Goal: Use online tool/utility: Utilize a website feature to perform a specific function

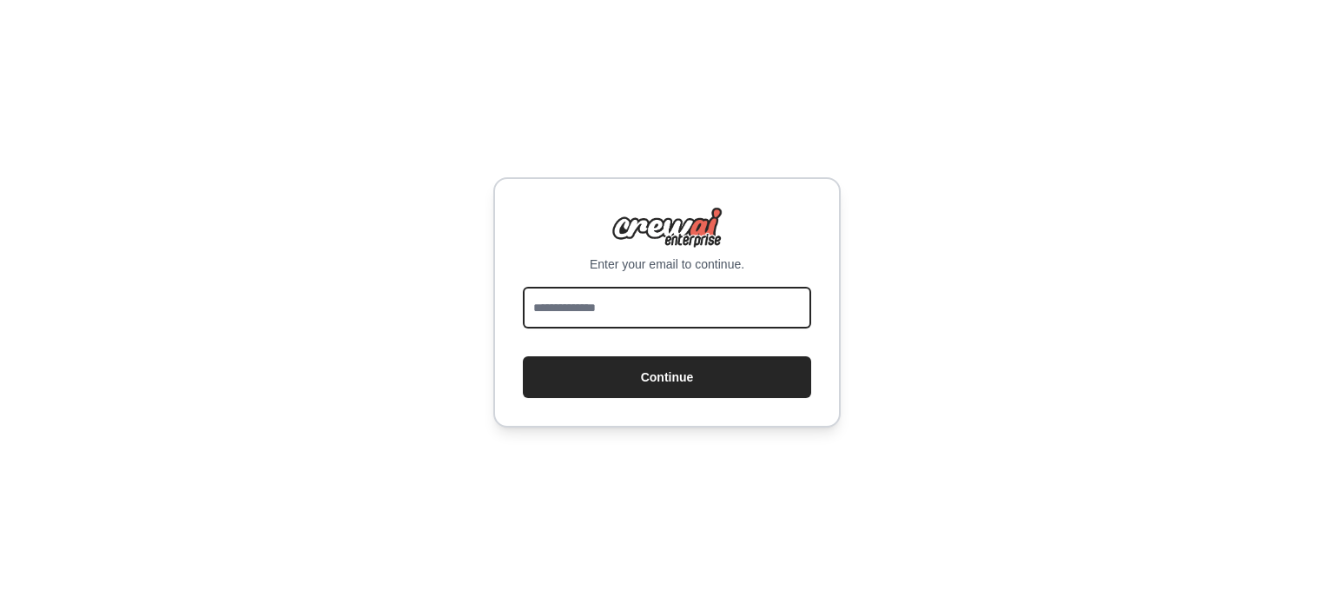
click at [684, 301] on input "email" at bounding box center [667, 308] width 288 height 42
type input "**********"
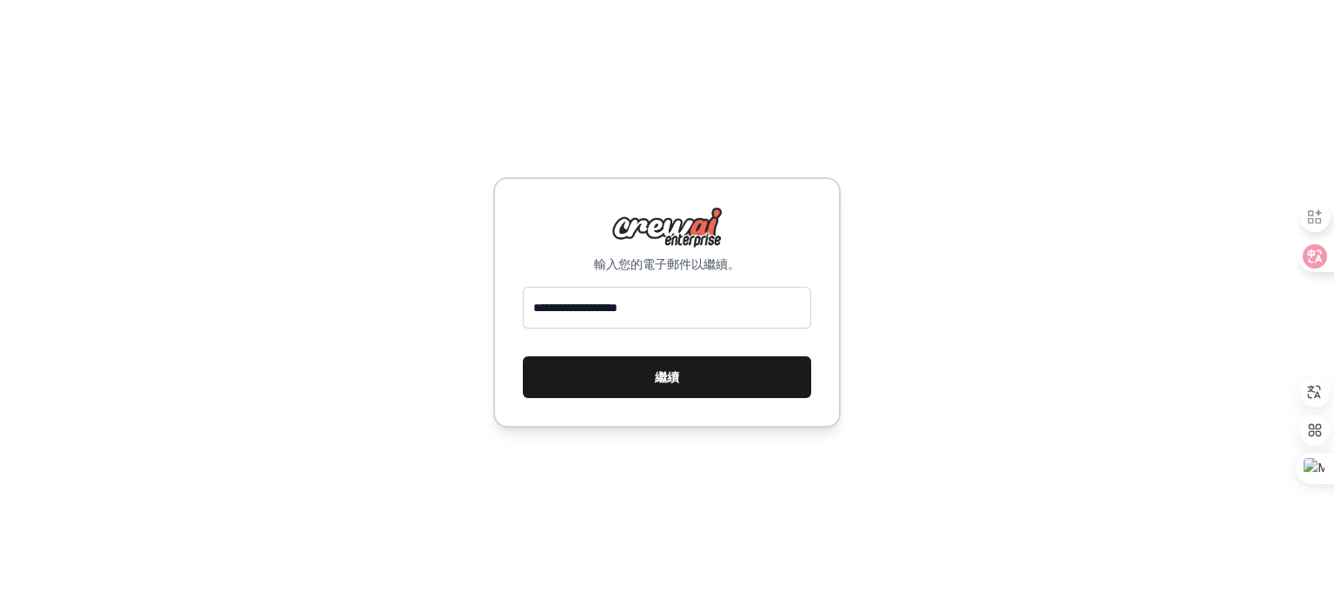
click at [684, 376] on button "繼續" at bounding box center [667, 377] width 288 height 42
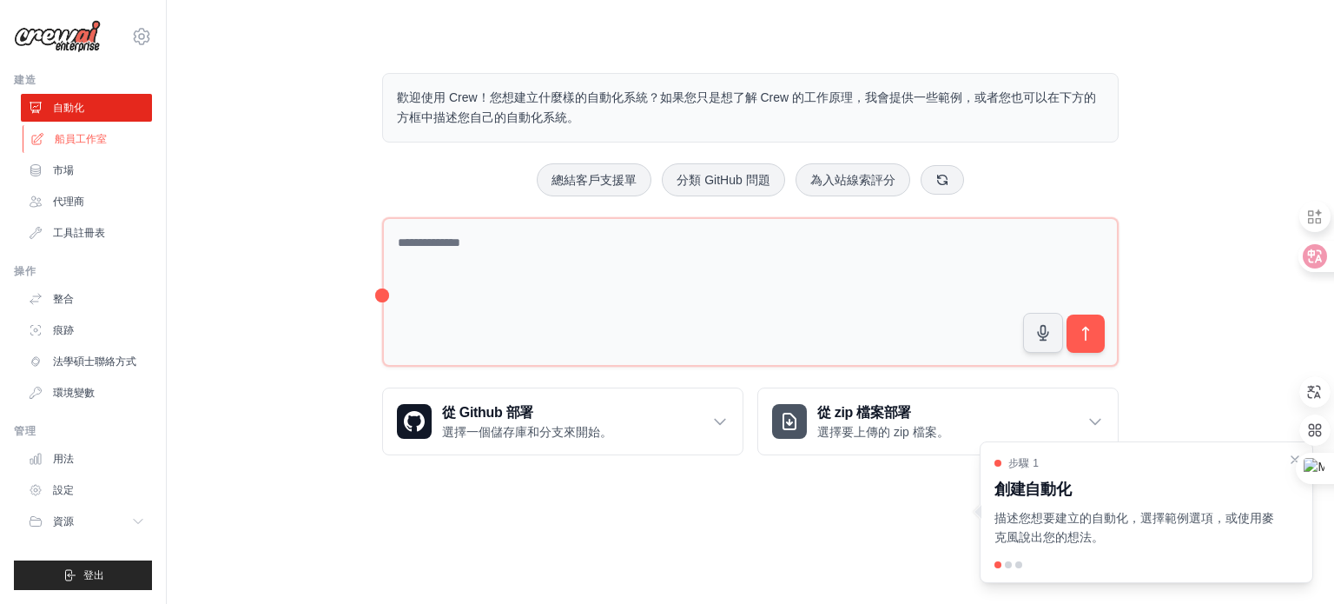
click at [104, 138] on font "船員工作室" at bounding box center [81, 139] width 52 height 12
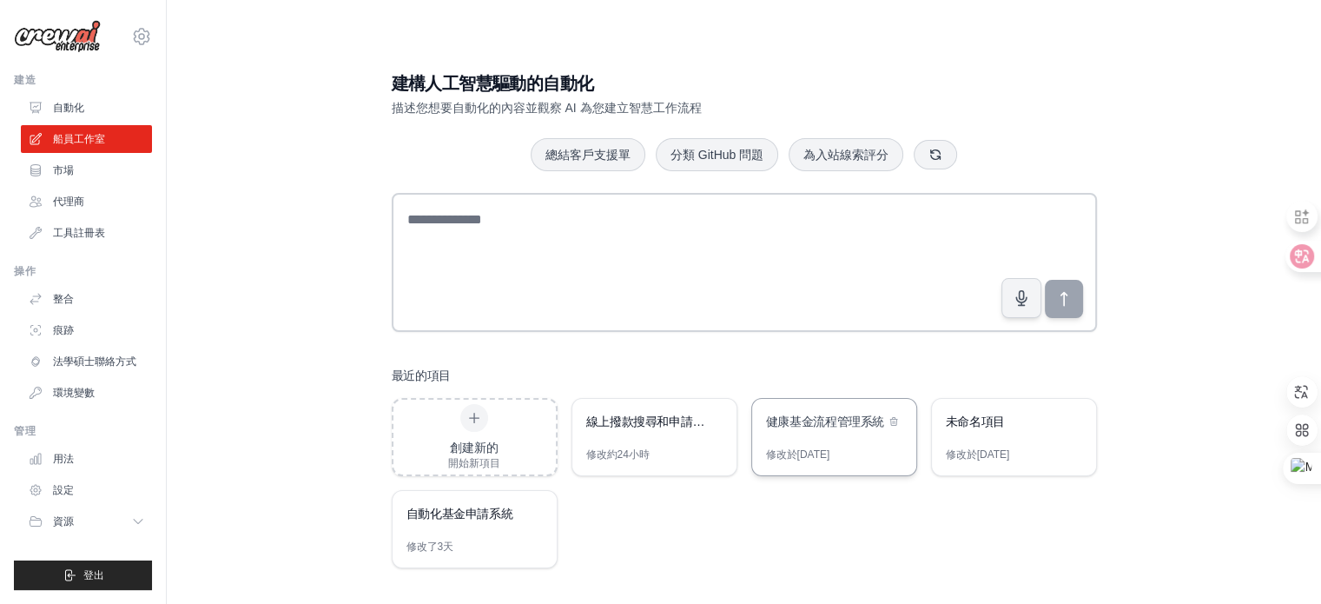
click at [841, 438] on div "健康基金流程管理系統" at bounding box center [834, 423] width 164 height 49
click at [655, 439] on div "線上撥款搜尋和申請報告自動化" at bounding box center [654, 423] width 164 height 49
click at [662, 440] on div "線上撥款搜尋和申請報告自動化" at bounding box center [654, 423] width 164 height 49
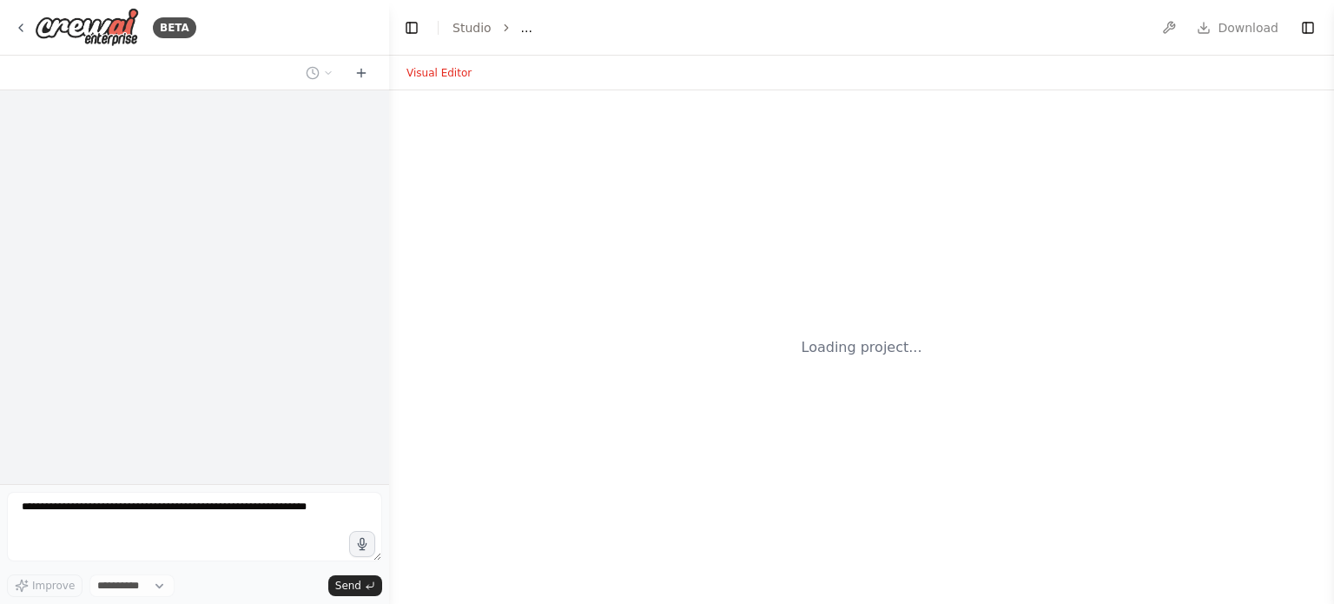
select select "****"
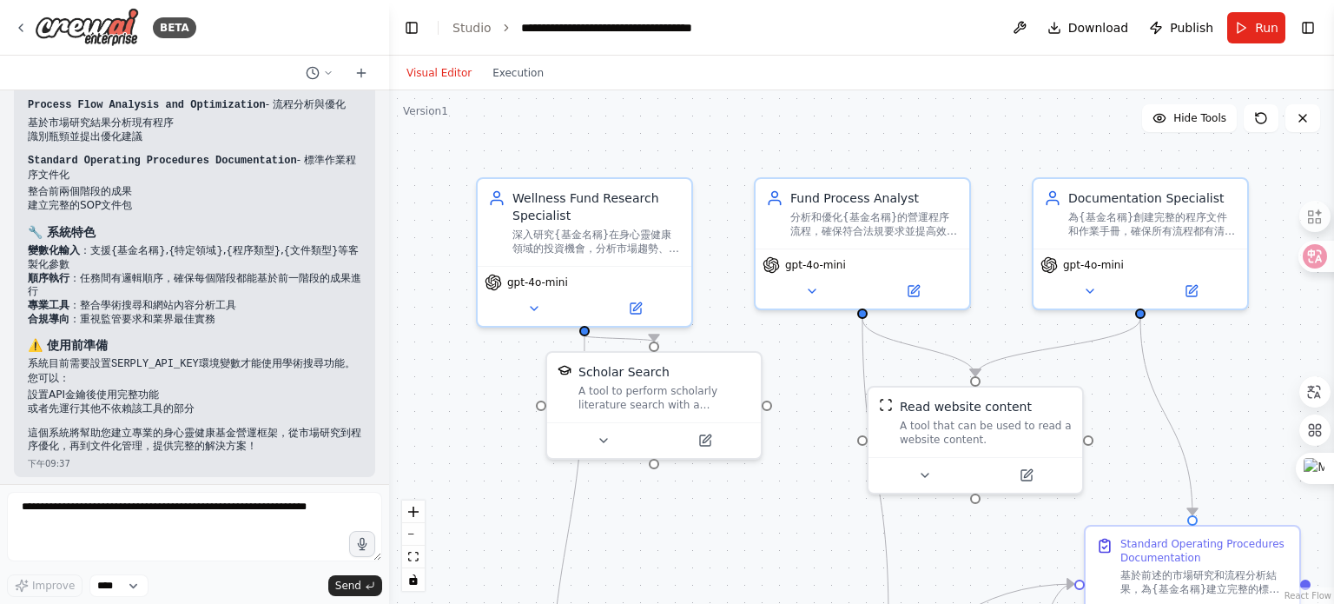
scroll to position [1438, 0]
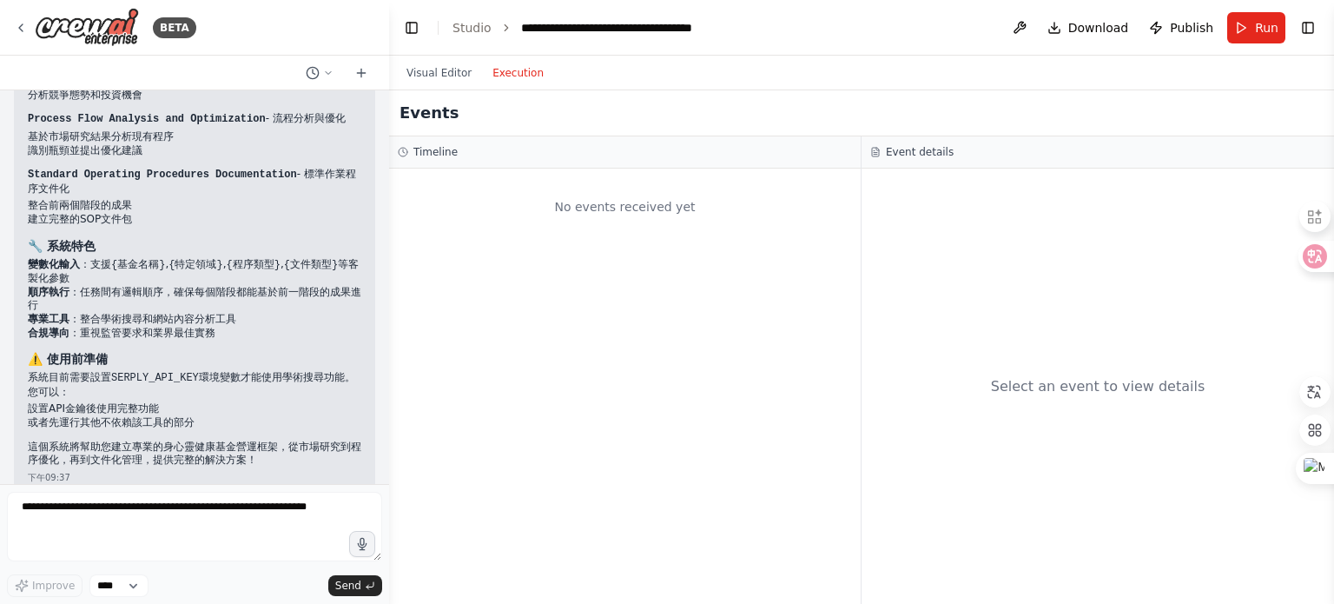
click at [500, 77] on button "Execution" at bounding box center [518, 73] width 72 height 21
click at [459, 74] on button "Visual Editor" at bounding box center [439, 73] width 86 height 21
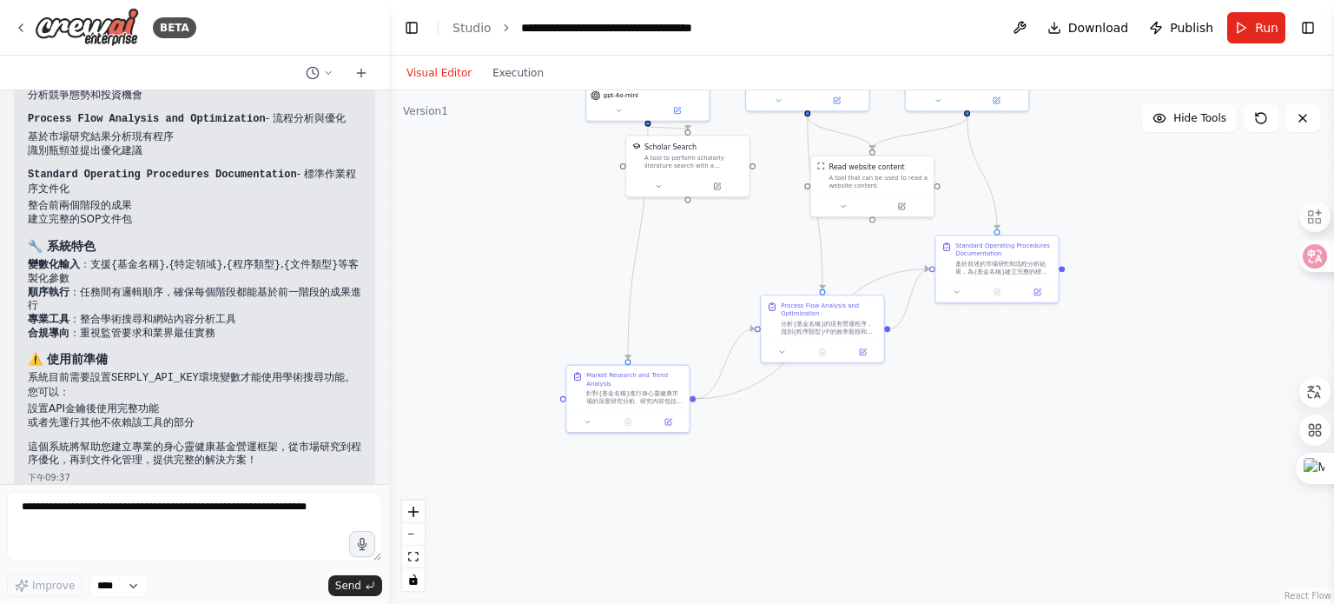
drag, startPoint x: 799, startPoint y: 504, endPoint x: 785, endPoint y: 242, distance: 261.8
click at [785, 242] on div ".deletable-edge-delete-btn { width: 20px; height: 20px; border: 0px solid #ffff…" at bounding box center [861, 346] width 945 height 513
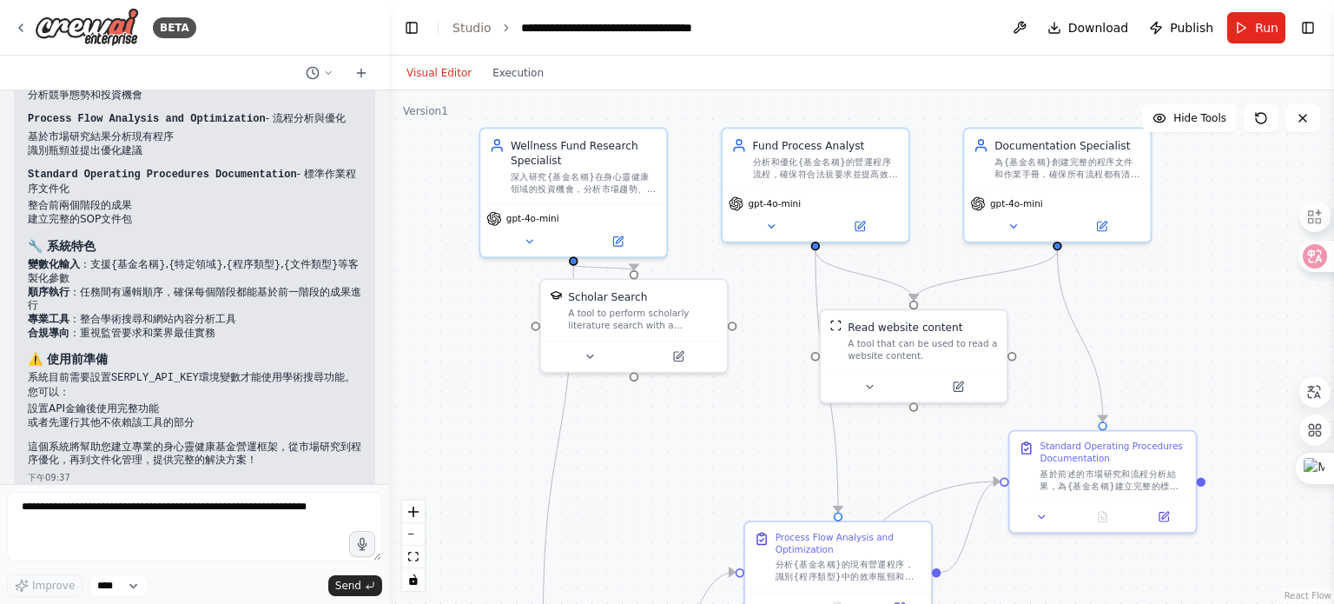
drag, startPoint x: 719, startPoint y: 211, endPoint x: 657, endPoint y: 441, distance: 238.5
click at [667, 497] on div ".deletable-edge-delete-btn { width: 20px; height: 20px; border: 0px solid #ffff…" at bounding box center [861, 346] width 945 height 513
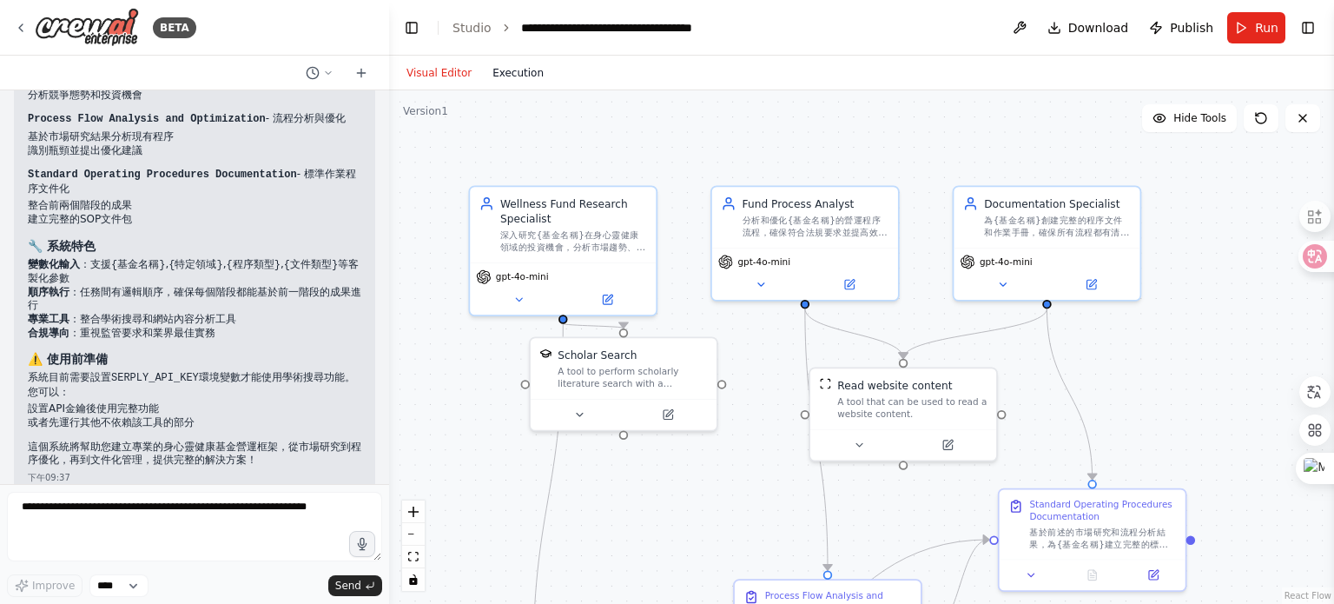
click at [509, 72] on button "Execution" at bounding box center [518, 73] width 72 height 21
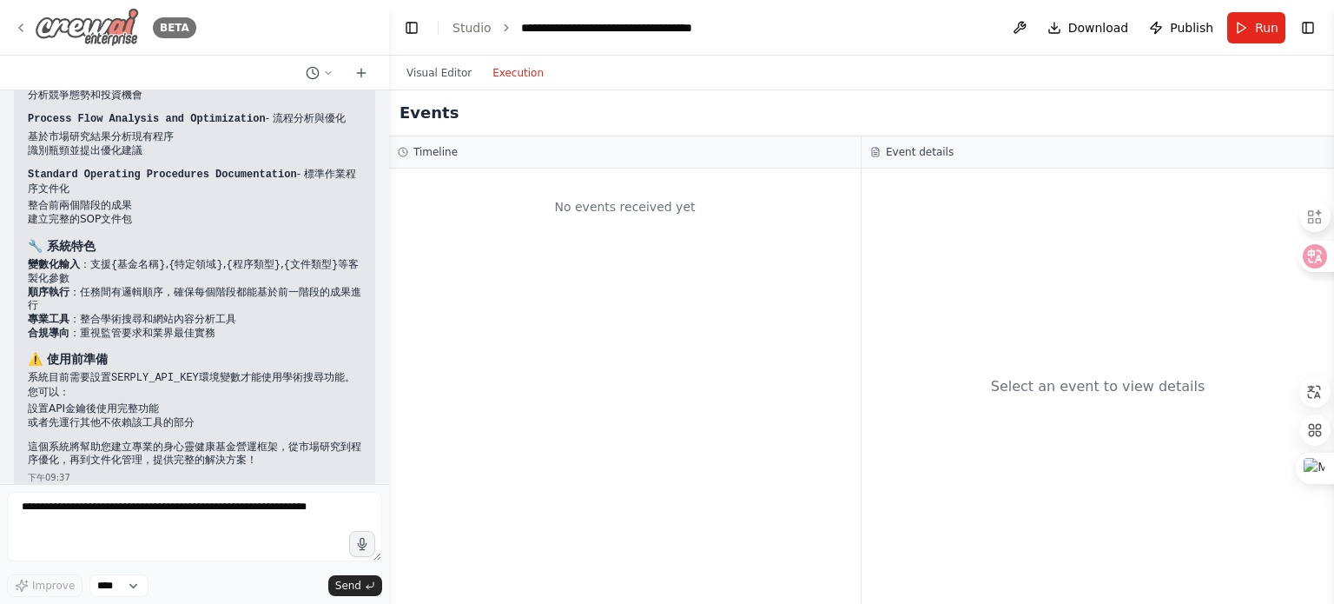
click at [22, 29] on icon at bounding box center [21, 28] width 14 height 14
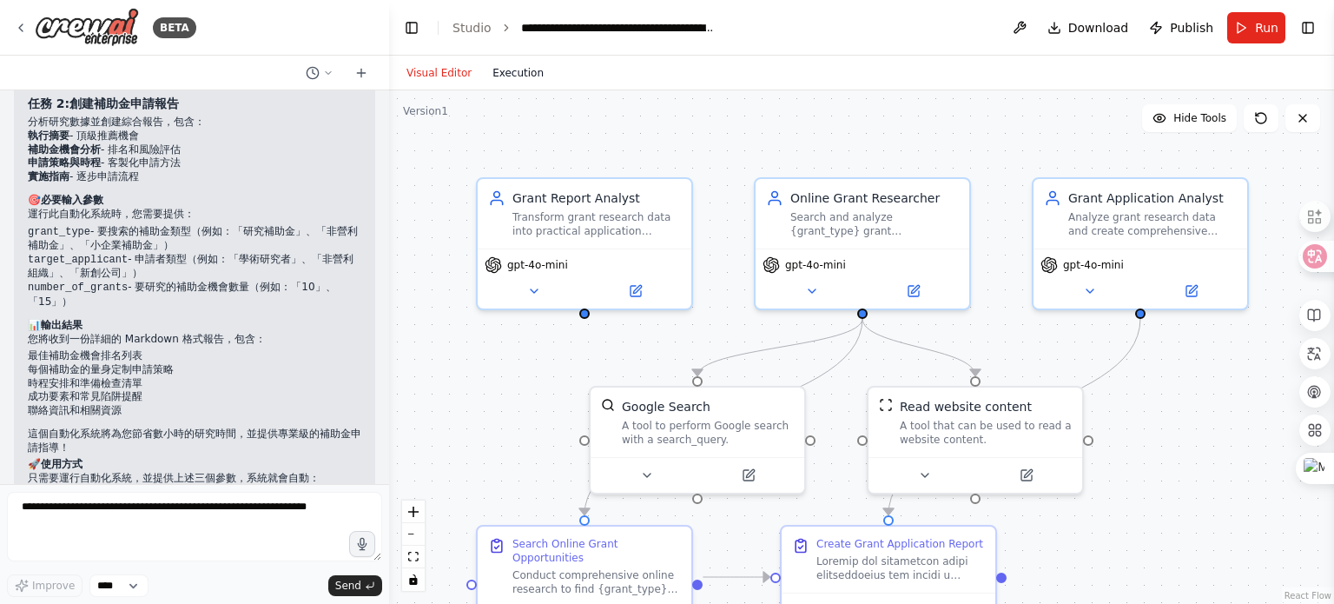
click at [520, 76] on button "Execution" at bounding box center [518, 73] width 72 height 21
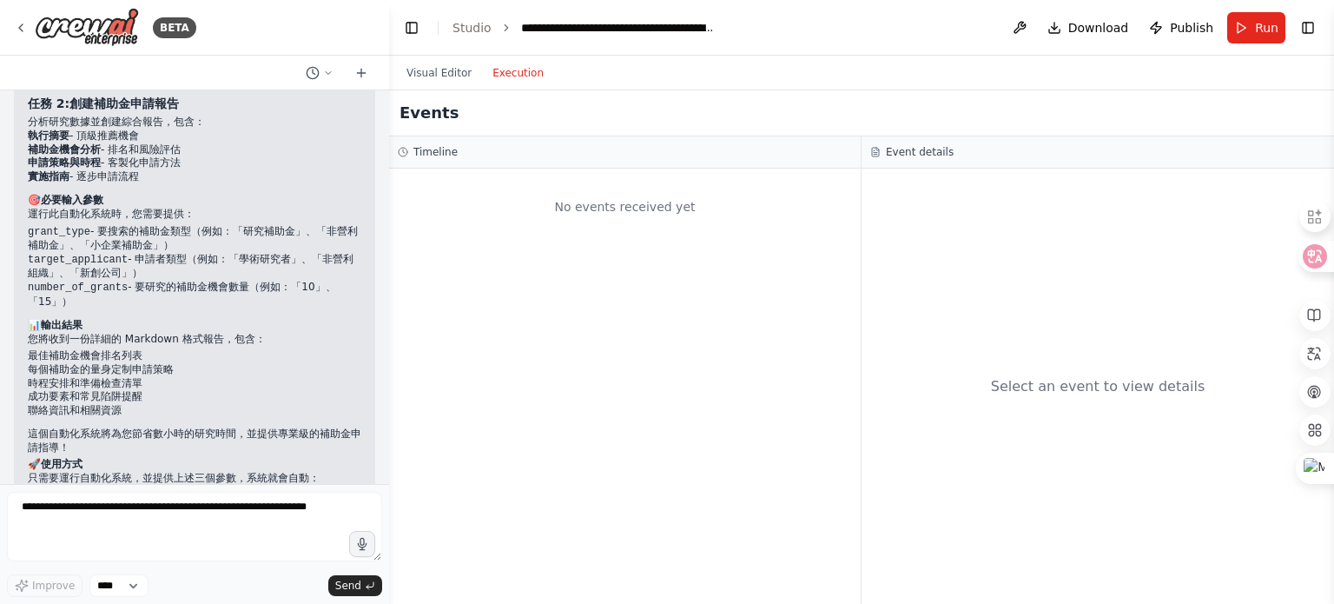
scroll to position [5690, 0]
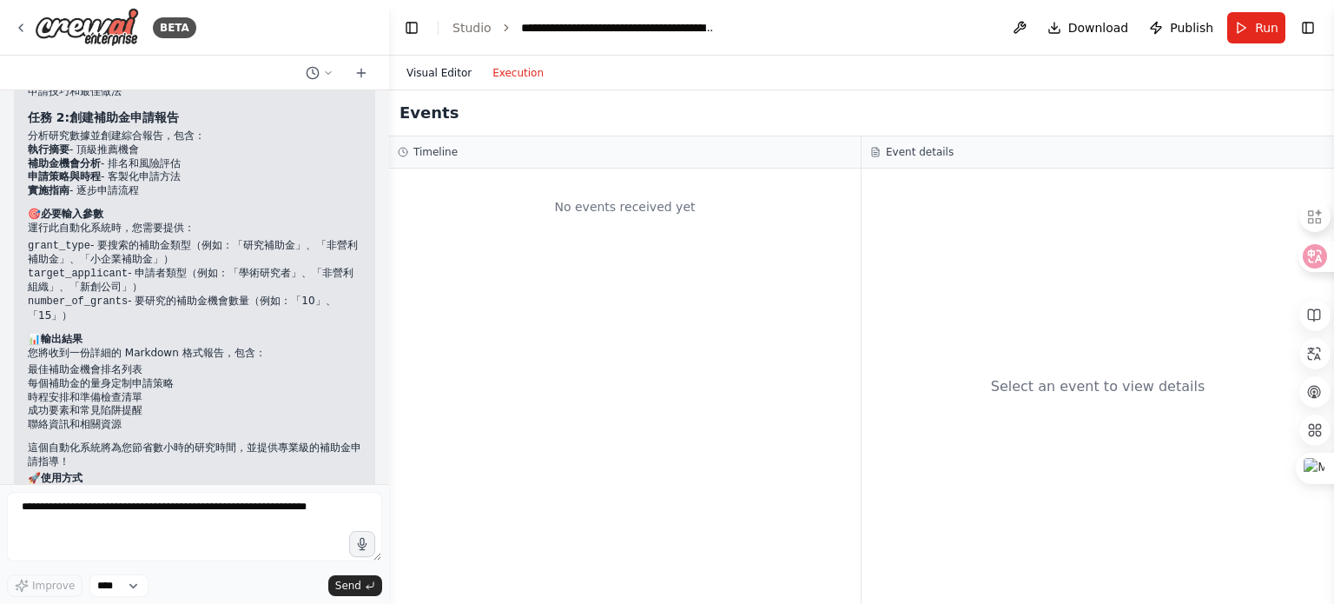
click at [425, 78] on button "Visual Editor" at bounding box center [439, 73] width 86 height 21
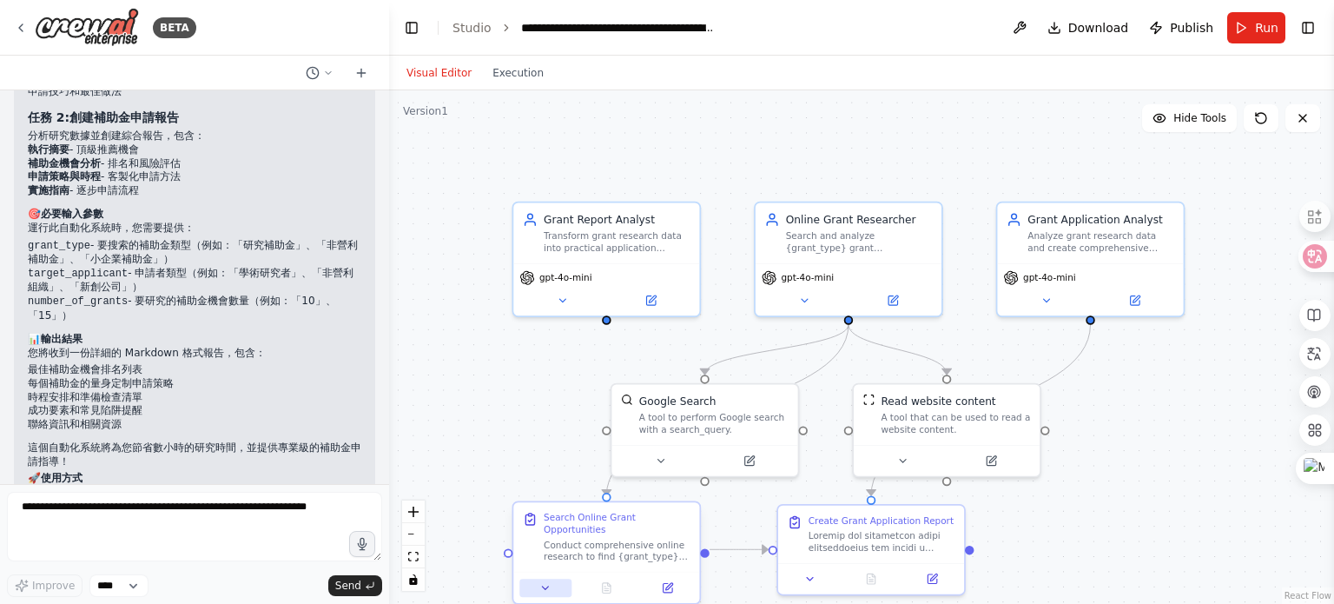
click at [545, 582] on icon at bounding box center [545, 588] width 12 height 12
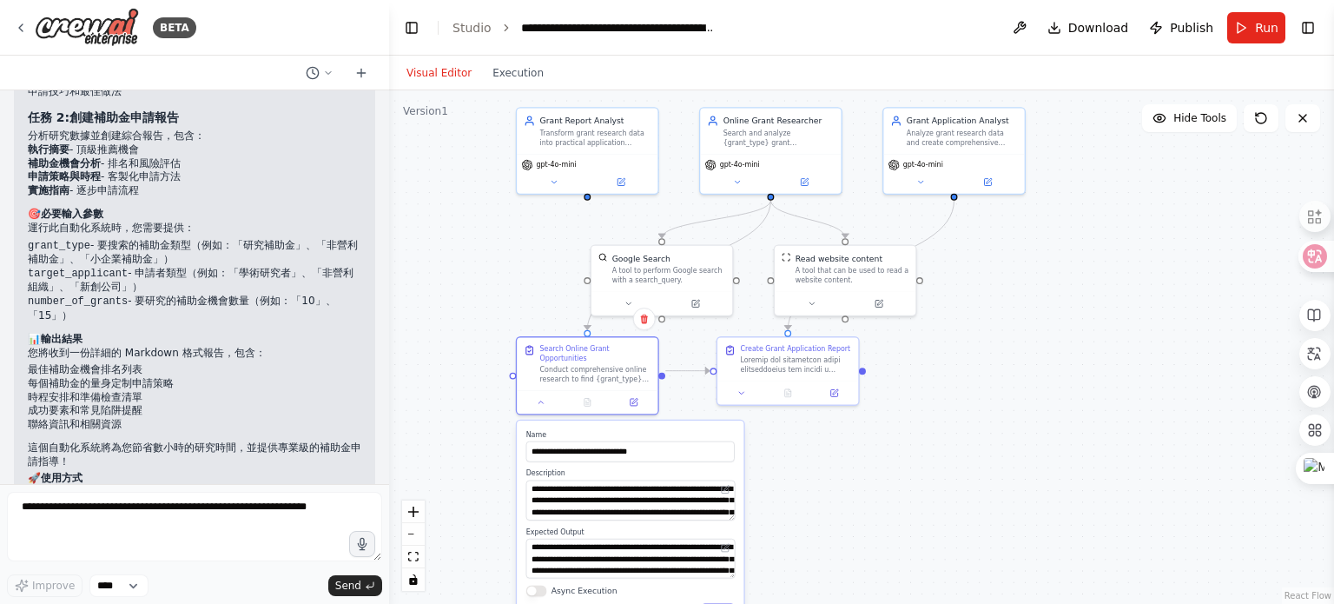
drag, startPoint x: 534, startPoint y: 420, endPoint x: 519, endPoint y: 232, distance: 189.1
click at [519, 233] on div ".deletable-edge-delete-btn { width: 20px; height: 20px; border: 0px solid #ffff…" at bounding box center [861, 346] width 945 height 513
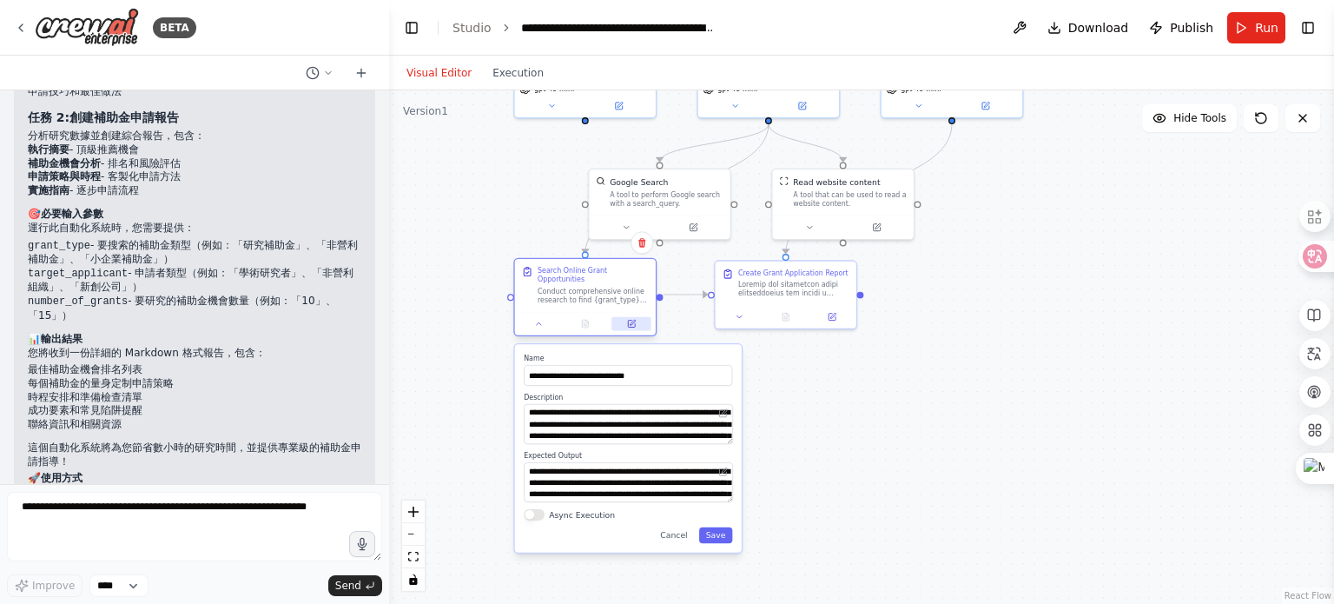
click at [645, 317] on button at bounding box center [631, 324] width 39 height 14
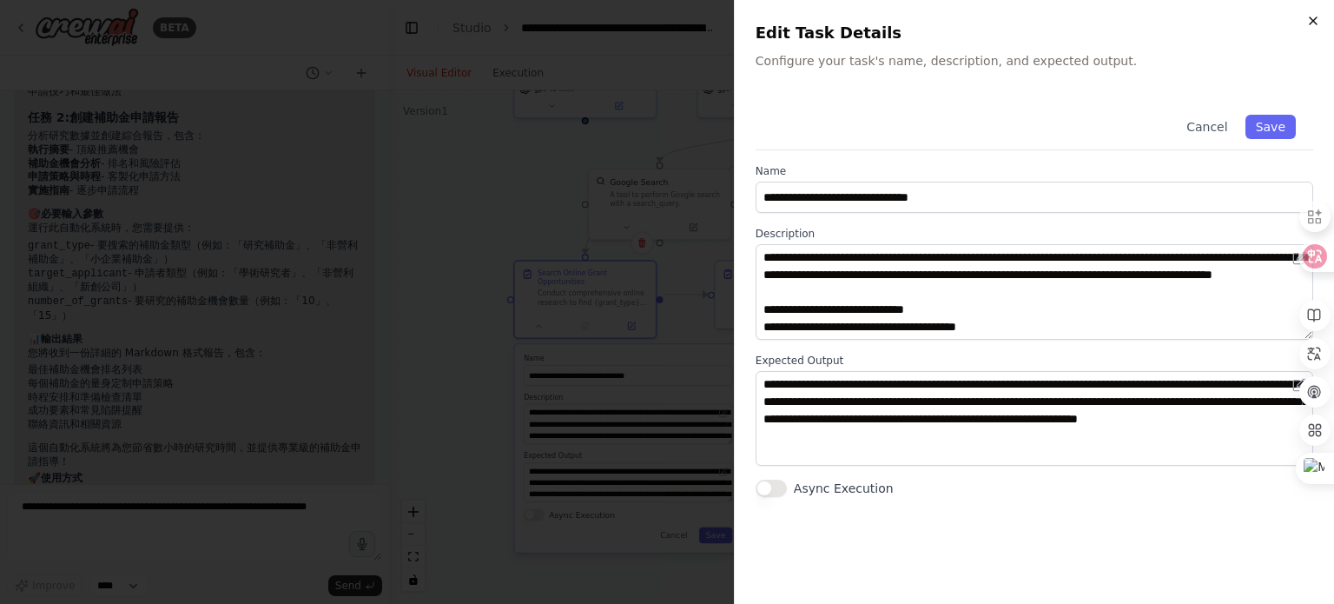
click at [1316, 19] on icon "button" at bounding box center [1313, 21] width 14 height 14
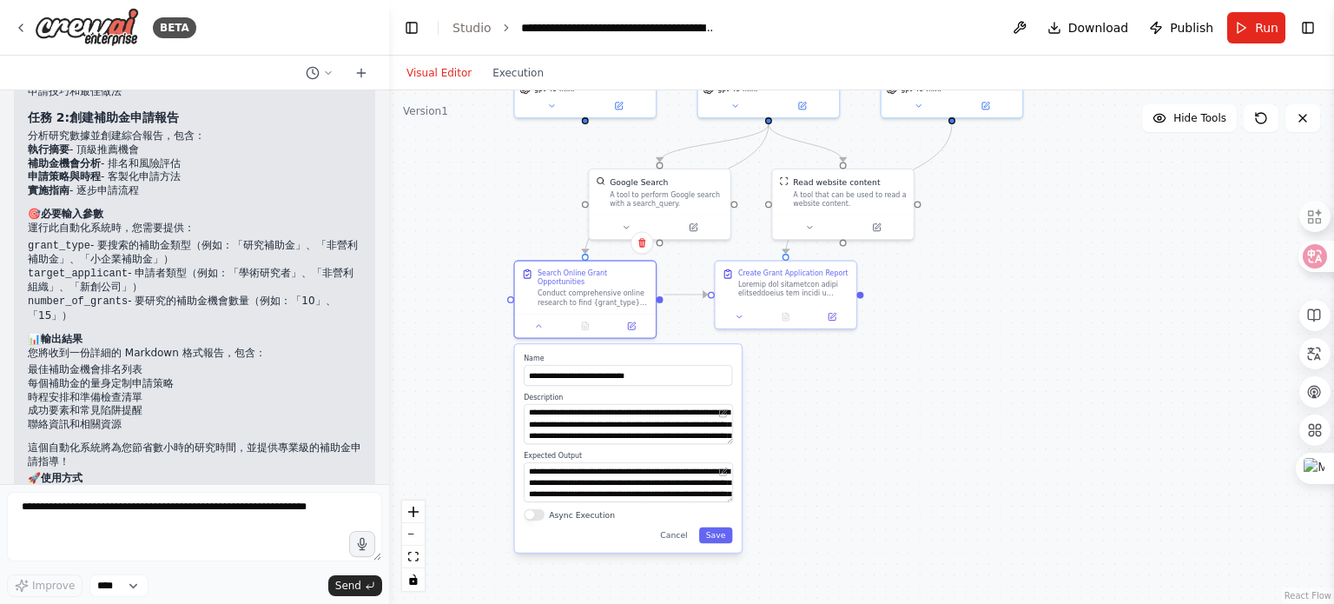
click at [986, 357] on div ".deletable-edge-delete-btn { width: 20px; height: 20px; border: 0px solid #ffff…" at bounding box center [861, 346] width 945 height 513
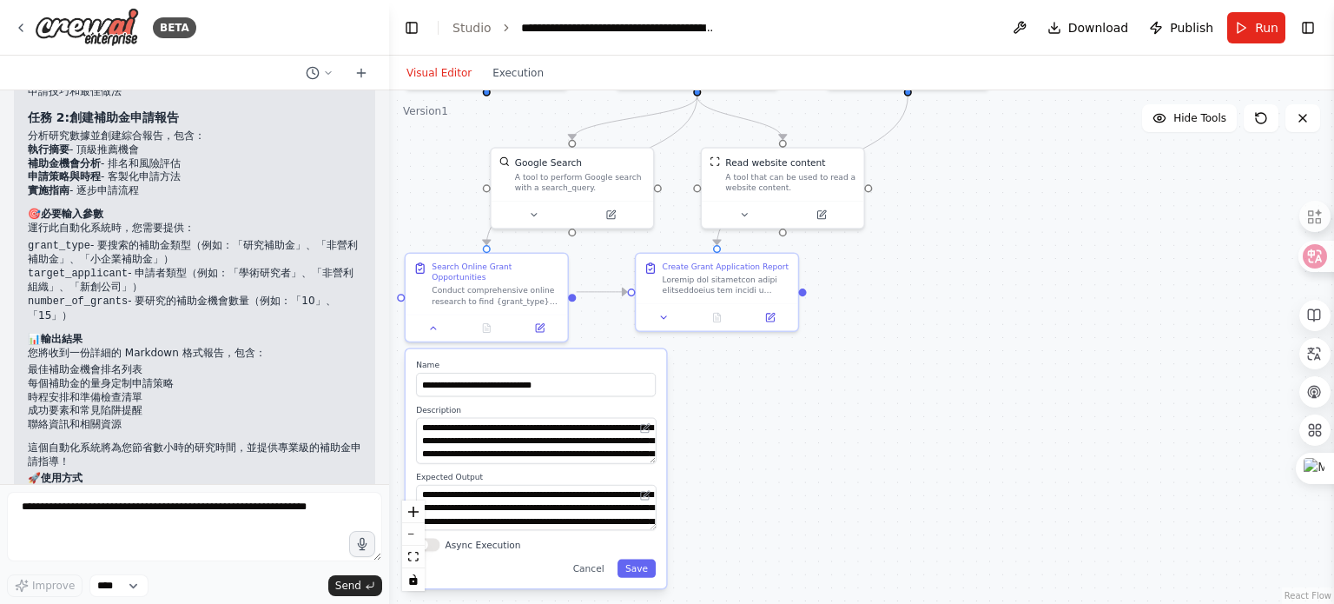
click at [646, 569] on div "**********" at bounding box center [536, 468] width 261 height 239
click at [645, 567] on div "**********" at bounding box center [536, 468] width 261 height 239
click at [639, 559] on button "Save" at bounding box center [637, 568] width 38 height 18
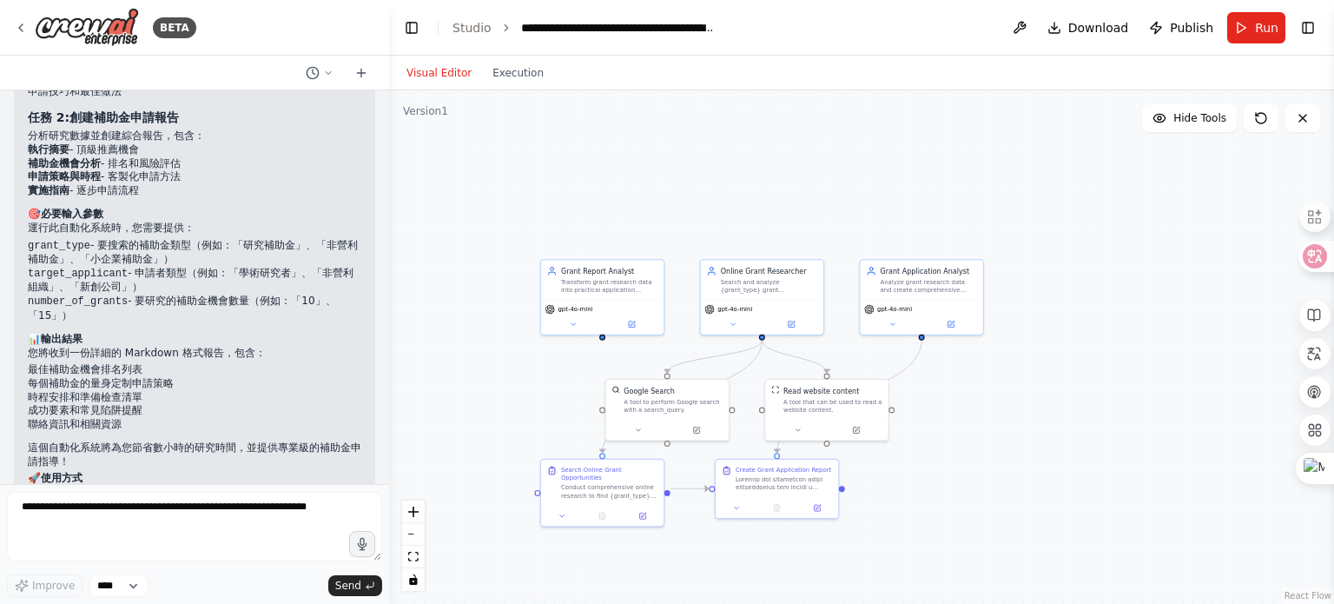
drag, startPoint x: 681, startPoint y: 406, endPoint x: 749, endPoint y: 579, distance: 185.7
click at [747, 575] on div ".deletable-edge-delete-btn { width: 20px; height: 20px; border: 0px solid #ffff…" at bounding box center [861, 346] width 945 height 513
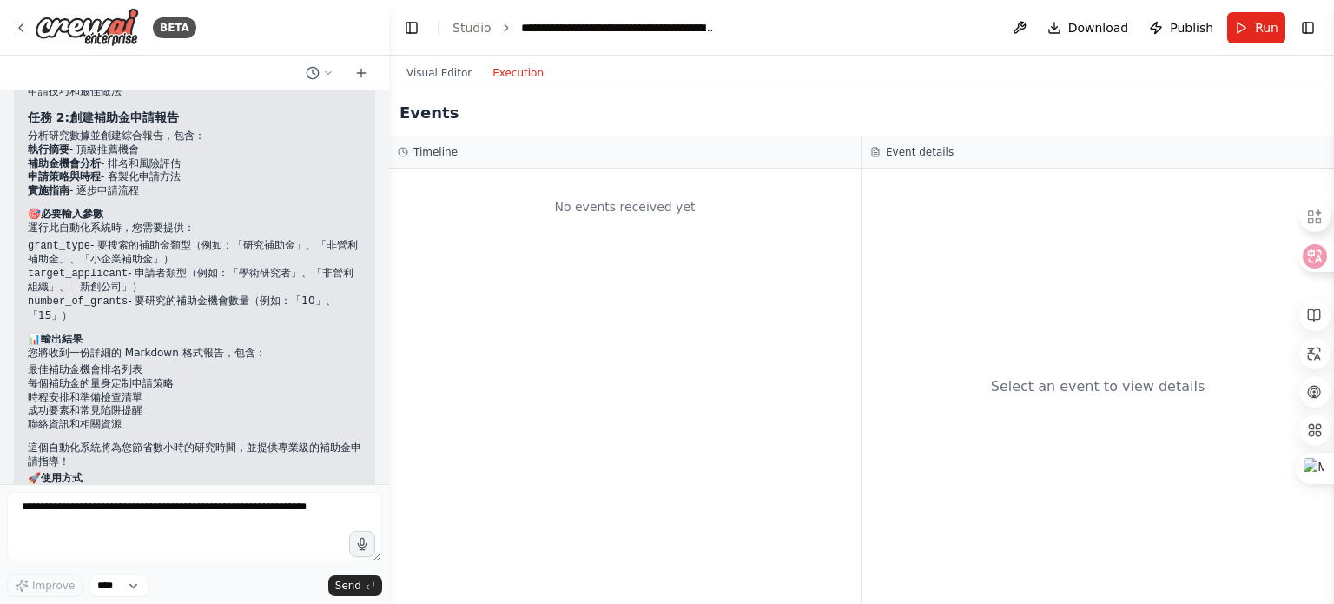
click at [521, 77] on button "Execution" at bounding box center [518, 73] width 72 height 21
drag, startPoint x: 539, startPoint y: 73, endPoint x: 508, endPoint y: 63, distance: 32.7
click at [508, 63] on button "Execution" at bounding box center [518, 73] width 72 height 21
drag, startPoint x: 509, startPoint y: 69, endPoint x: 487, endPoint y: 75, distance: 22.6
click at [487, 75] on button "Execution" at bounding box center [518, 73] width 72 height 21
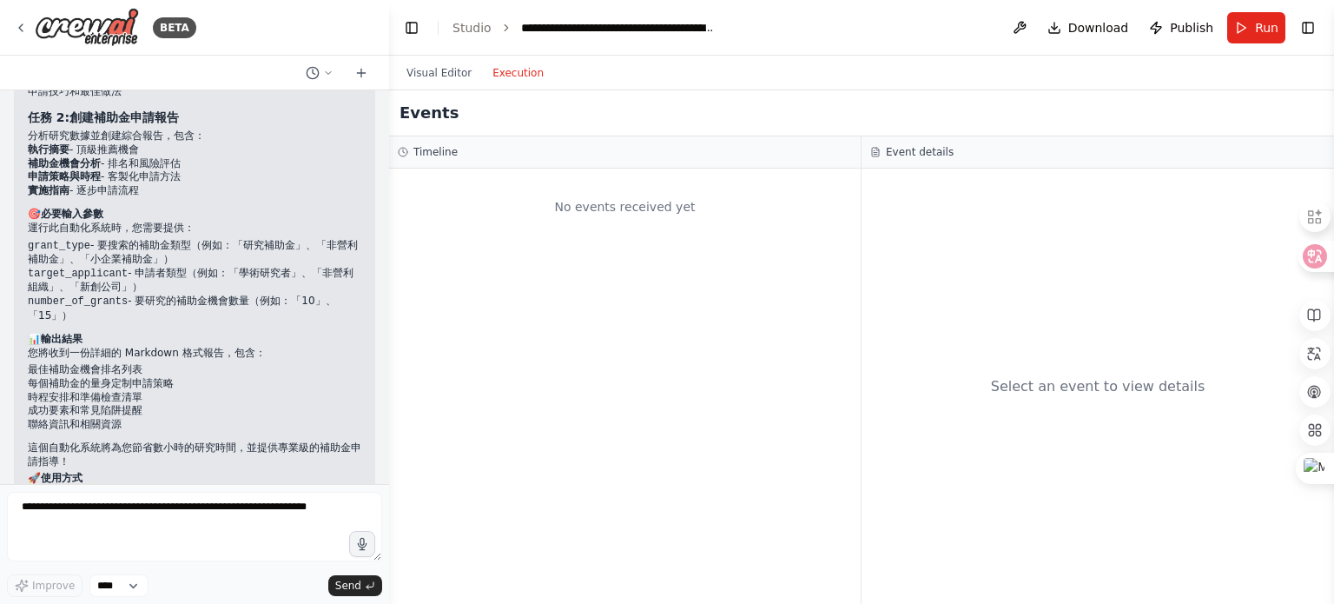
drag, startPoint x: 488, startPoint y: 72, endPoint x: 527, endPoint y: 70, distance: 39.1
click at [539, 79] on button "Execution" at bounding box center [518, 73] width 72 height 21
drag, startPoint x: 520, startPoint y: 66, endPoint x: 500, endPoint y: 71, distance: 20.6
click at [500, 71] on button "Execution" at bounding box center [518, 73] width 72 height 21
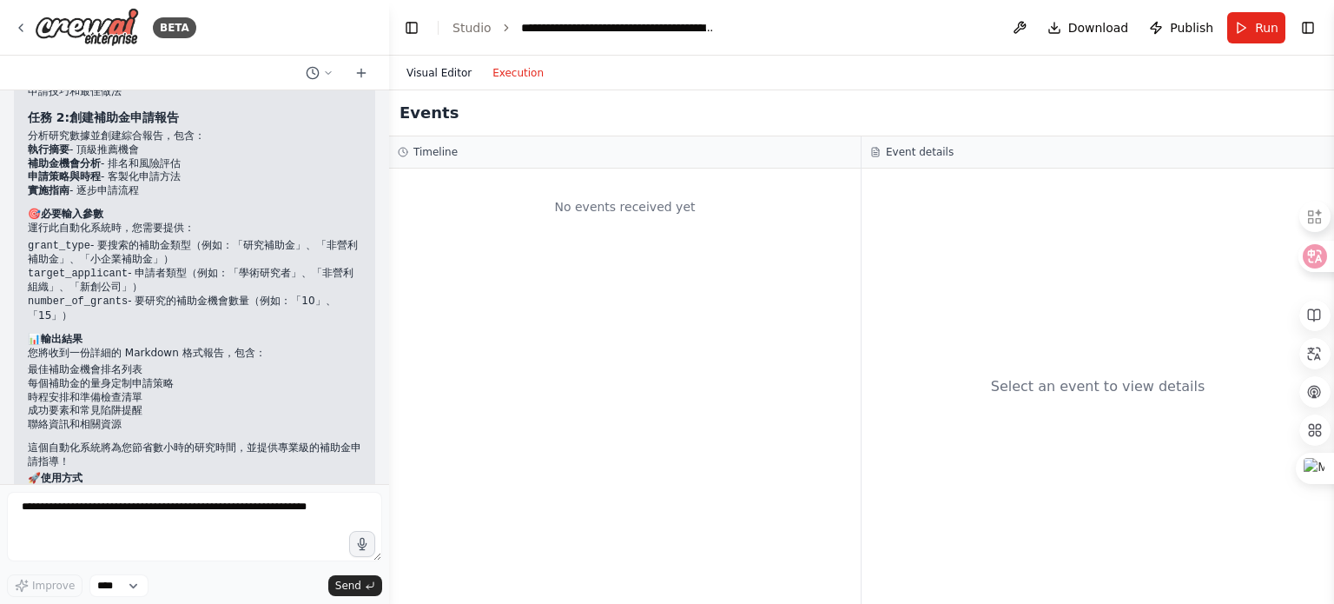
click at [445, 73] on button "Visual Editor" at bounding box center [439, 73] width 86 height 21
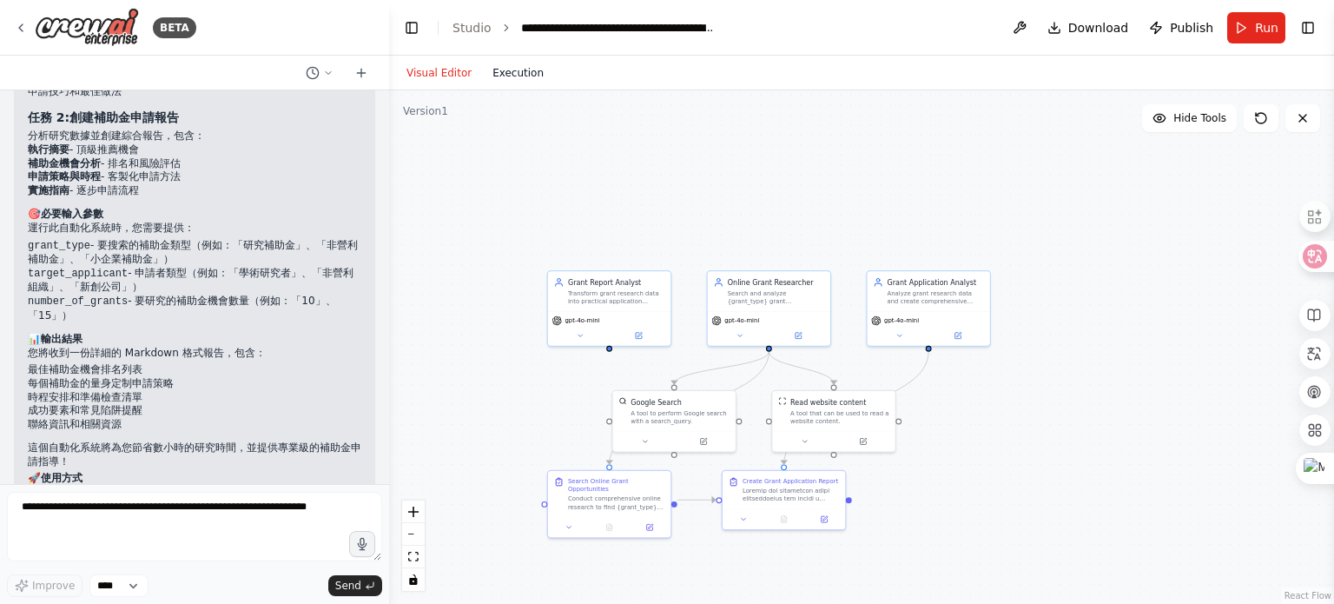
click at [532, 72] on button "Execution" at bounding box center [518, 73] width 72 height 21
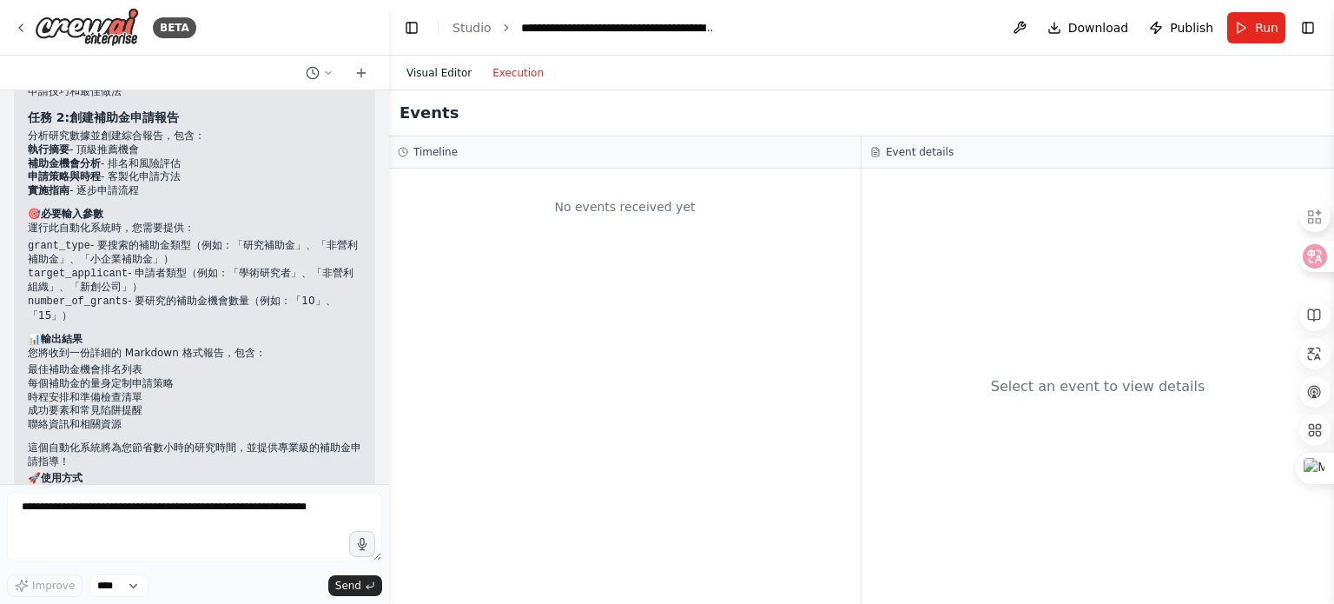
click at [434, 77] on button "Visual Editor" at bounding box center [439, 73] width 86 height 21
click at [517, 66] on button "Execution" at bounding box center [518, 73] width 72 height 21
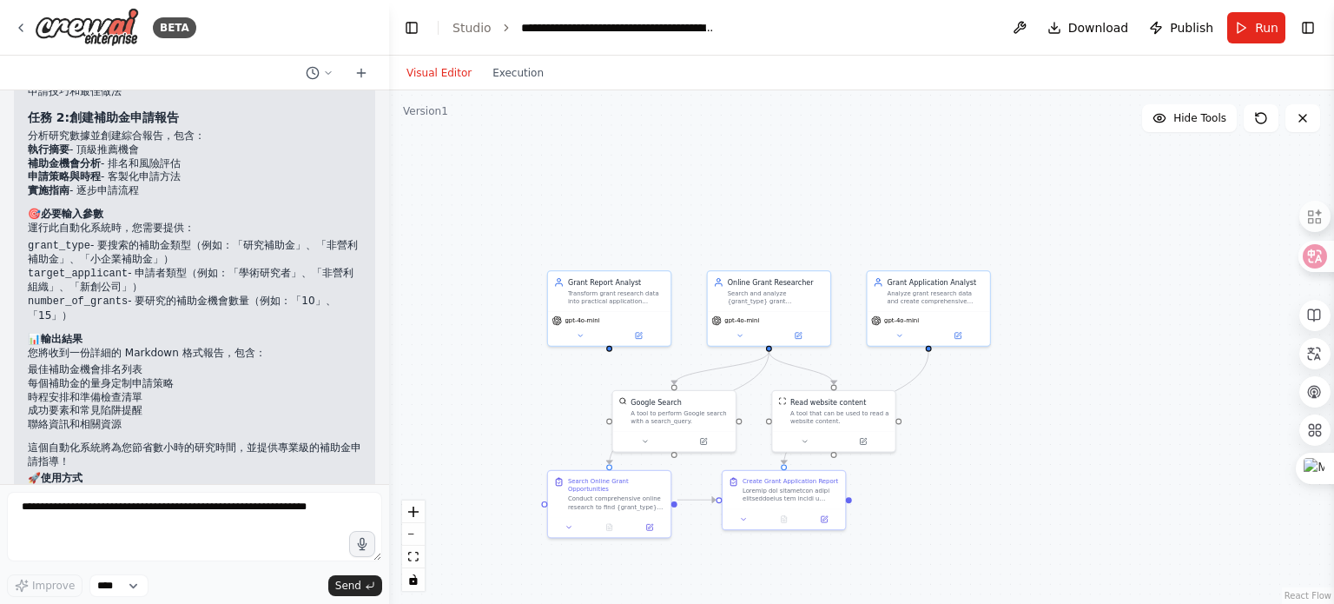
click at [448, 76] on button "Visual Editor" at bounding box center [439, 73] width 86 height 21
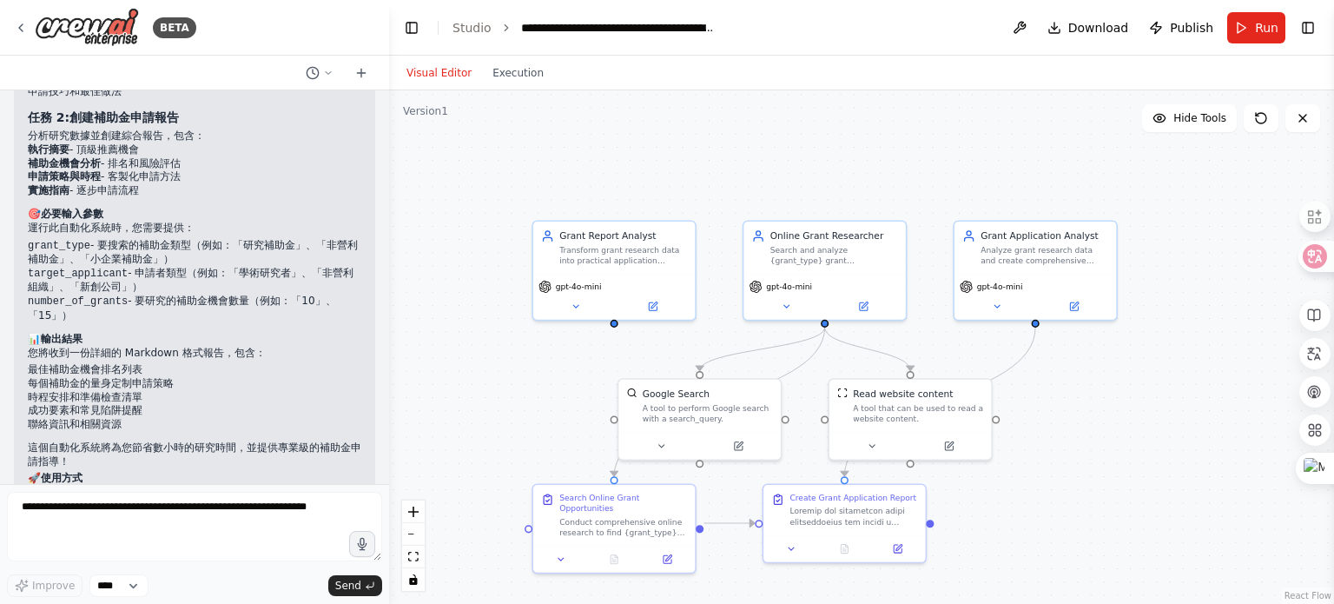
drag, startPoint x: 761, startPoint y: 228, endPoint x: 817, endPoint y: 150, distance: 95.2
click at [817, 150] on div ".deletable-edge-delete-btn { width: 20px; height: 20px; border: 0px solid #ffff…" at bounding box center [861, 346] width 945 height 513
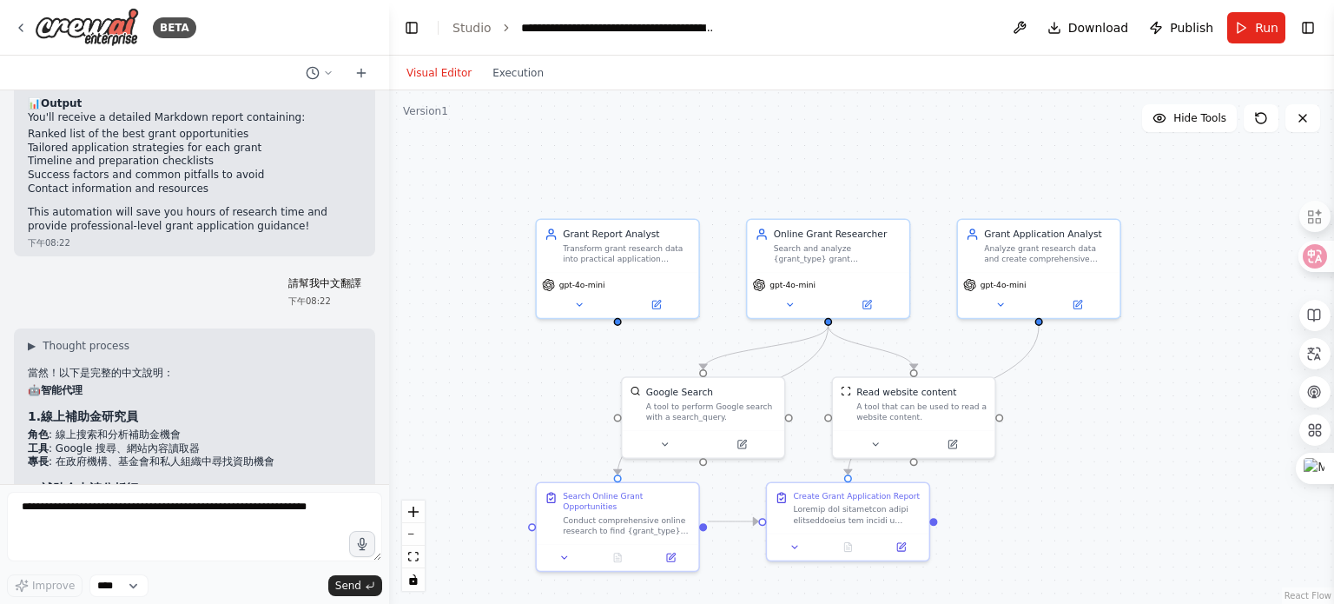
scroll to position [4995, 0]
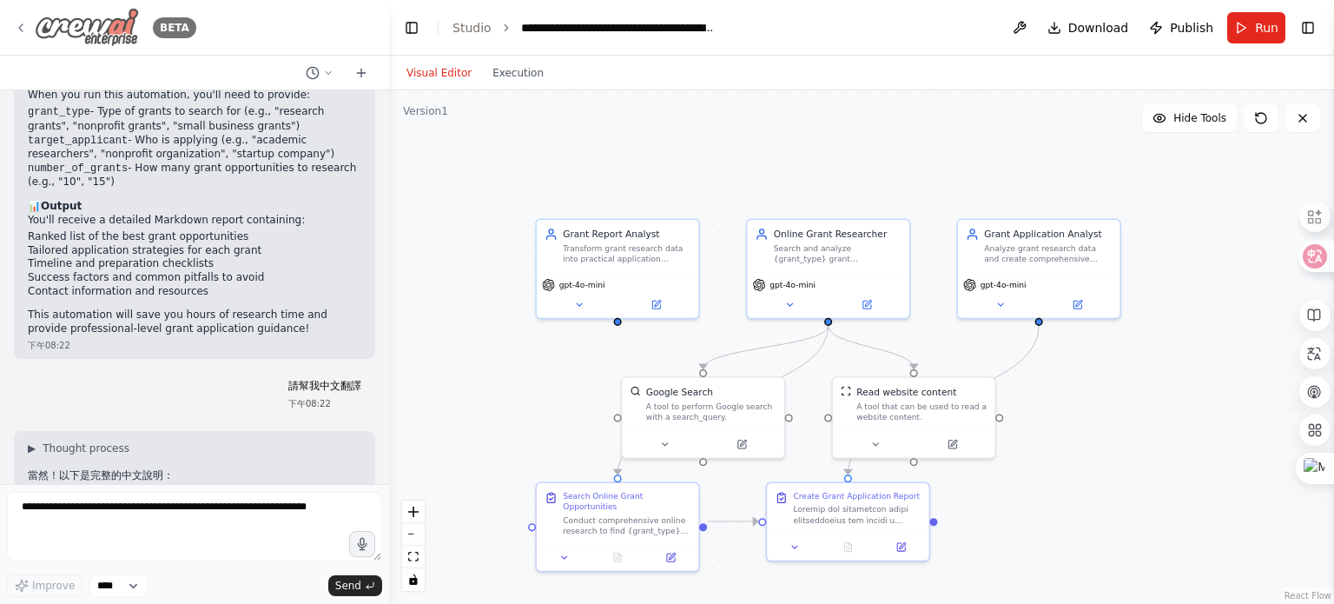
click at [17, 19] on div "BETA" at bounding box center [105, 27] width 182 height 39
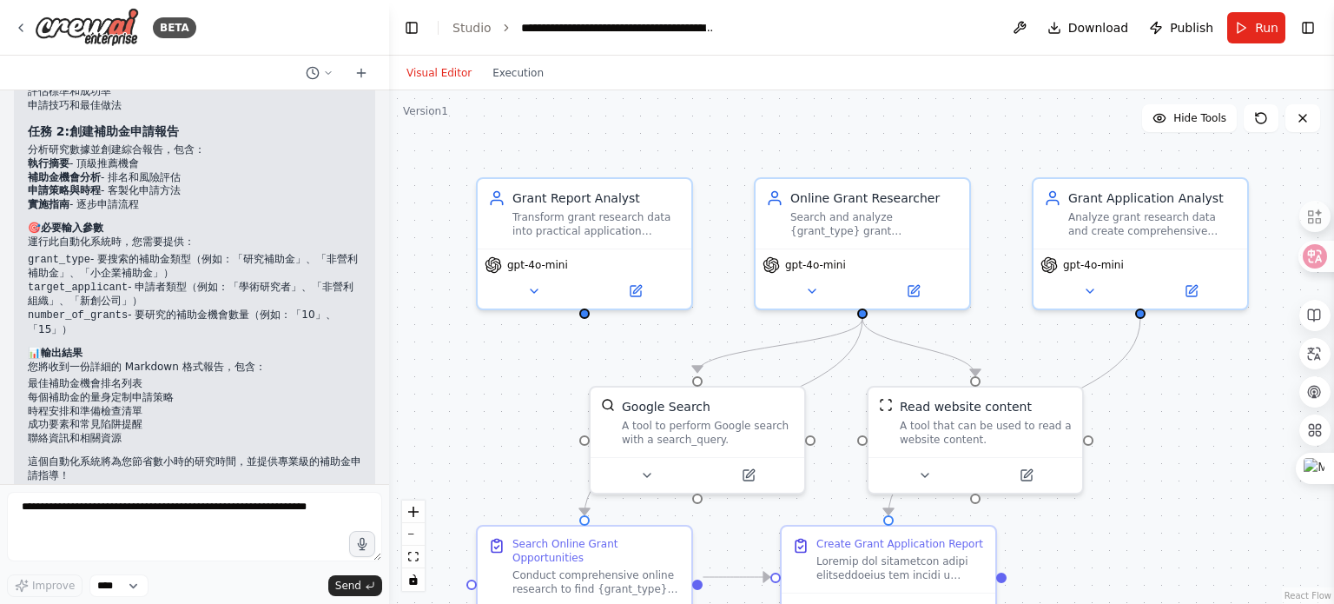
scroll to position [5690, 0]
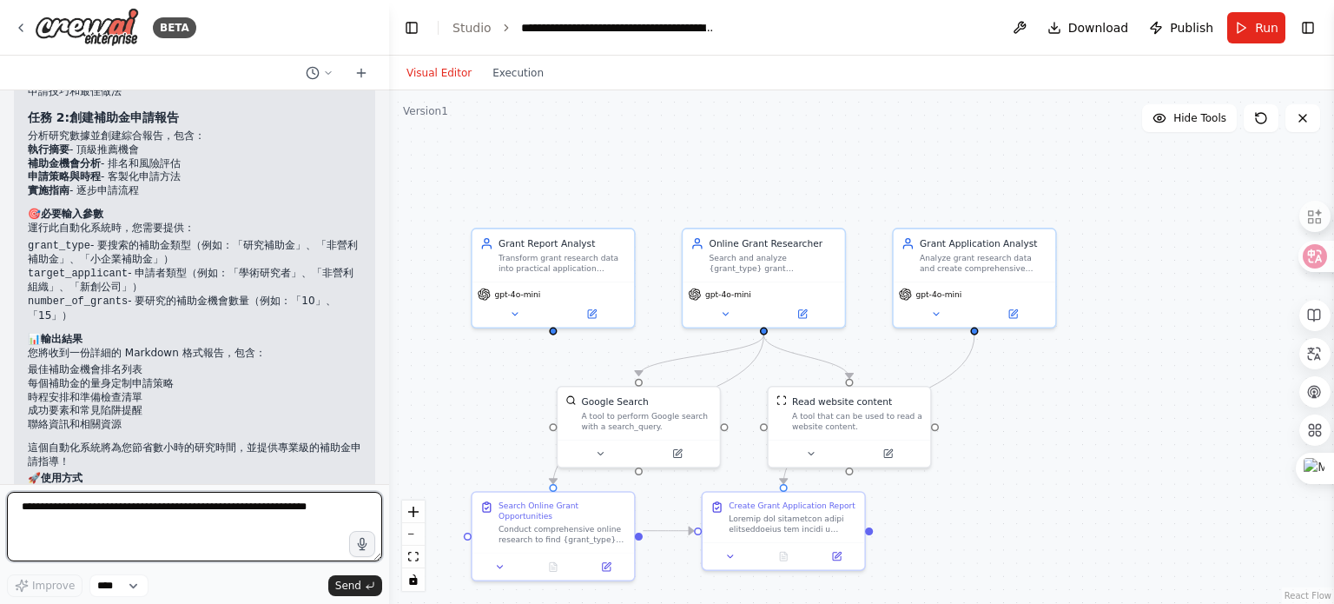
click at [264, 512] on textarea at bounding box center [194, 526] width 375 height 69
paste textarea "**********"
type textarea "**********"
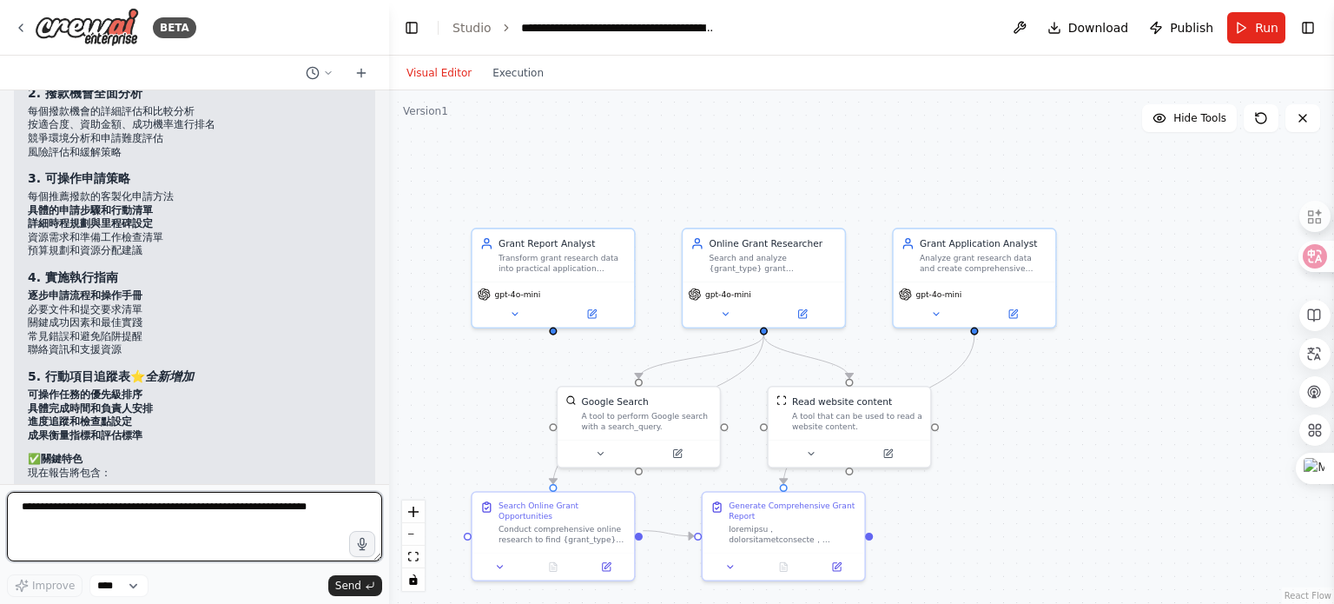
scroll to position [7057, 0]
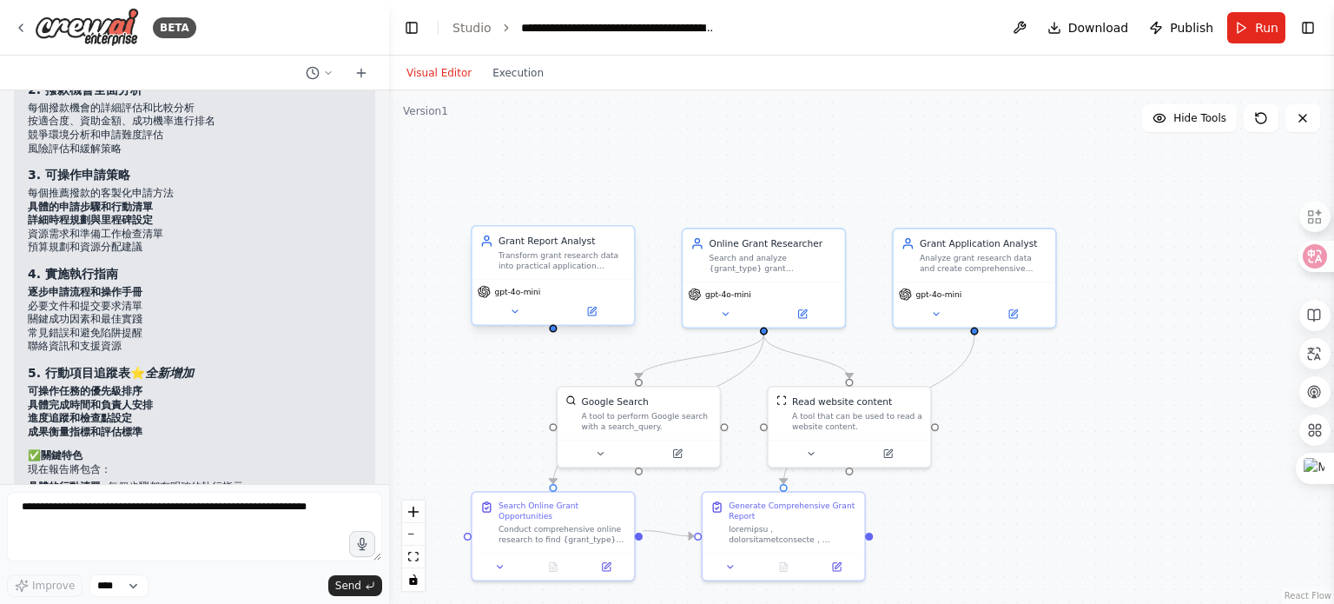
click at [586, 326] on div "Grant Report Analyst Transform grant research data into practical application g…" at bounding box center [553, 278] width 164 height 101
click at [945, 169] on div ".deletable-edge-delete-btn { width: 20px; height: 20px; border: 0px solid #ffff…" at bounding box center [861, 346] width 945 height 513
click at [521, 67] on button "Execution" at bounding box center [518, 73] width 72 height 21
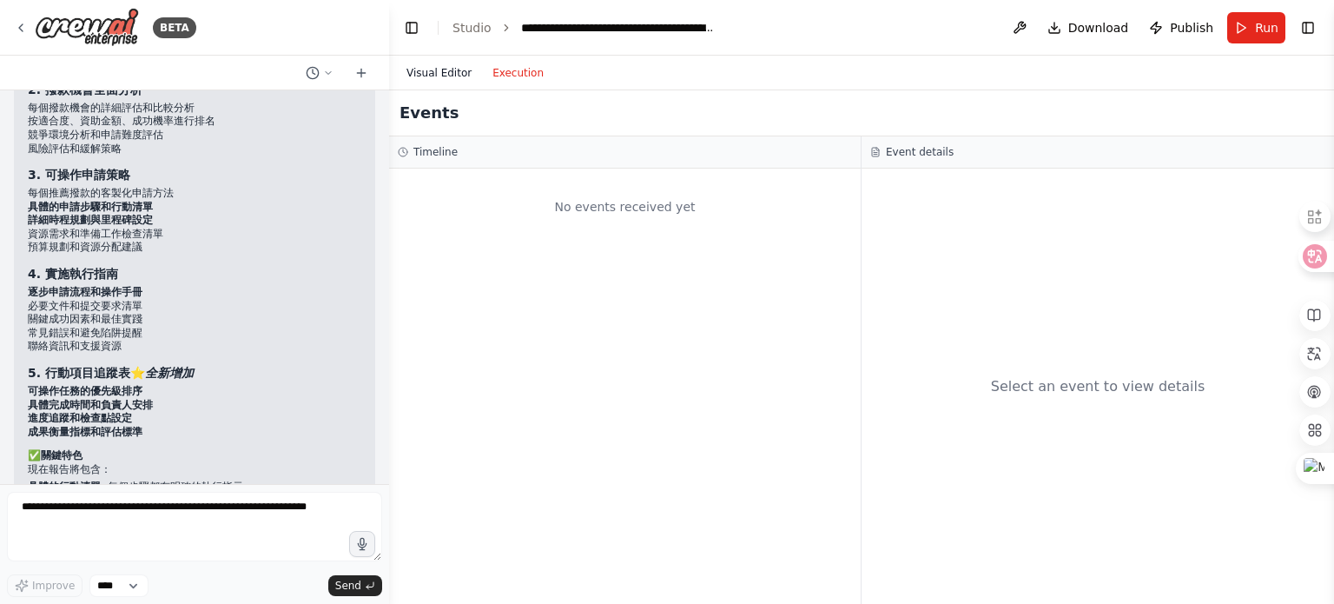
click at [432, 79] on button "Visual Editor" at bounding box center [439, 73] width 86 height 21
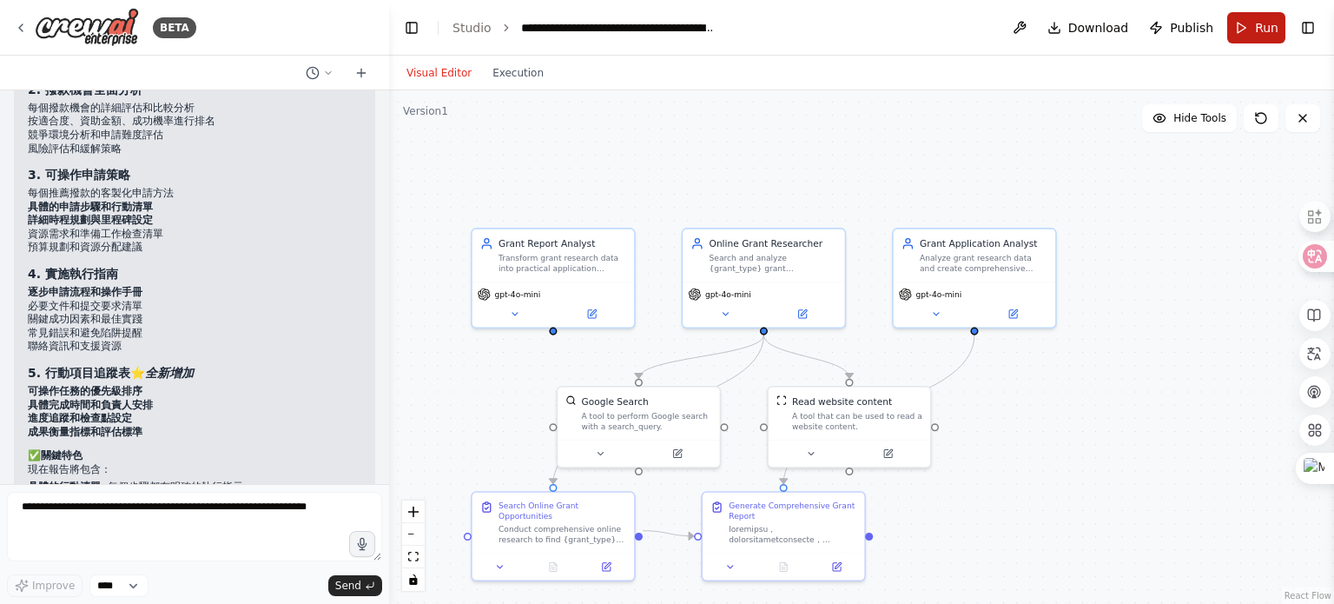
click at [1276, 31] on span "Run" at bounding box center [1266, 27] width 23 height 17
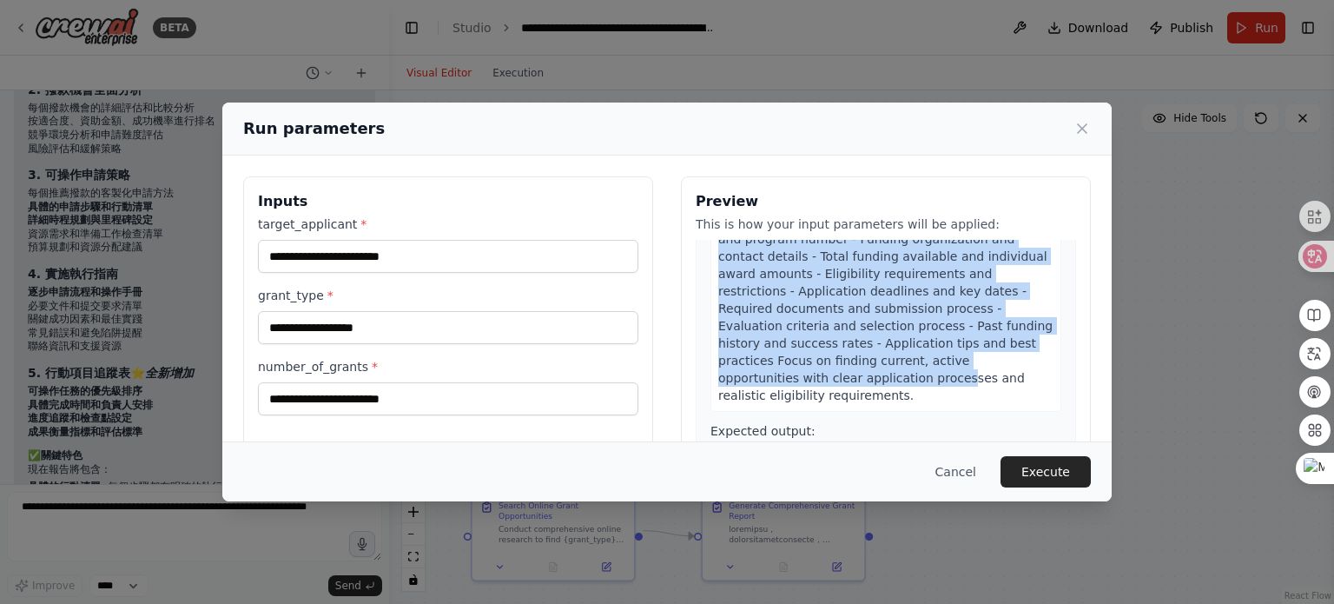
scroll to position [174, 0]
drag, startPoint x: 711, startPoint y: 321, endPoint x: 870, endPoint y: 396, distance: 176.0
click at [870, 396] on div "Conduct comprehensive online research to find grant_type grant opportunities su…" at bounding box center [886, 271] width 351 height 276
copy div "Conduct comprehensive online research to find grant_type grant opportunities su…"
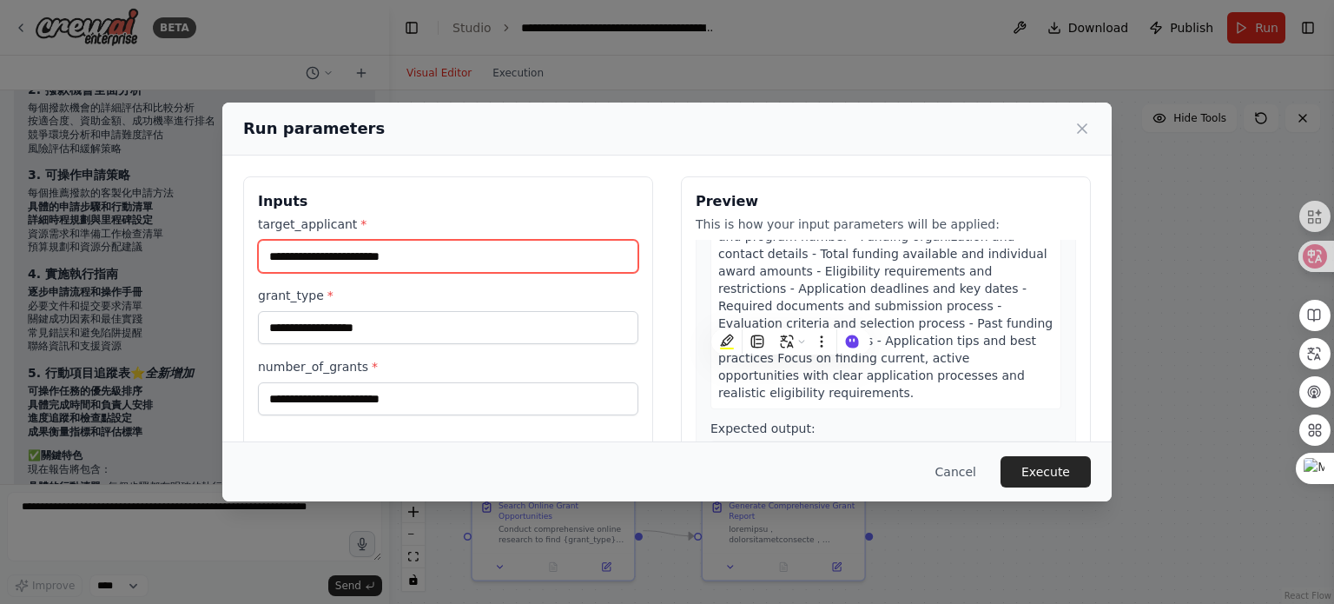
click at [420, 259] on input "target_applicant *" at bounding box center [448, 256] width 380 height 33
type input "*****"
type input "*"
type input "**********"
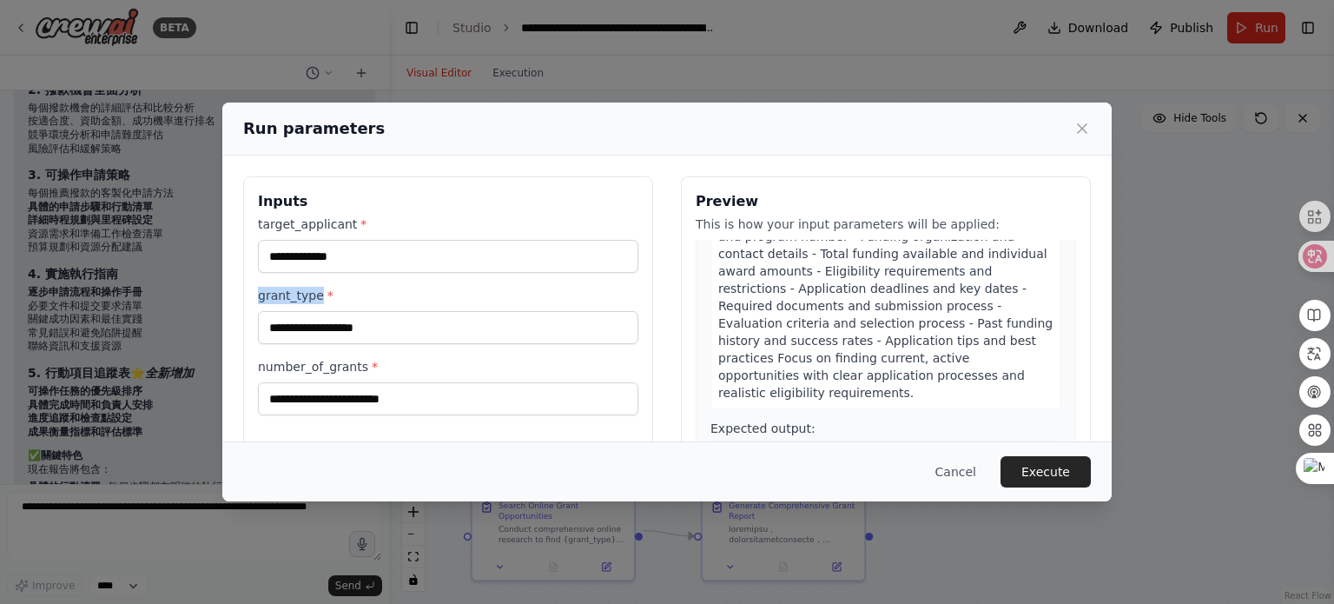
drag, startPoint x: 257, startPoint y: 298, endPoint x: 318, endPoint y: 297, distance: 60.8
click at [318, 297] on label "grant_type *" at bounding box center [448, 295] width 380 height 17
click at [472, 294] on label "grant_type *" at bounding box center [448, 295] width 380 height 17
click at [472, 311] on input "grant_type *" at bounding box center [448, 327] width 380 height 33
drag, startPoint x: 262, startPoint y: 222, endPoint x: 351, endPoint y: 227, distance: 88.8
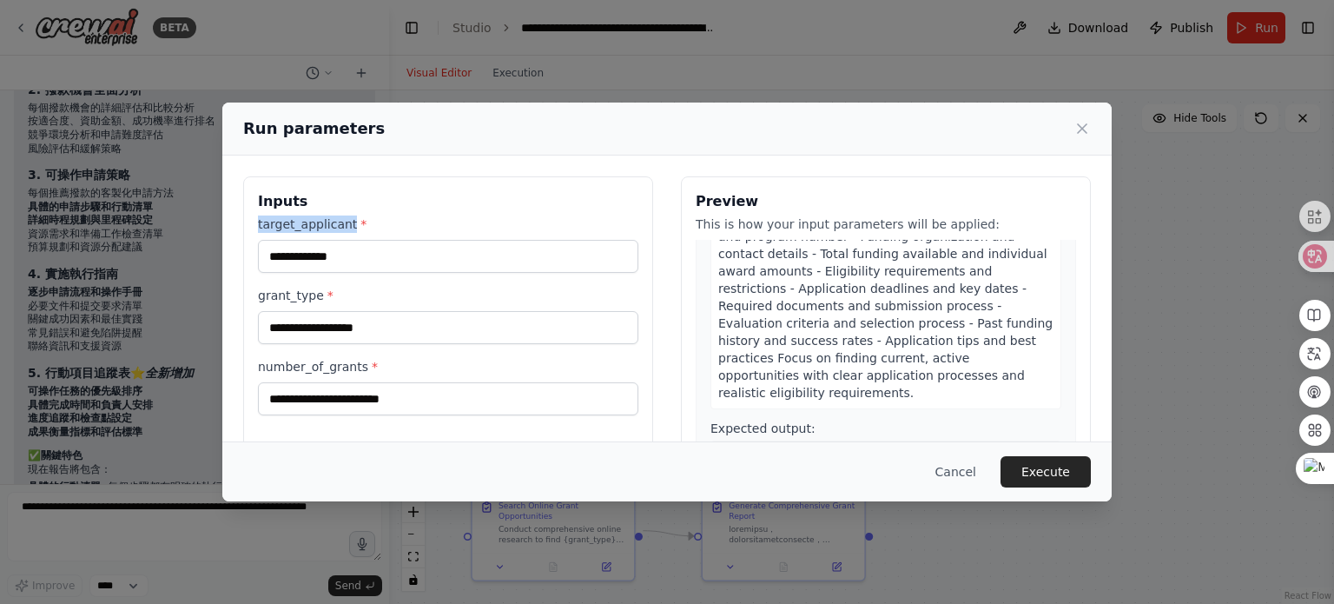
click at [351, 227] on label "target_applicant *" at bounding box center [448, 223] width 380 height 17
click at [260, 295] on label "grant_type *" at bounding box center [448, 295] width 380 height 17
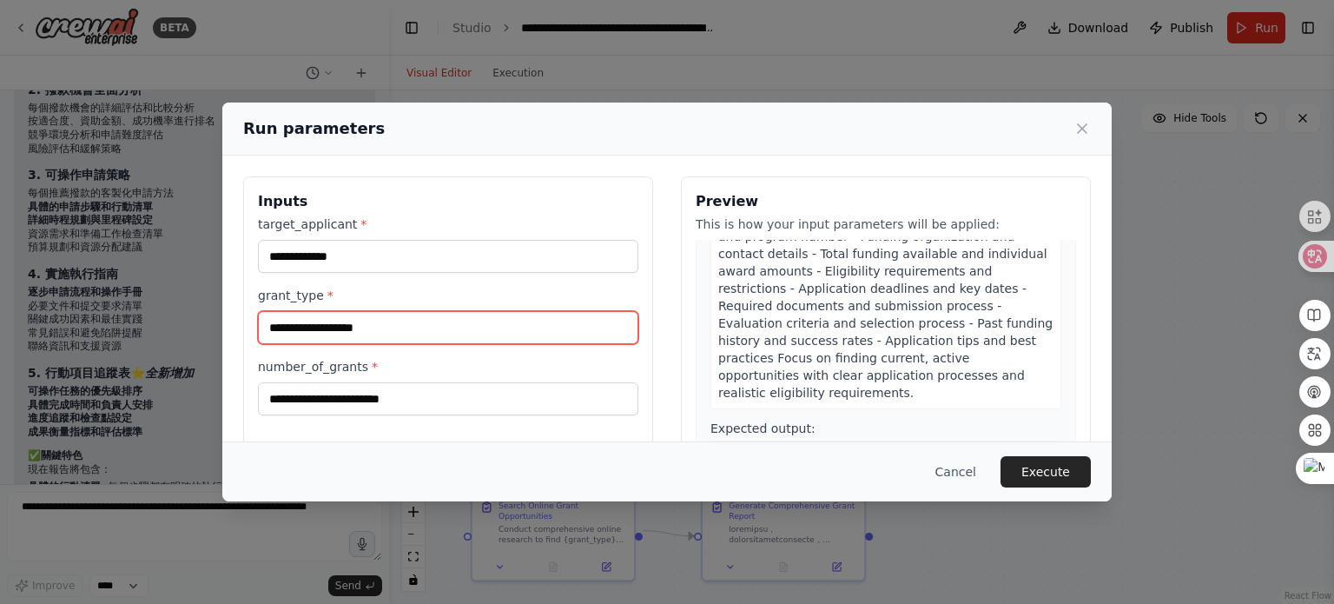
click at [260, 311] on input "grant_type *" at bounding box center [448, 327] width 380 height 33
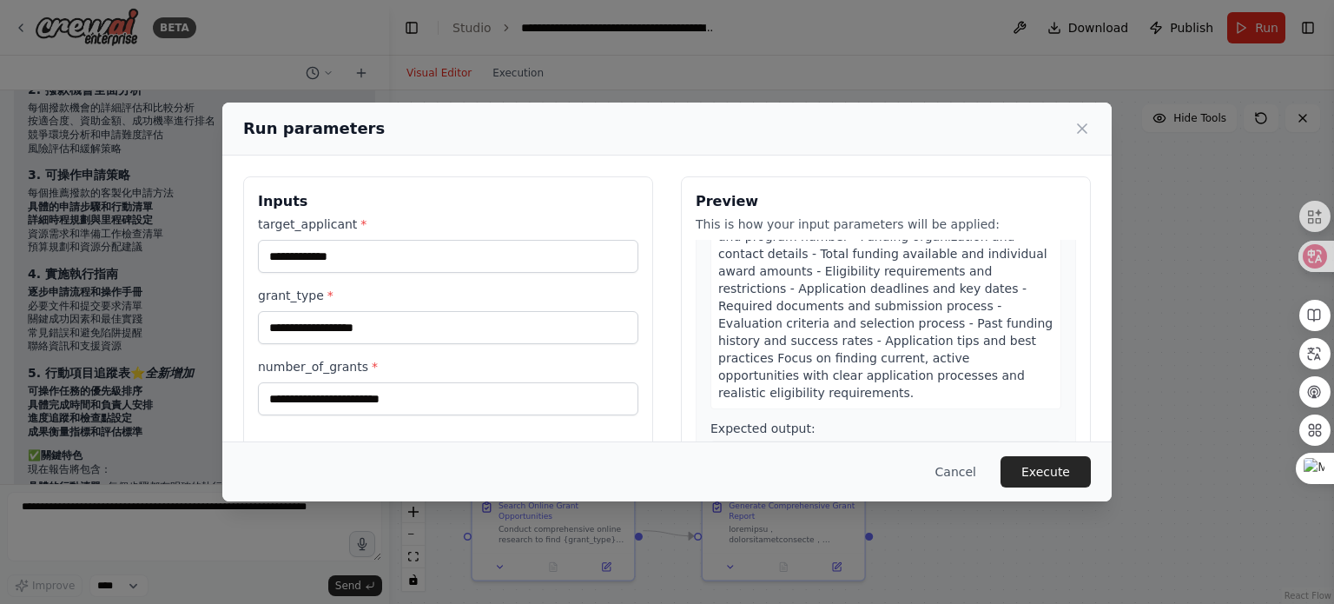
drag, startPoint x: 260, startPoint y: 295, endPoint x: 285, endPoint y: 305, distance: 26.9
click at [285, 305] on div "grant_type *" at bounding box center [448, 315] width 380 height 57
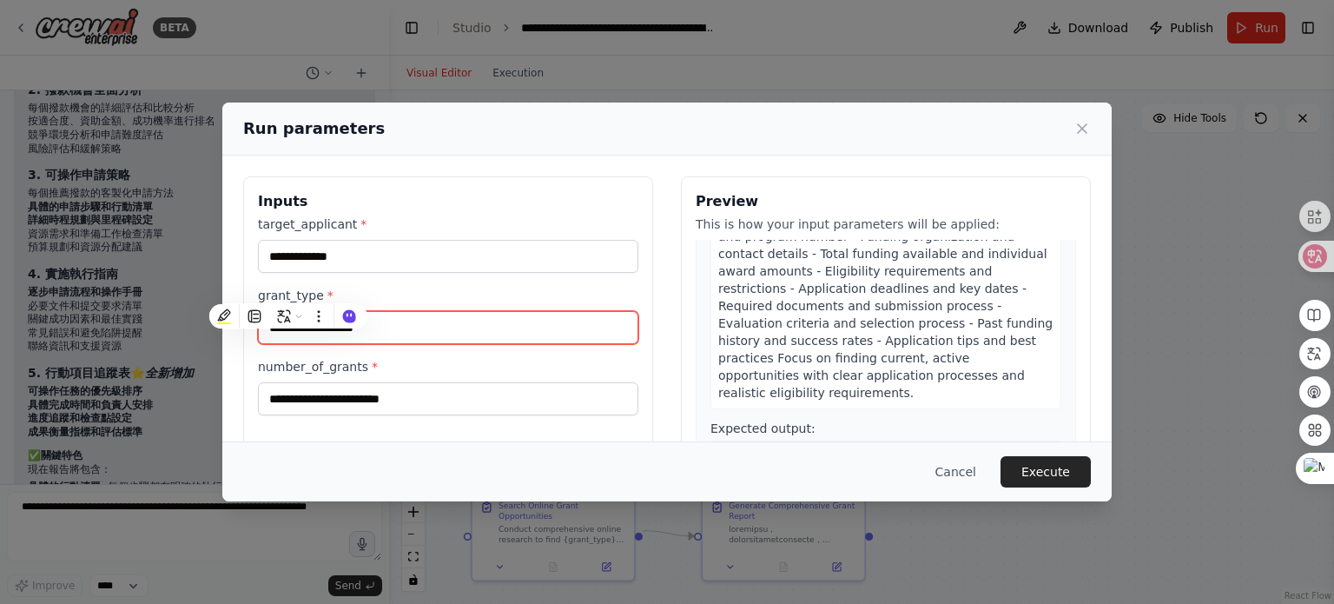
click at [468, 330] on input "grant_type *" at bounding box center [448, 327] width 380 height 33
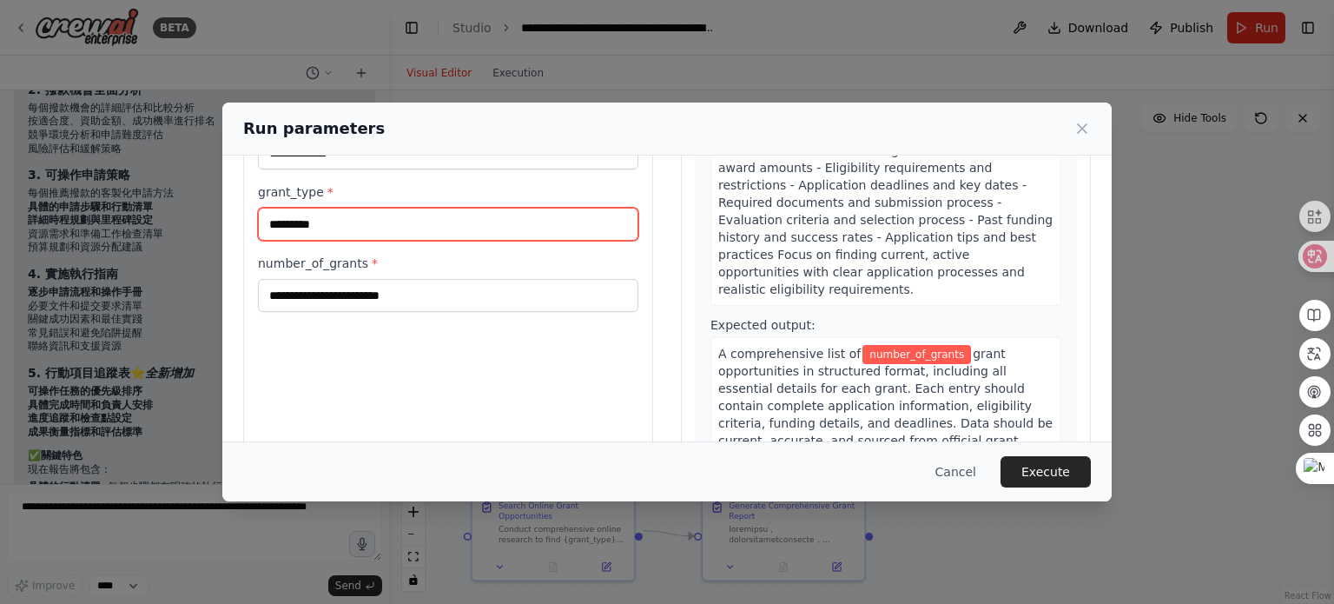
scroll to position [167, 0]
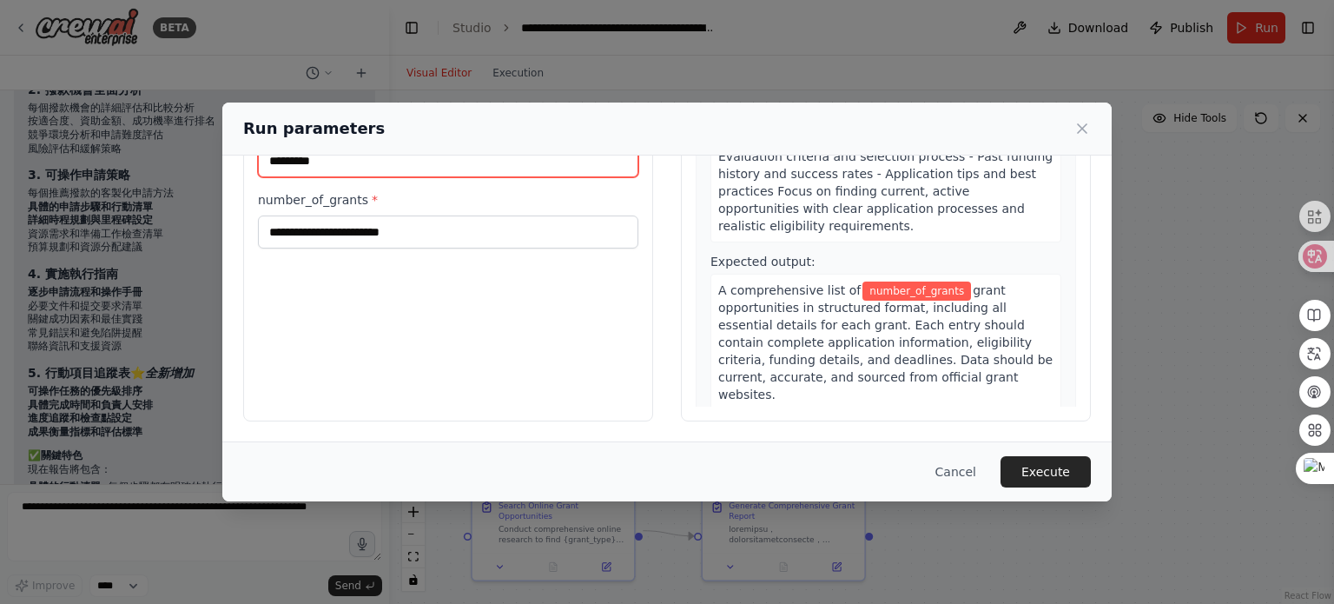
type input "*********"
drag, startPoint x: 257, startPoint y: 197, endPoint x: 366, endPoint y: 200, distance: 108.6
click at [366, 200] on label "number_of_grants *" at bounding box center [448, 199] width 380 height 17
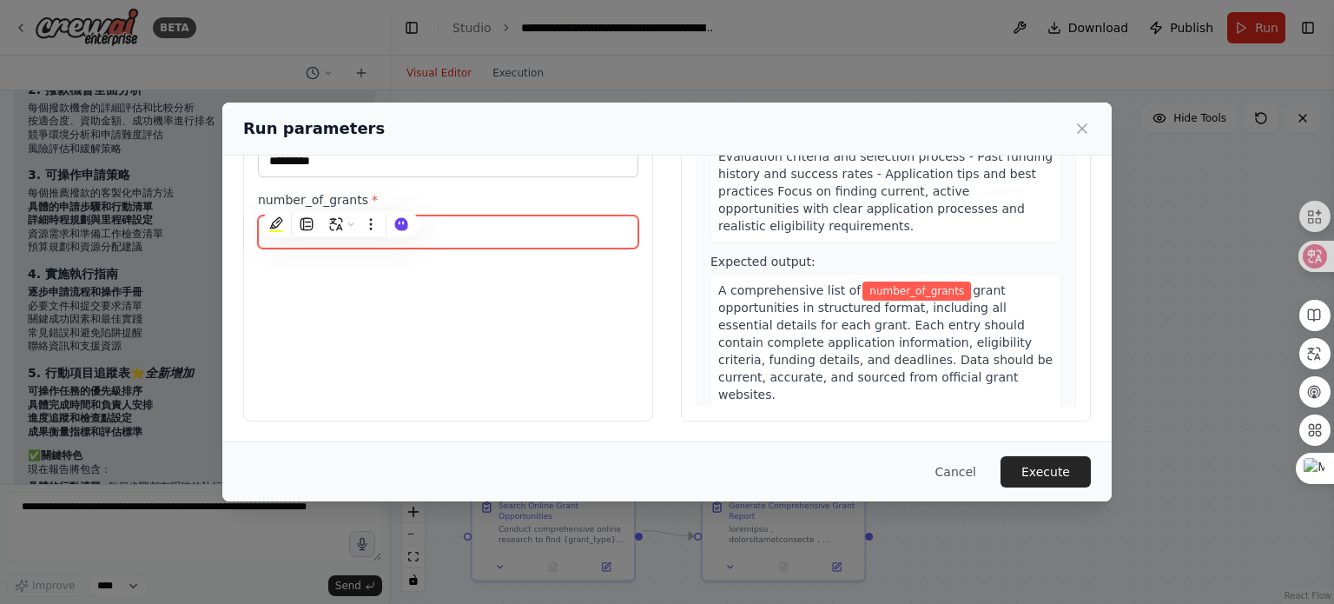
click at [478, 235] on input "number_of_grants *" at bounding box center [448, 231] width 380 height 33
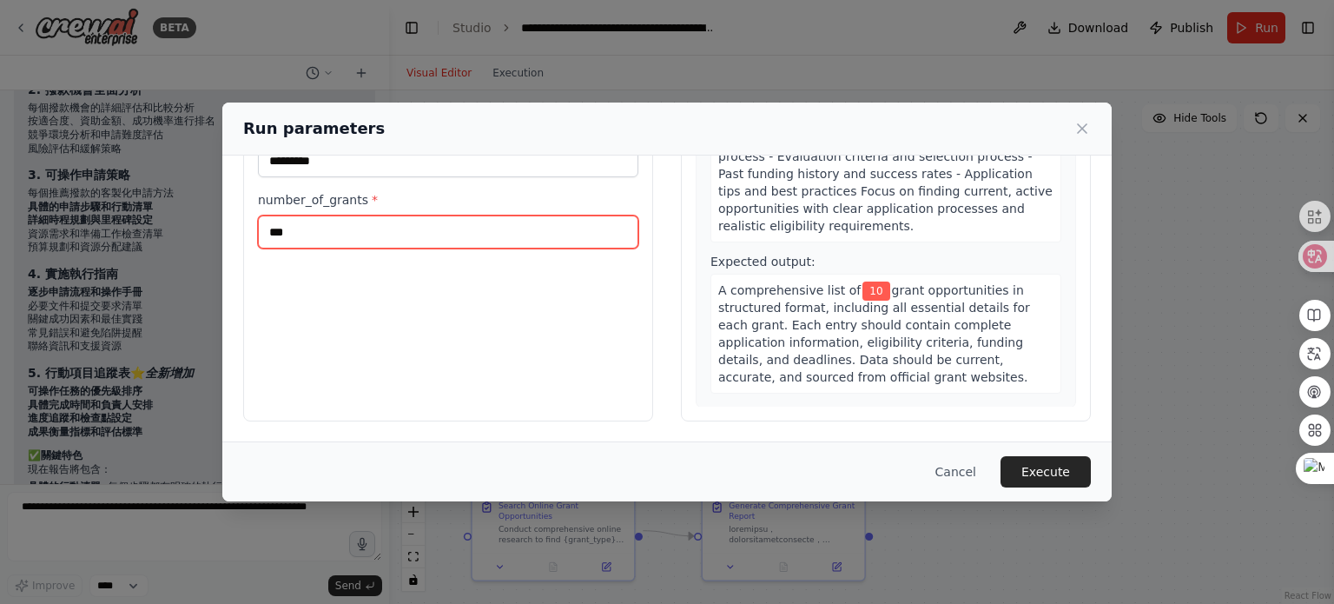
scroll to position [174, 0]
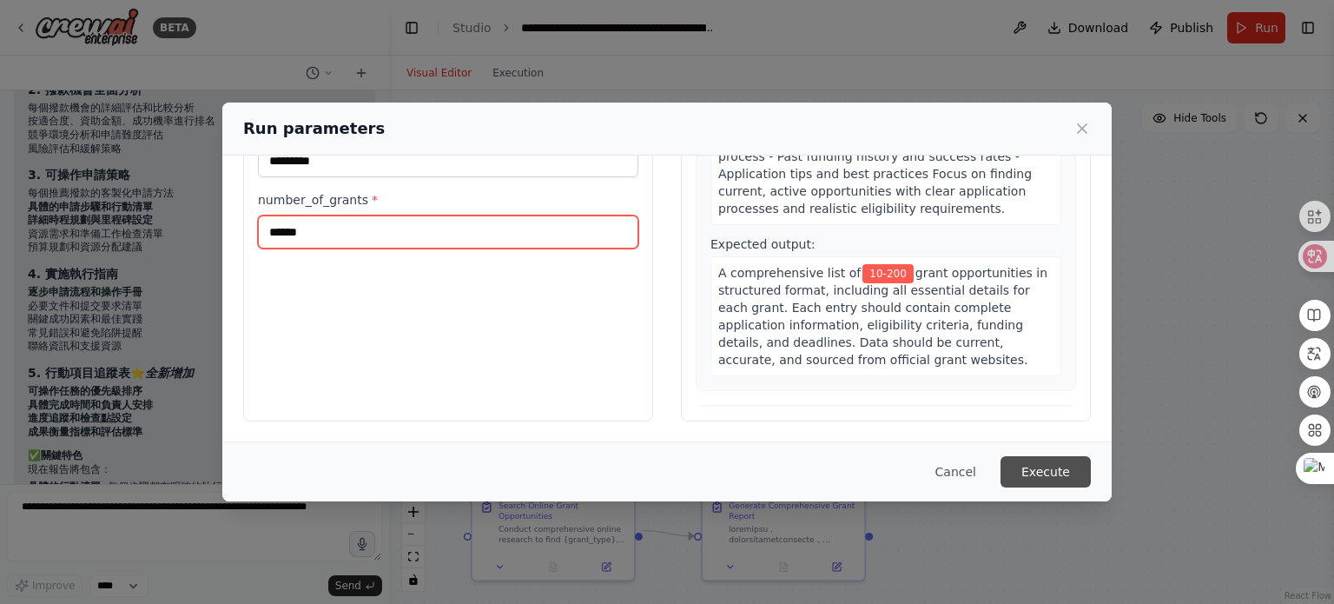
type input "******"
click at [1052, 473] on button "Execute" at bounding box center [1046, 471] width 90 height 31
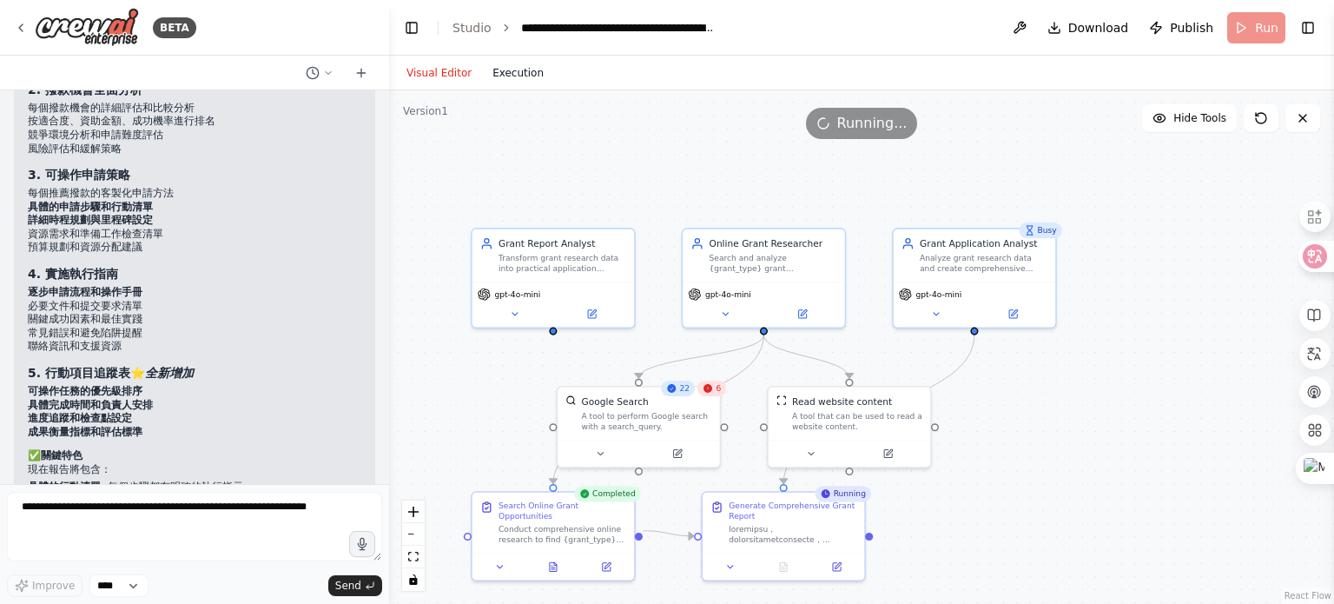
click at [512, 69] on button "Execution" at bounding box center [518, 73] width 72 height 21
click at [433, 76] on button "Visual Editor" at bounding box center [439, 73] width 86 height 21
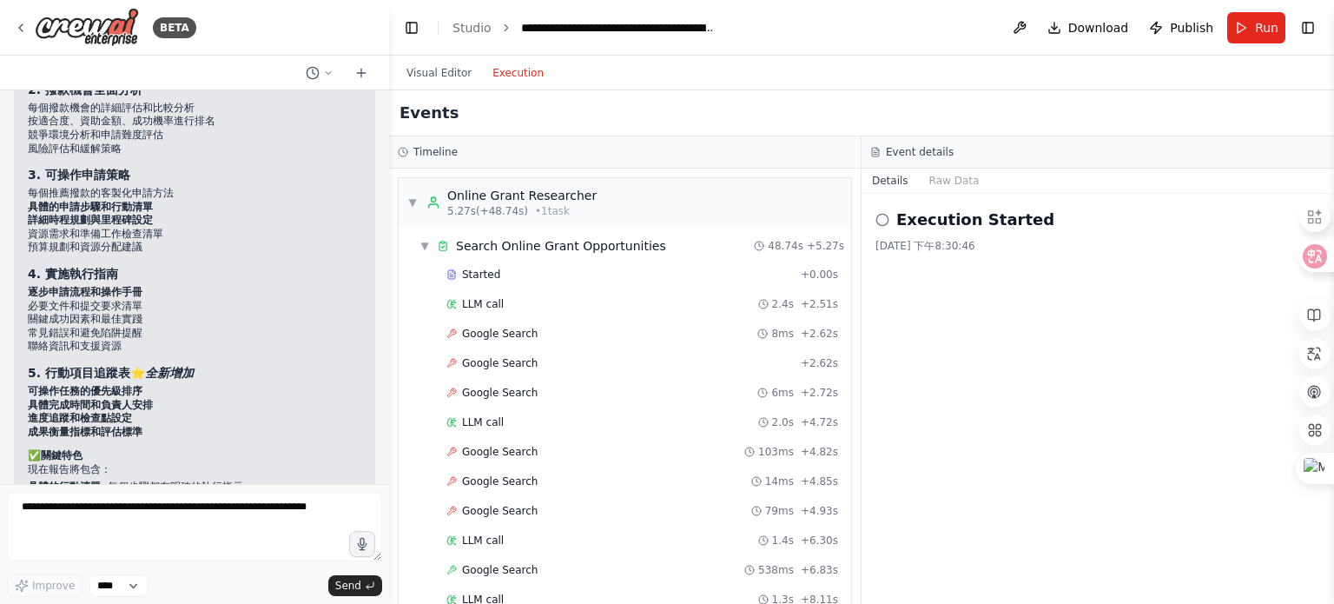
click at [522, 77] on button "Execution" at bounding box center [518, 73] width 72 height 21
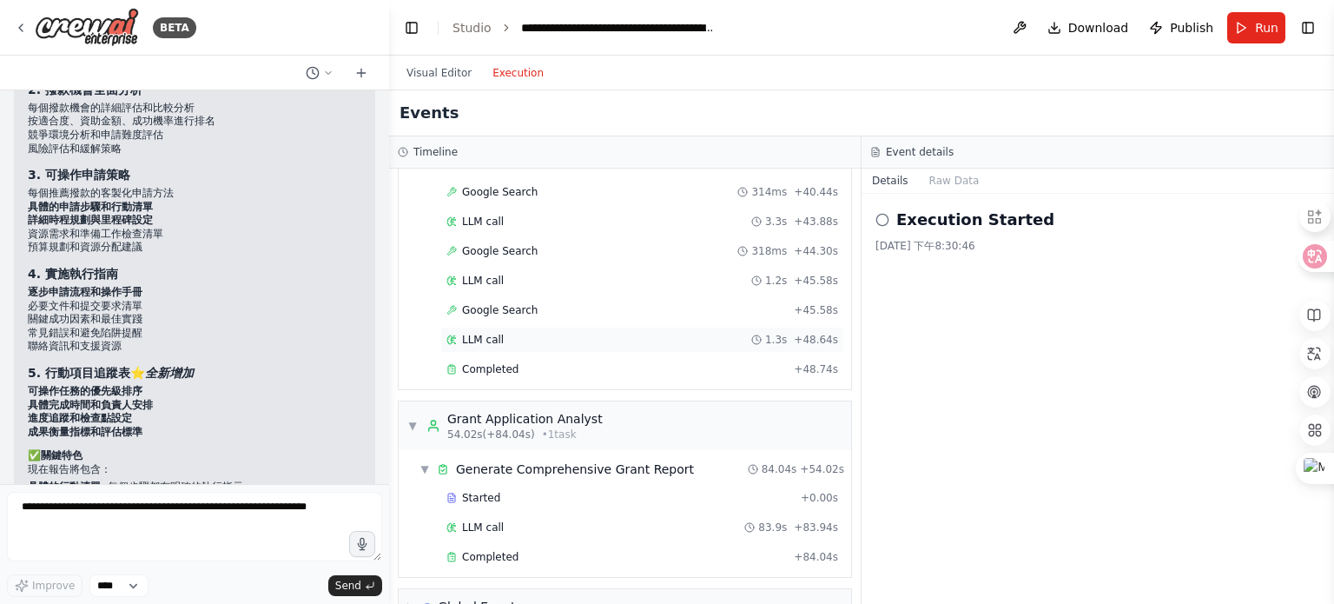
scroll to position [1547, 0]
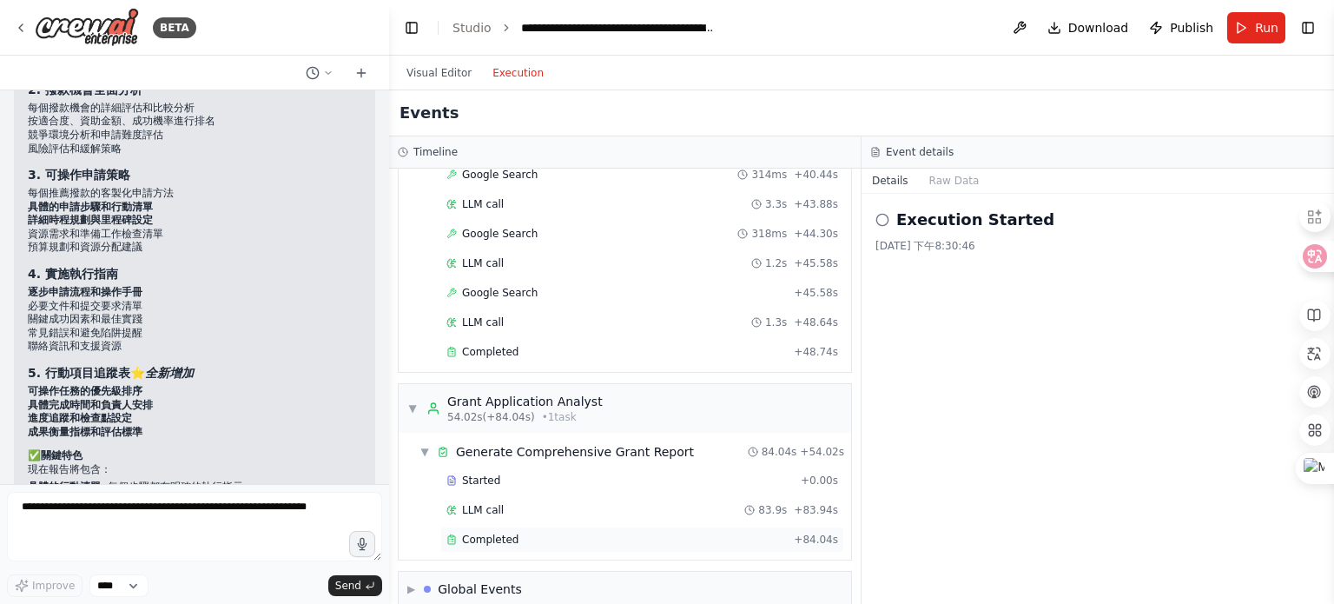
click at [511, 532] on span "Completed" at bounding box center [490, 539] width 56 height 14
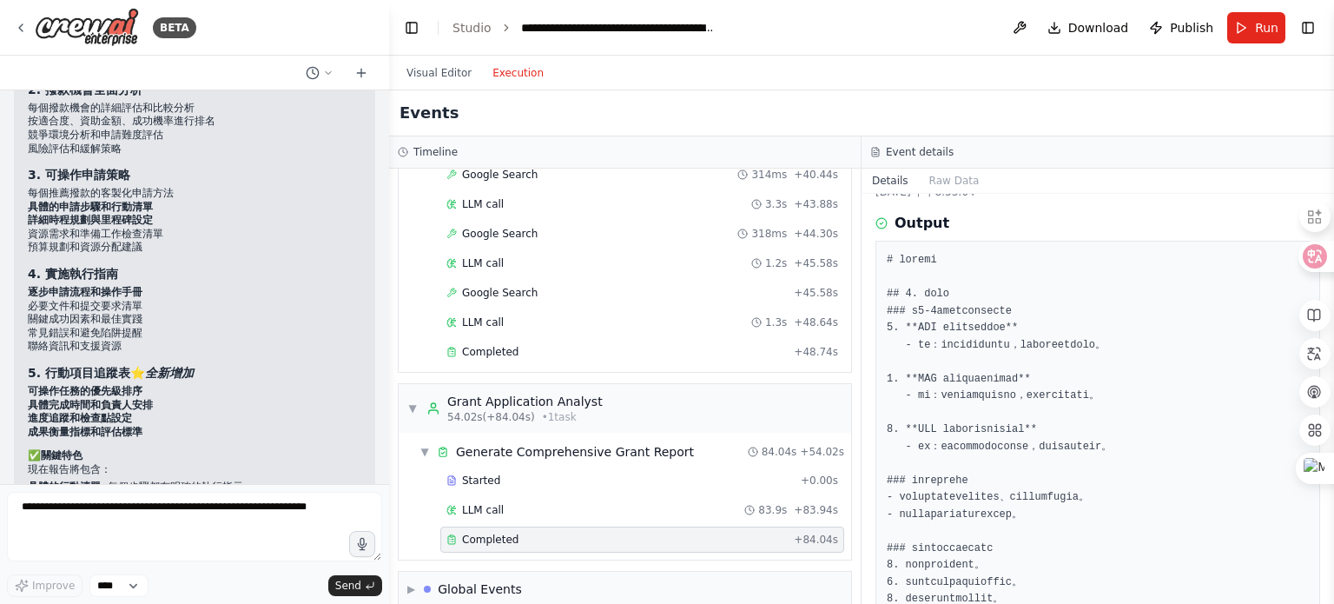
scroll to position [0, 0]
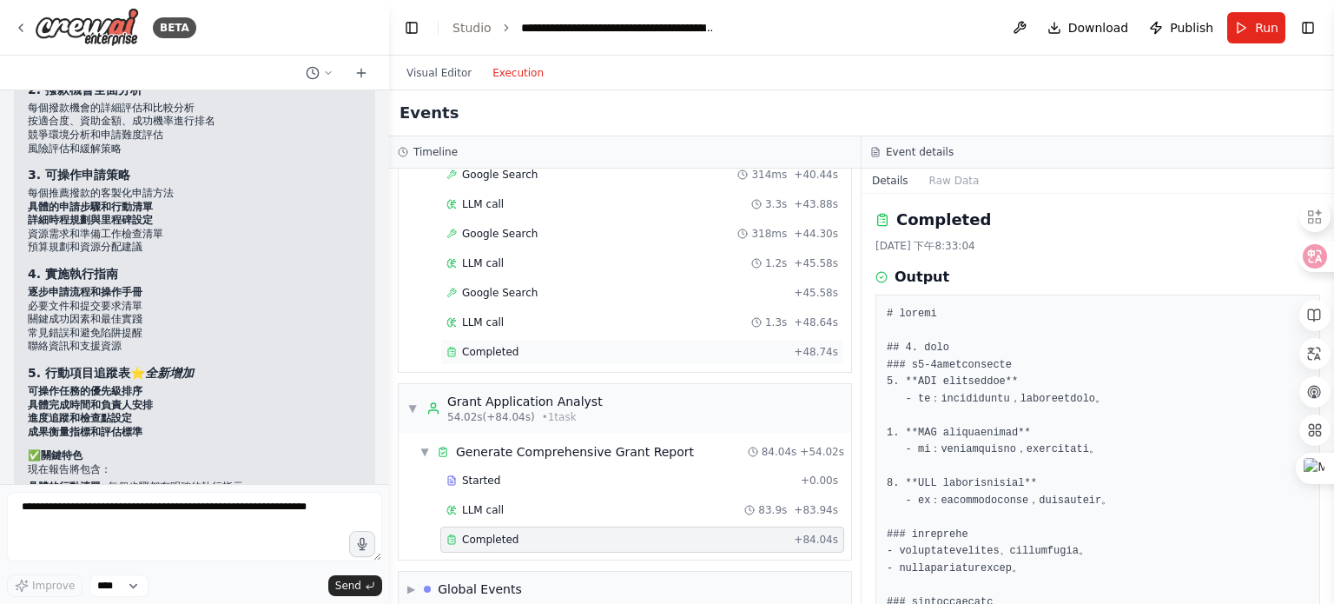
click at [497, 345] on span "Completed" at bounding box center [490, 352] width 56 height 14
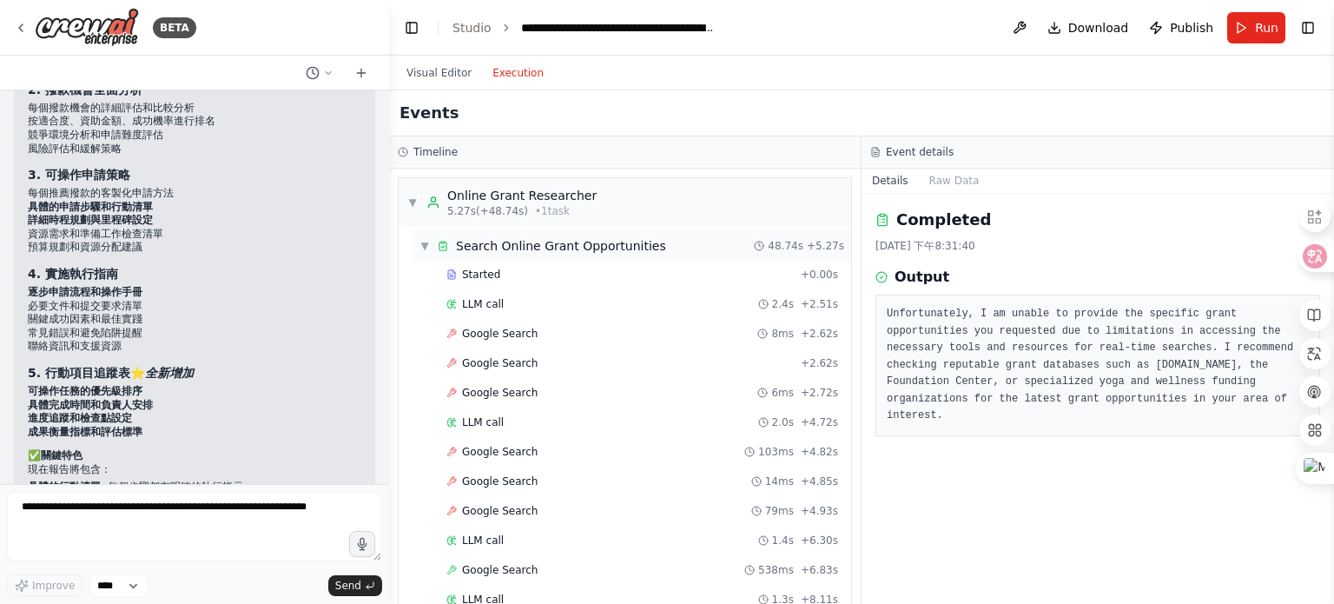
click at [420, 239] on span "▼" at bounding box center [425, 246] width 10 height 14
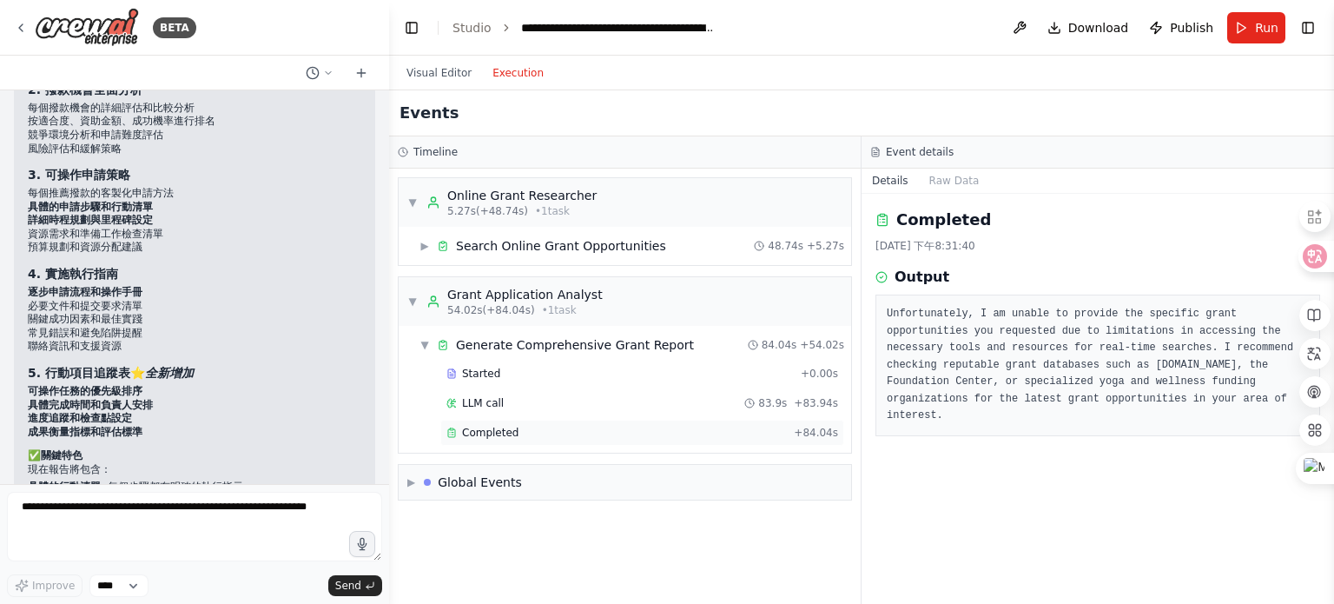
click at [532, 433] on div "Completed" at bounding box center [616, 433] width 341 height 14
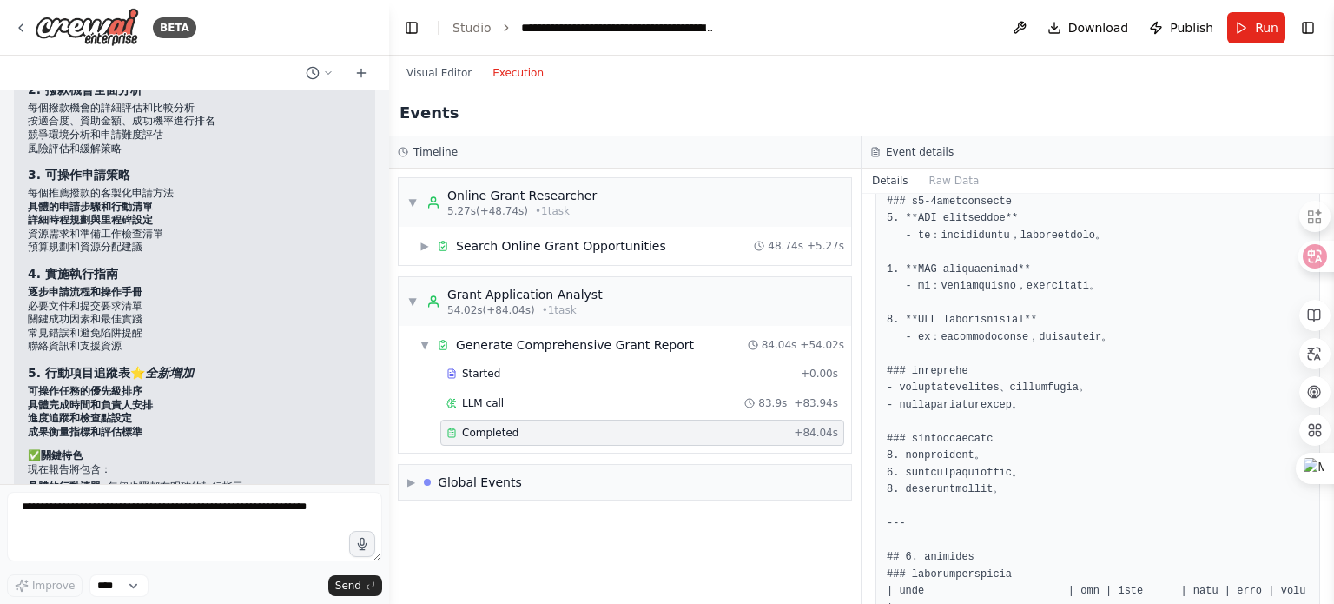
scroll to position [174, 0]
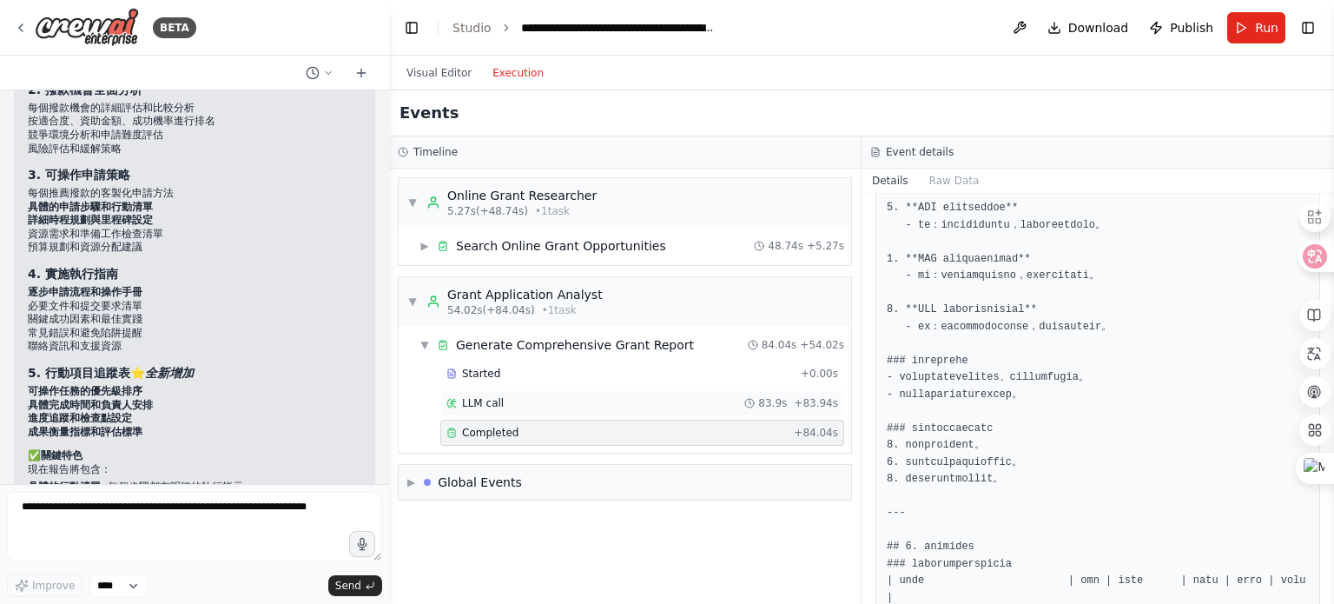
click at [504, 396] on div "LLM call 83.9s + 83.94s" at bounding box center [642, 403] width 392 height 14
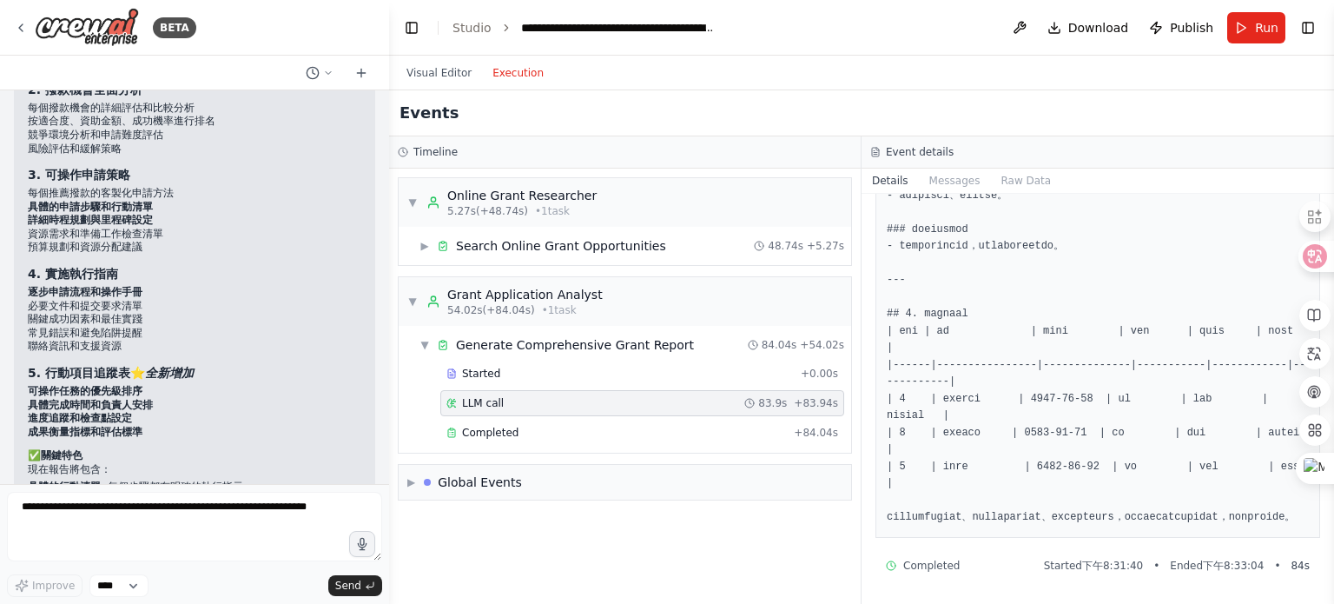
scroll to position [1692, 0]
click at [512, 484] on div "Global Events" at bounding box center [480, 481] width 84 height 17
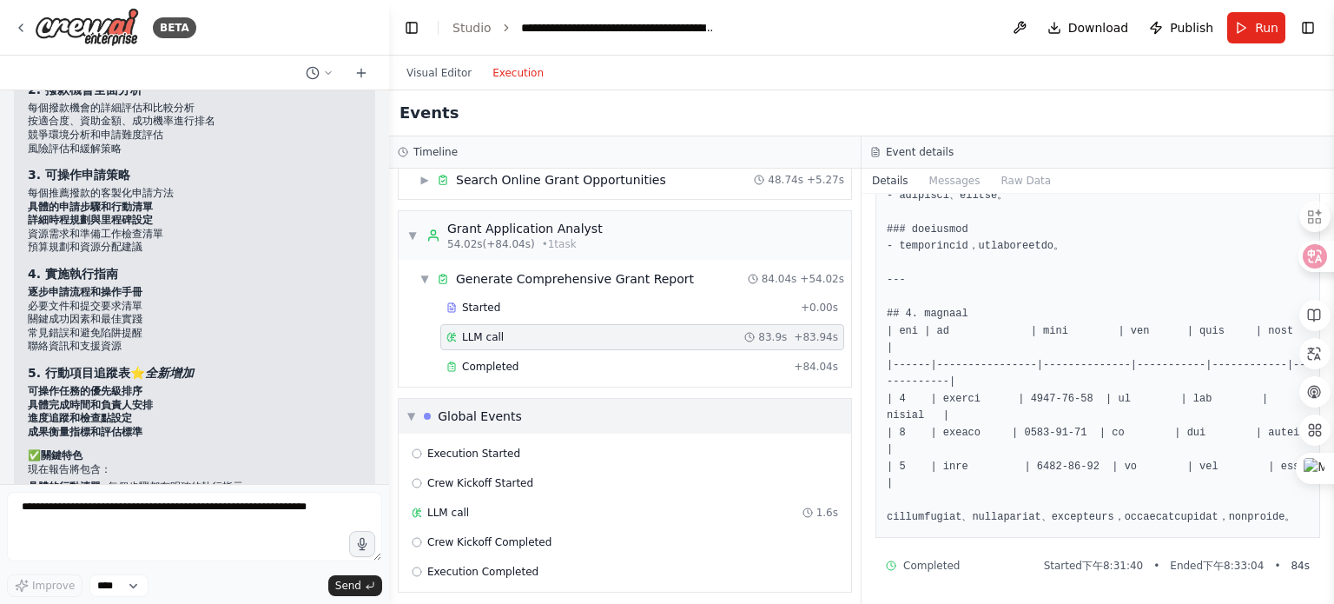
scroll to position [69, 0]
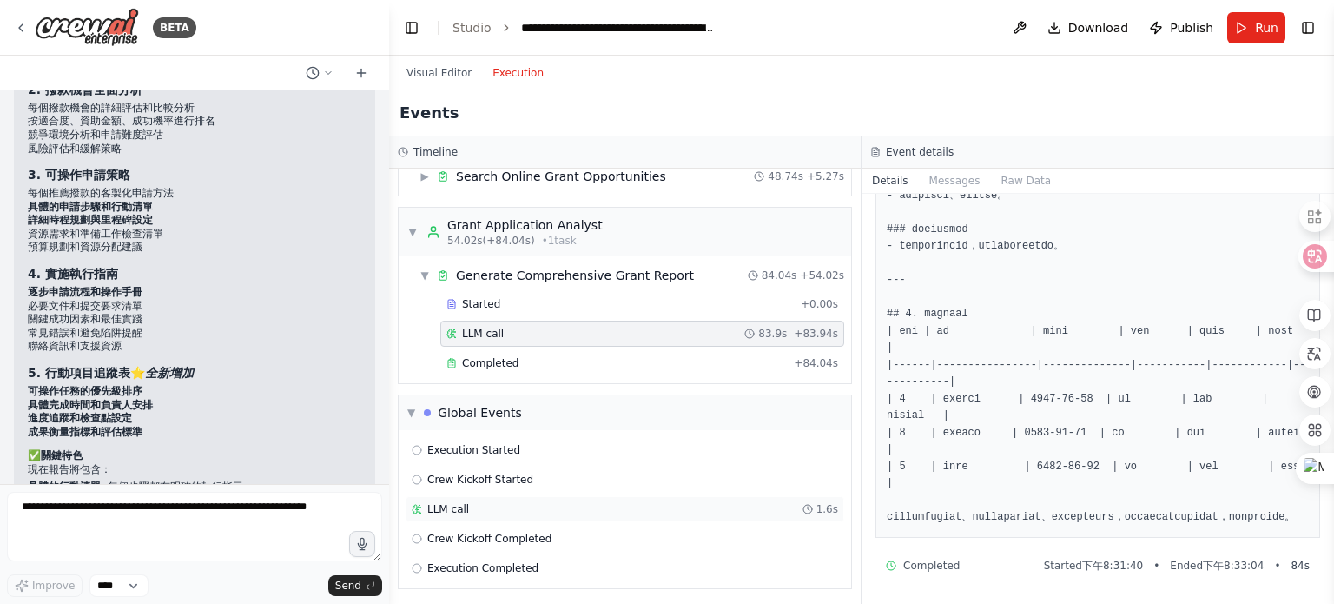
click at [455, 498] on div "LLM call 1.6s" at bounding box center [625, 509] width 439 height 26
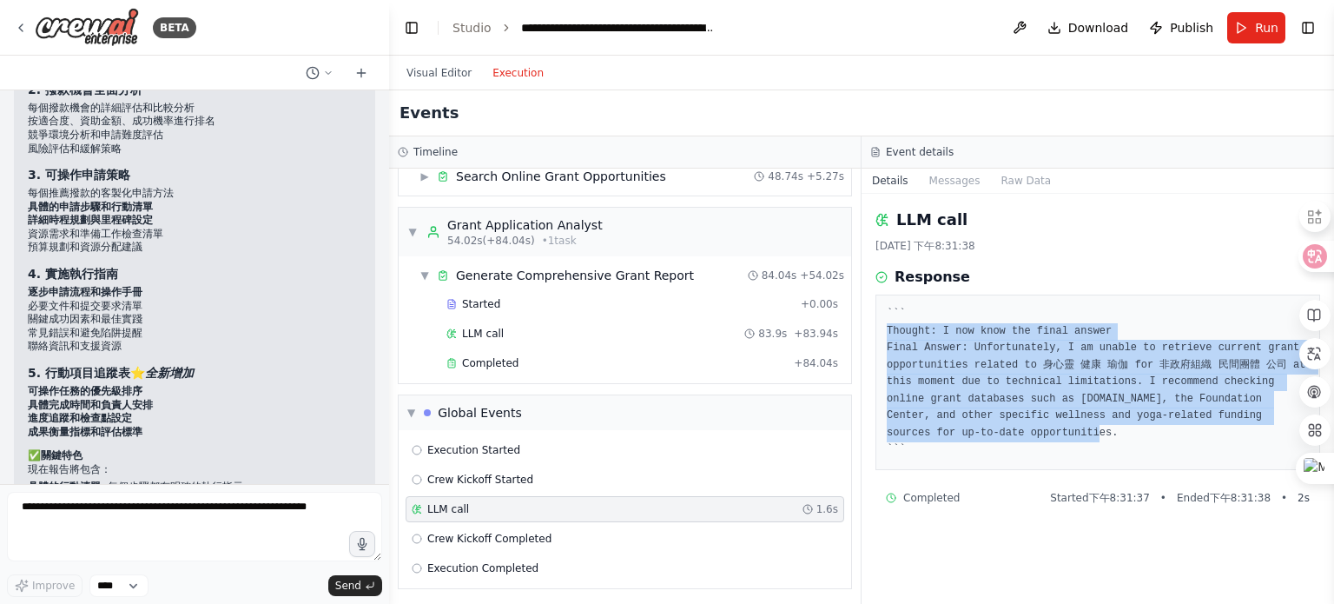
drag, startPoint x: 889, startPoint y: 329, endPoint x: 966, endPoint y: 433, distance: 129.3
click at [966, 433] on pre "``` Thought: I now know the final answer Final Answer: Unfortunately, I am unab…" at bounding box center [1098, 382] width 422 height 153
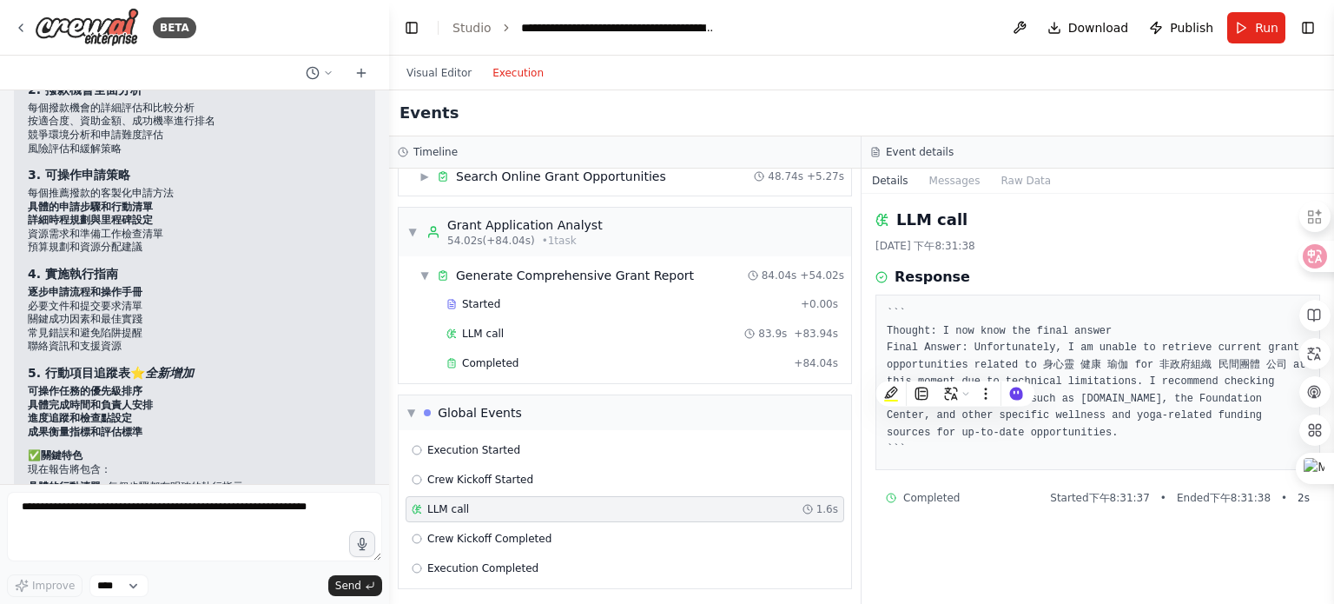
click at [675, 387] on div "▼ Online Grant Researcher 5.27s (+48.74s) • 1 task ▶ Search Online Grant Opport…" at bounding box center [625, 386] width 472 height 435
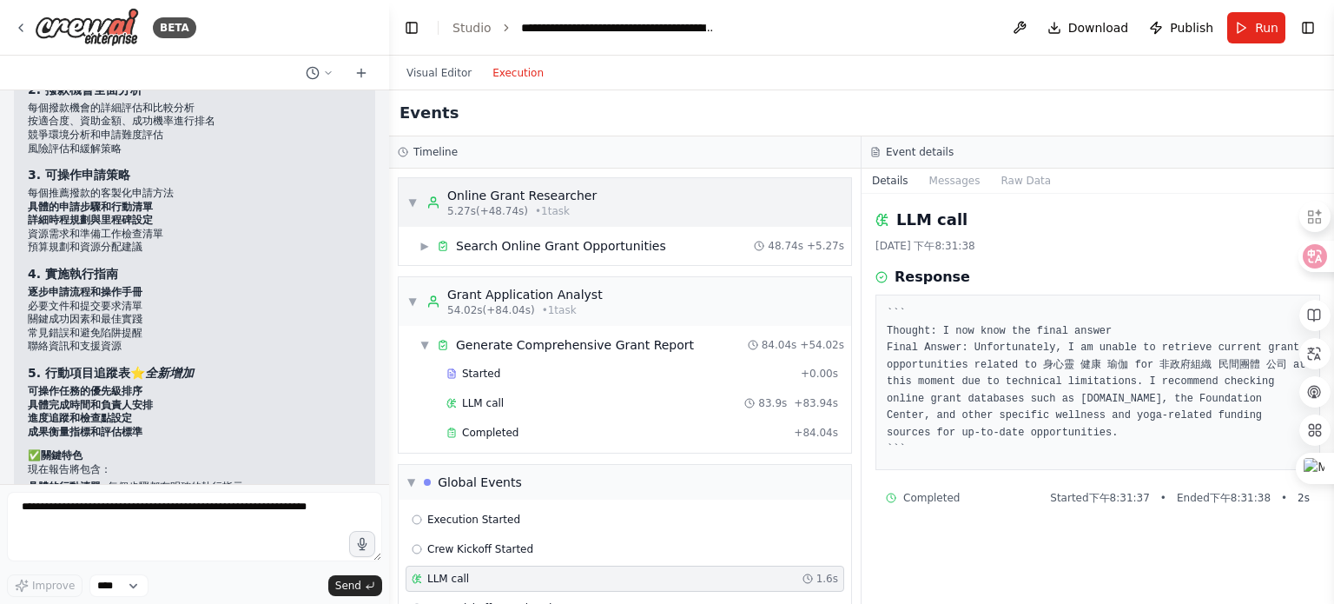
click at [413, 197] on span "▼" at bounding box center [412, 202] width 10 height 14
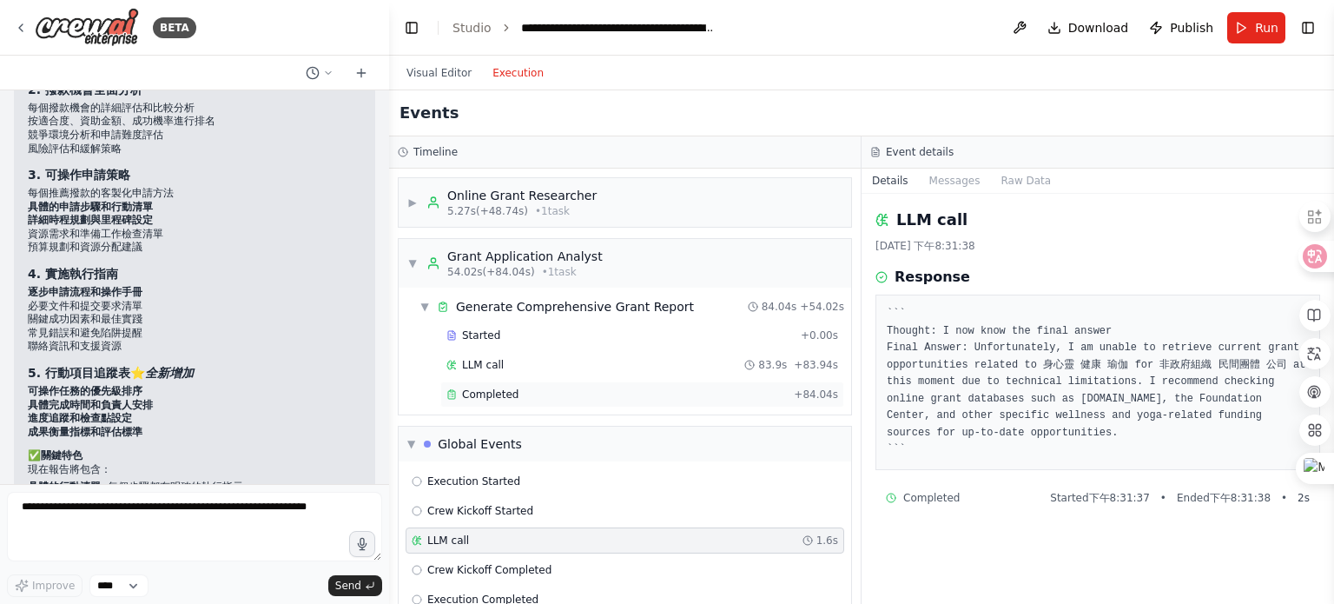
click at [479, 395] on span "Completed" at bounding box center [490, 394] width 56 height 14
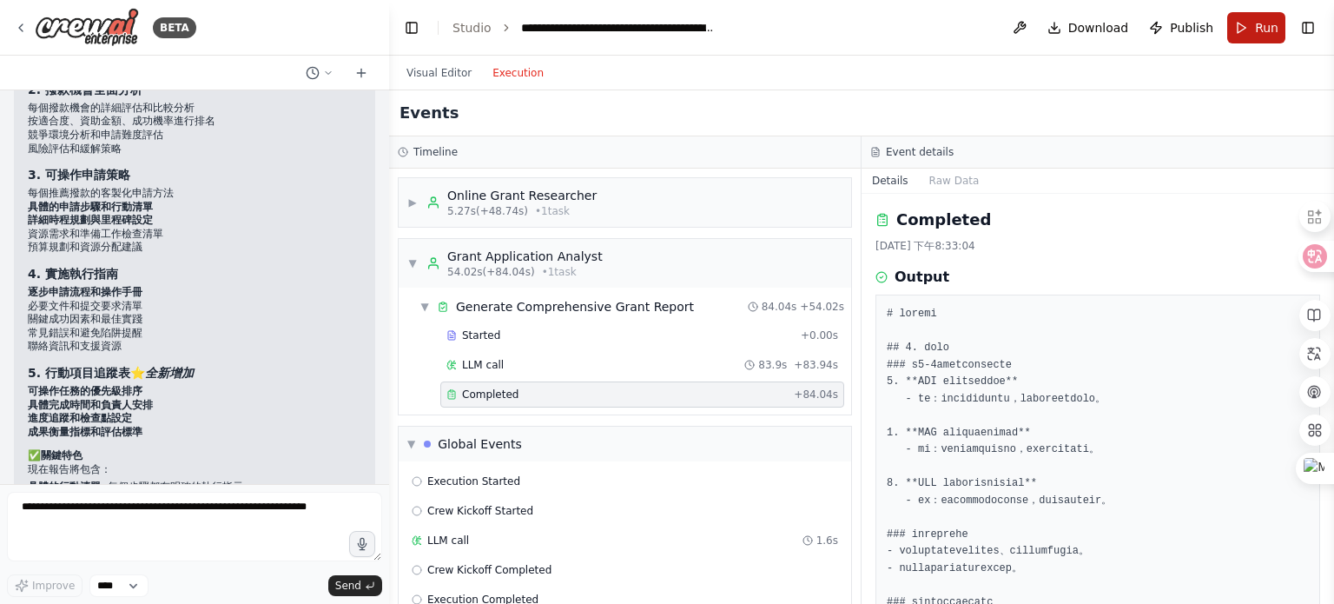
click at [1245, 26] on button "Run" at bounding box center [1256, 27] width 58 height 31
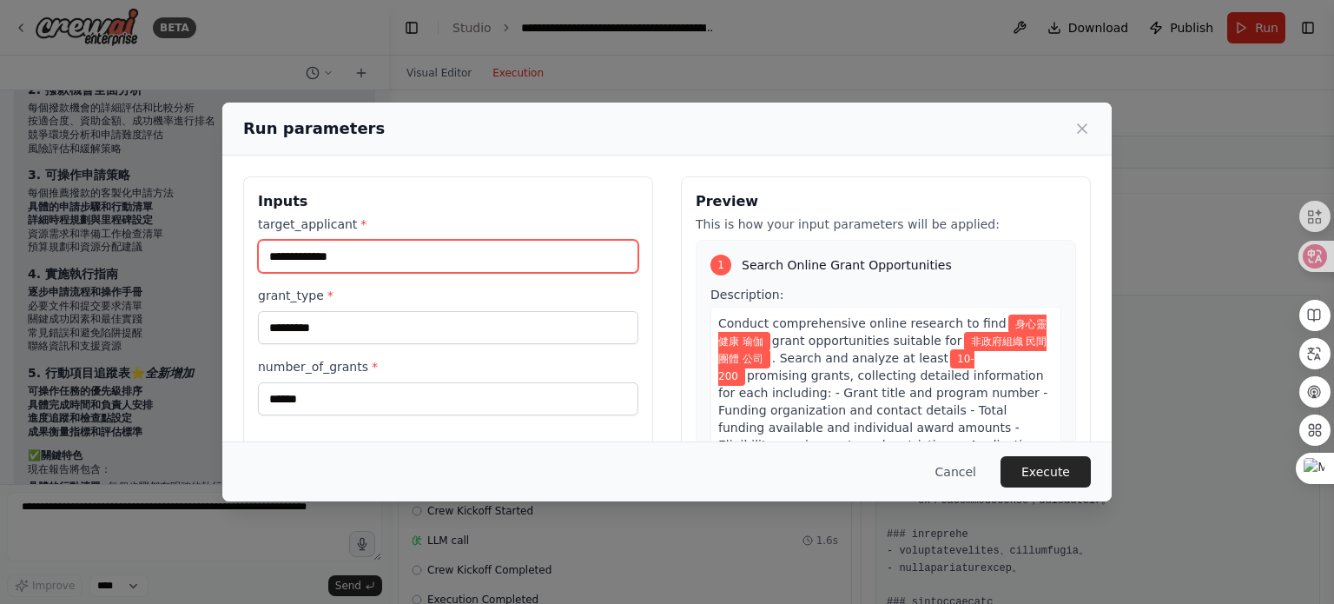
drag, startPoint x: 413, startPoint y: 255, endPoint x: 243, endPoint y: 230, distance: 171.2
click at [243, 230] on div "**********" at bounding box center [448, 382] width 410 height 412
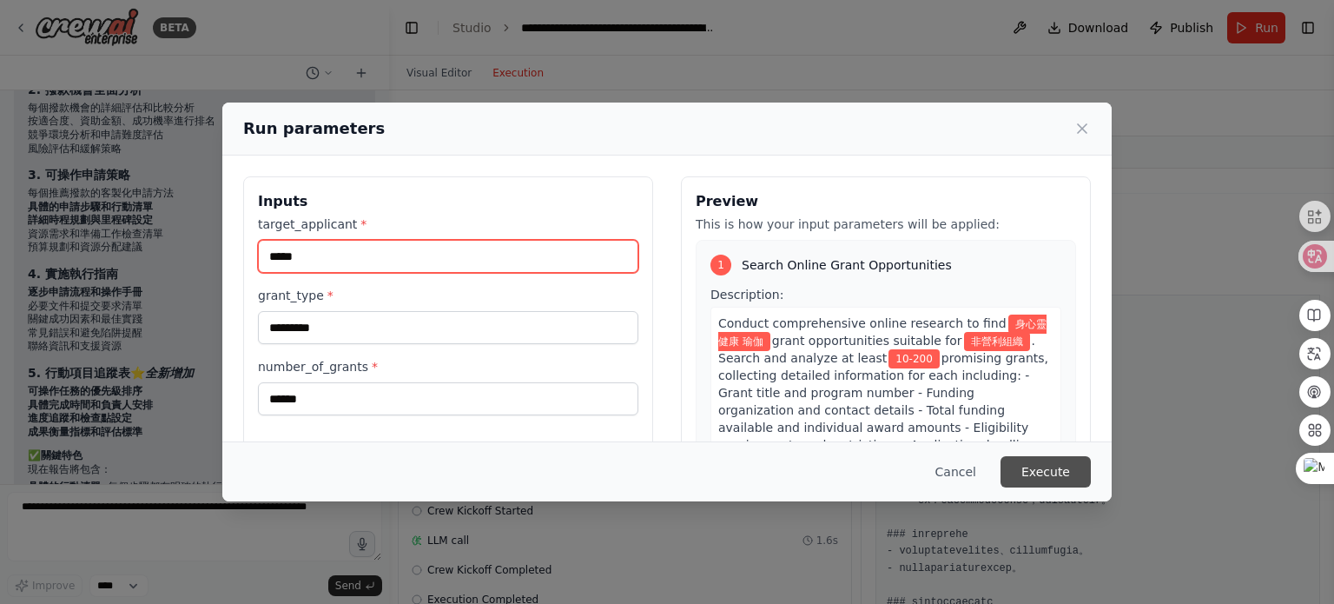
type input "*****"
click at [1046, 471] on button "Execute" at bounding box center [1046, 471] width 90 height 31
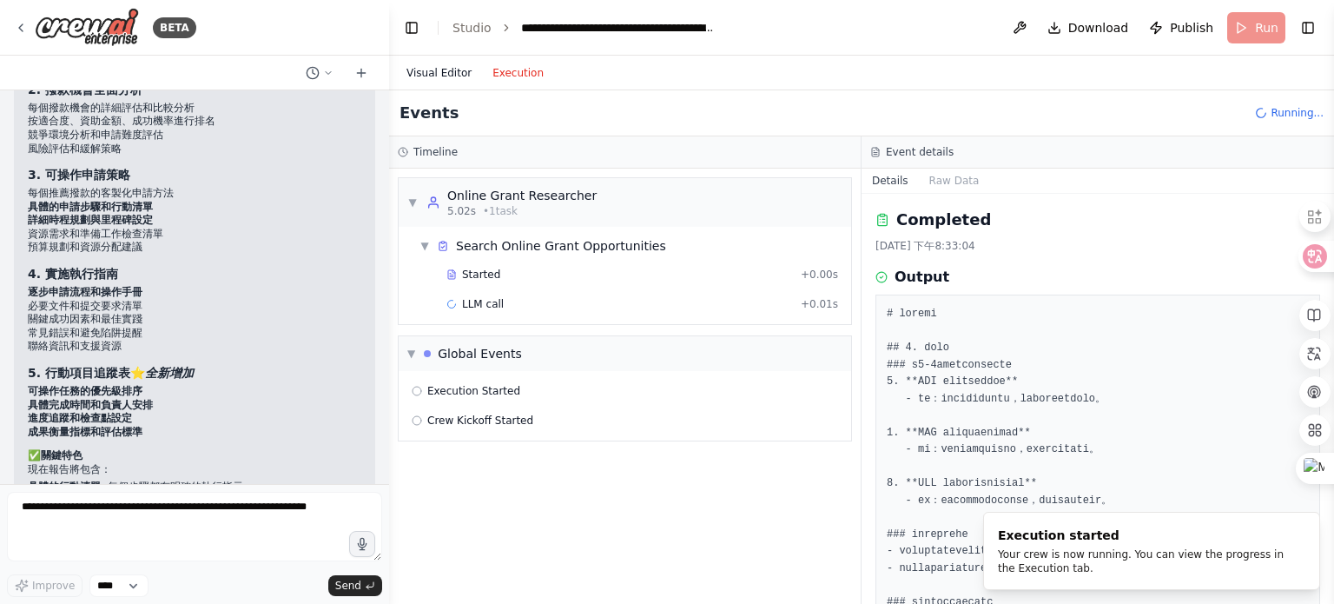
click at [449, 72] on button "Visual Editor" at bounding box center [439, 73] width 86 height 21
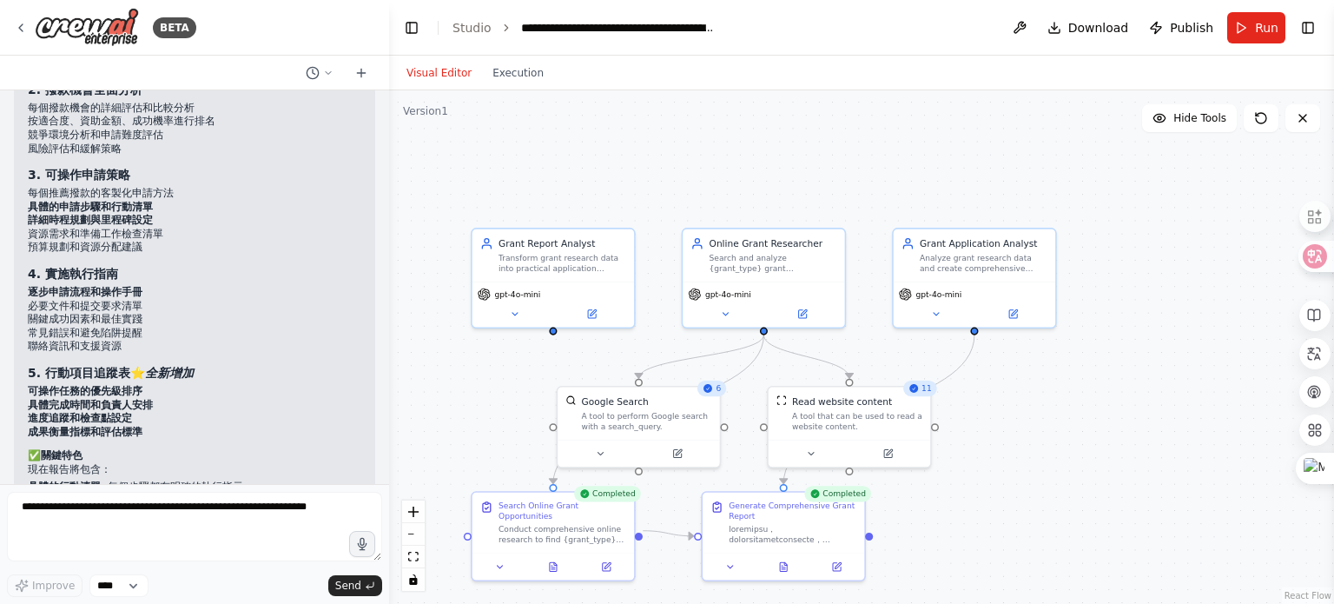
click at [462, 64] on button "Visual Editor" at bounding box center [439, 73] width 86 height 21
click at [498, 75] on button "Execution" at bounding box center [518, 73] width 72 height 21
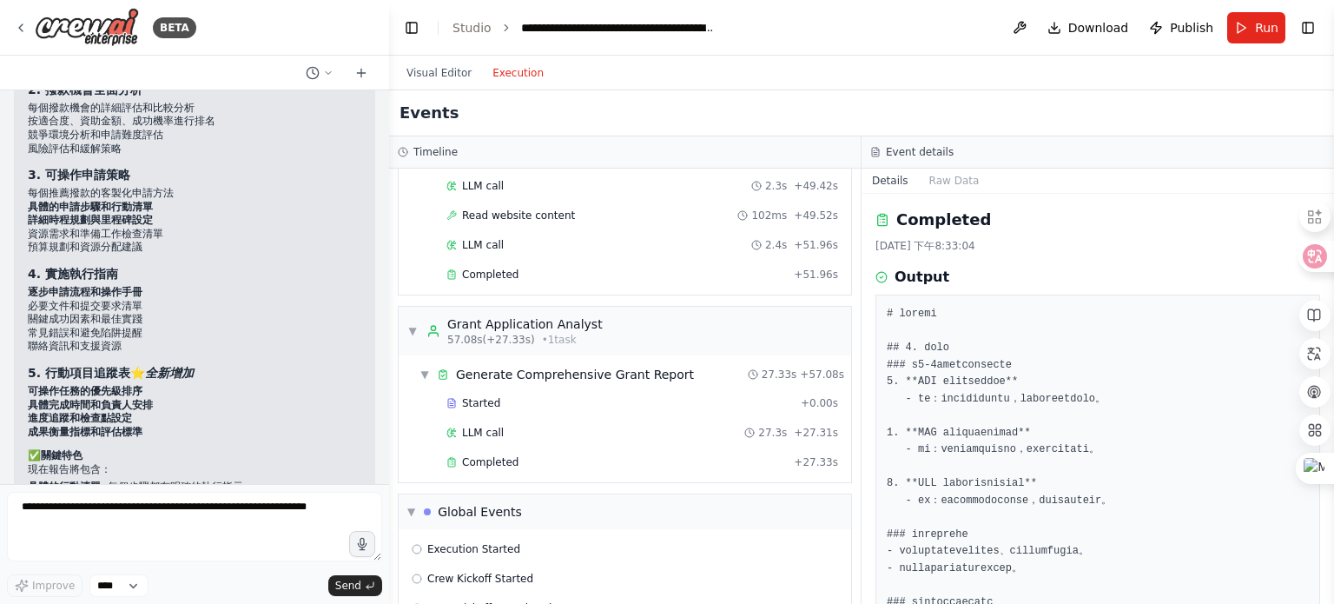
scroll to position [1129, 0]
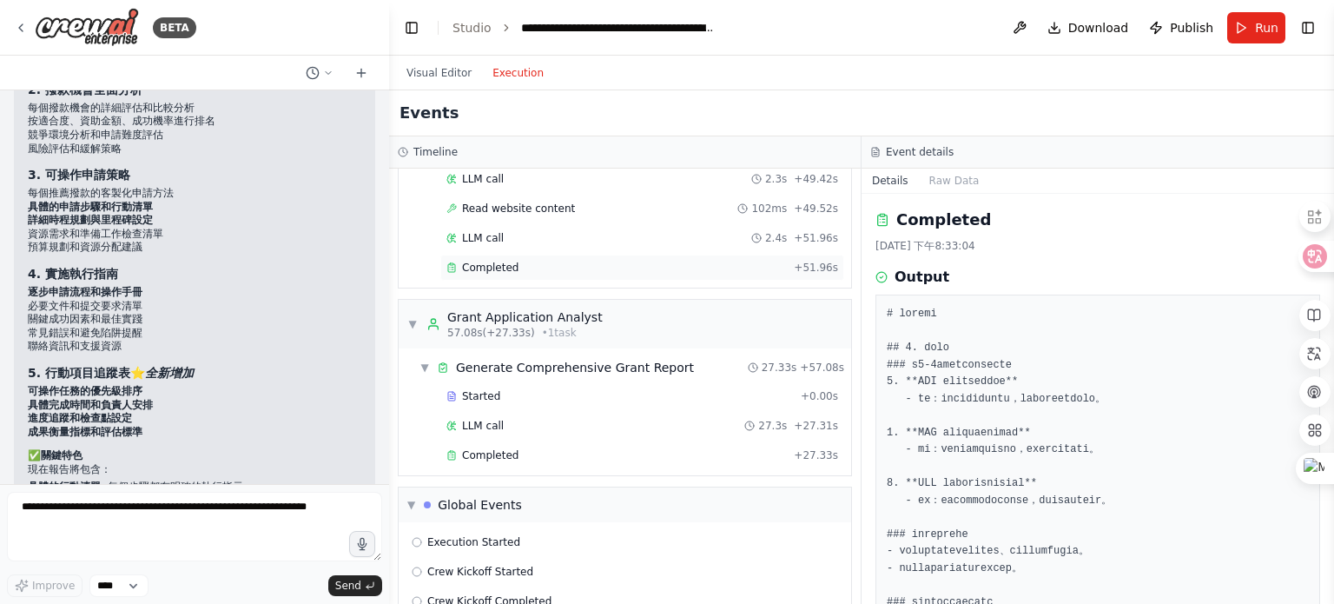
click at [589, 255] on div "Completed + 51.96s" at bounding box center [642, 268] width 404 height 26
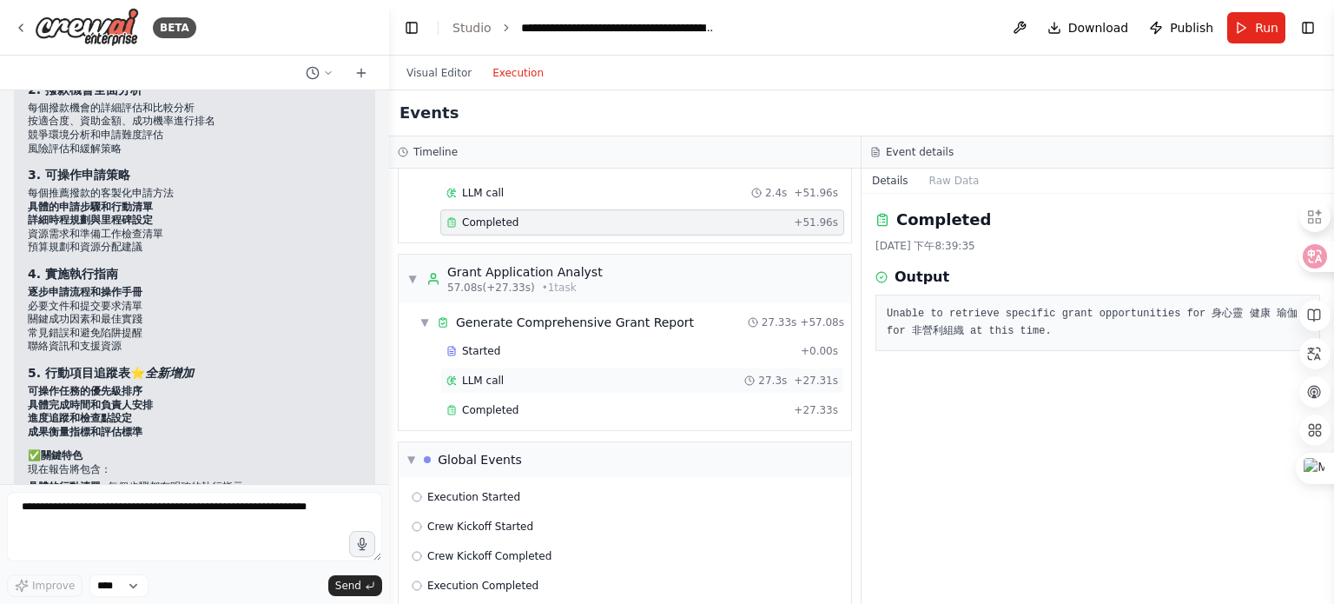
scroll to position [1178, 0]
click at [541, 400] on div "Completed" at bounding box center [616, 407] width 341 height 14
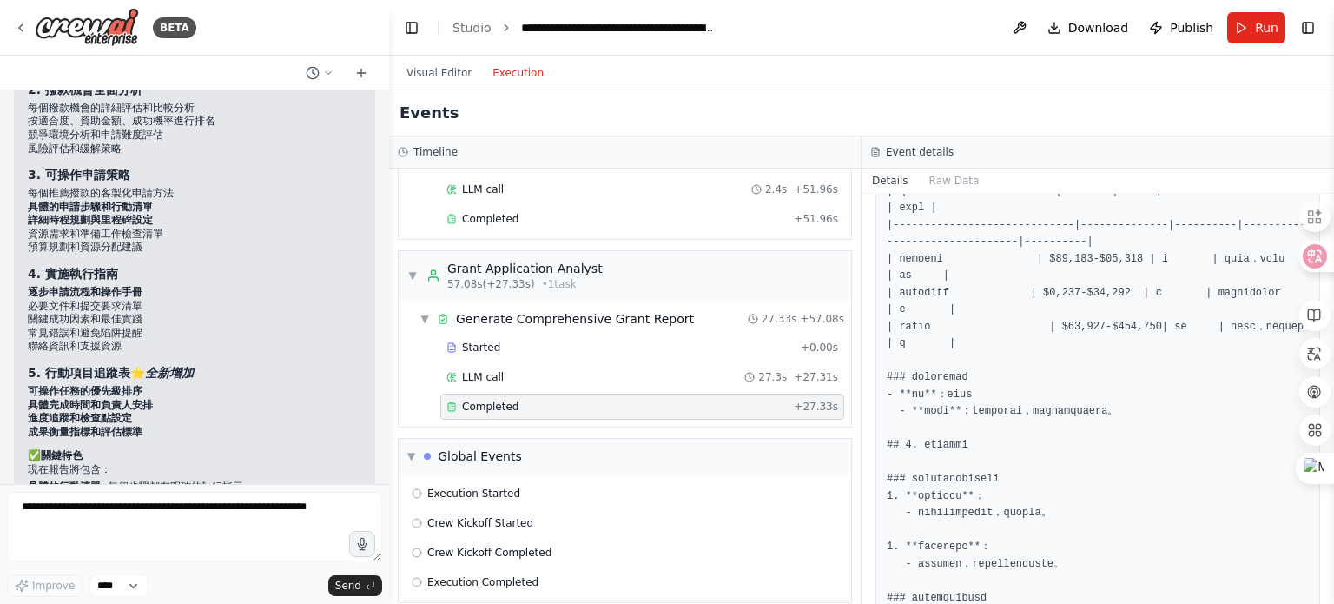
scroll to position [608, 0]
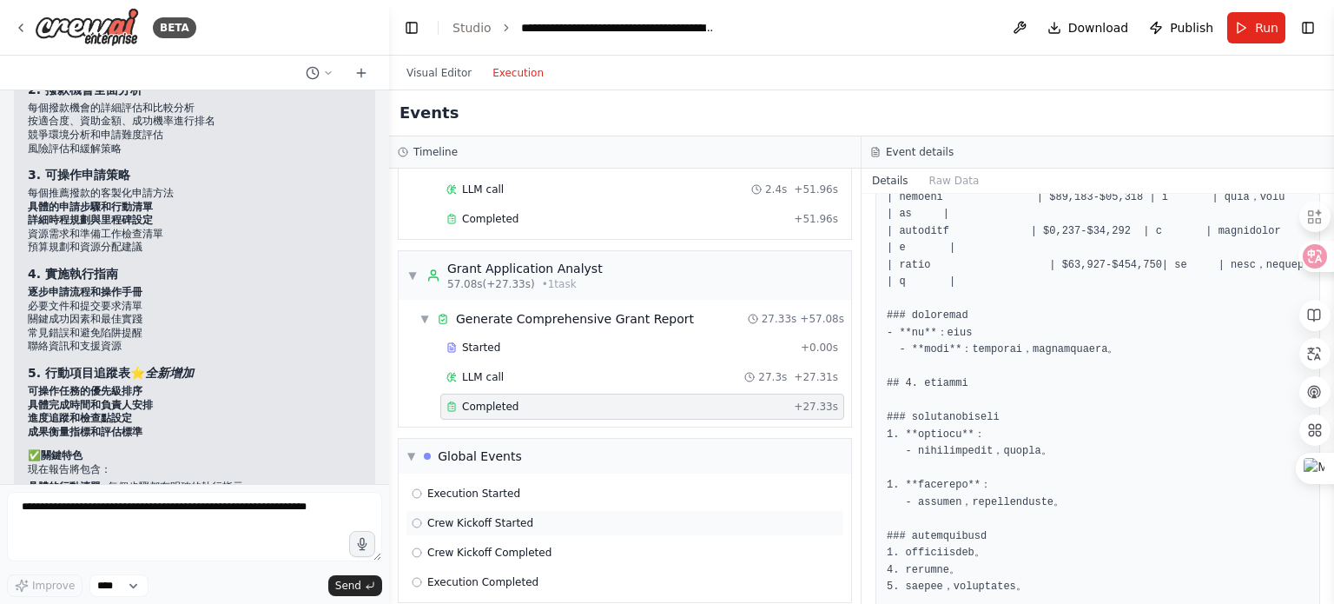
click at [701, 516] on div "Crew Kickoff Started" at bounding box center [625, 523] width 427 height 14
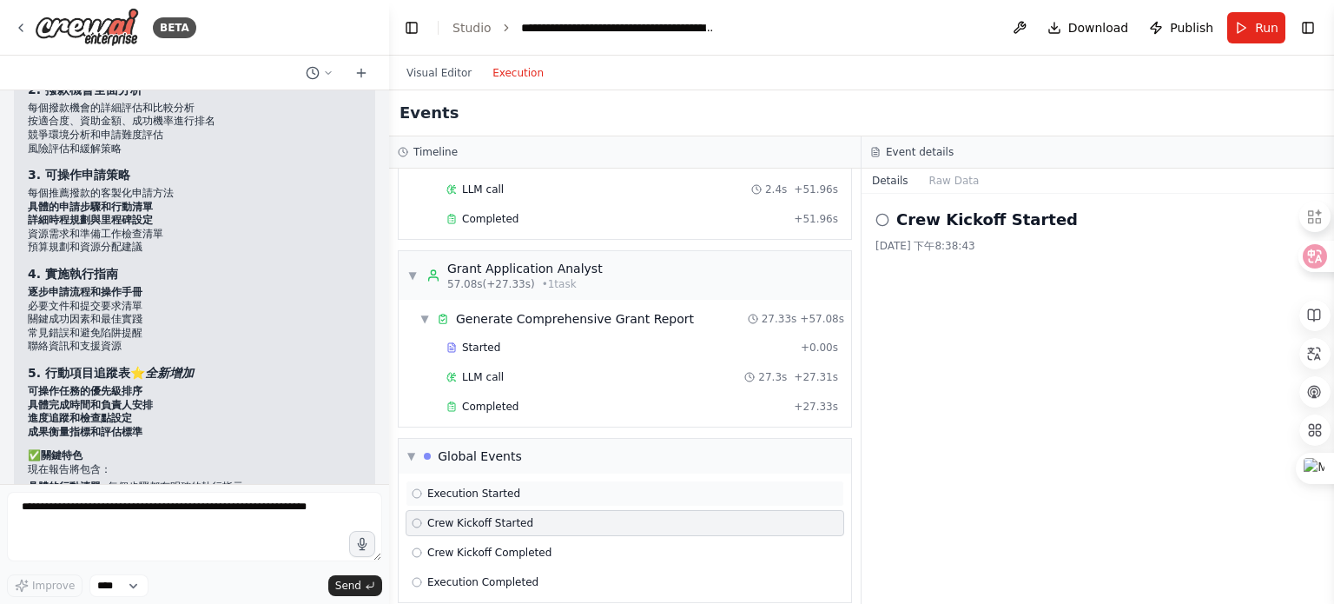
click at [693, 486] on div "Execution Started" at bounding box center [625, 493] width 427 height 14
click at [691, 400] on div "Completed" at bounding box center [616, 407] width 341 height 14
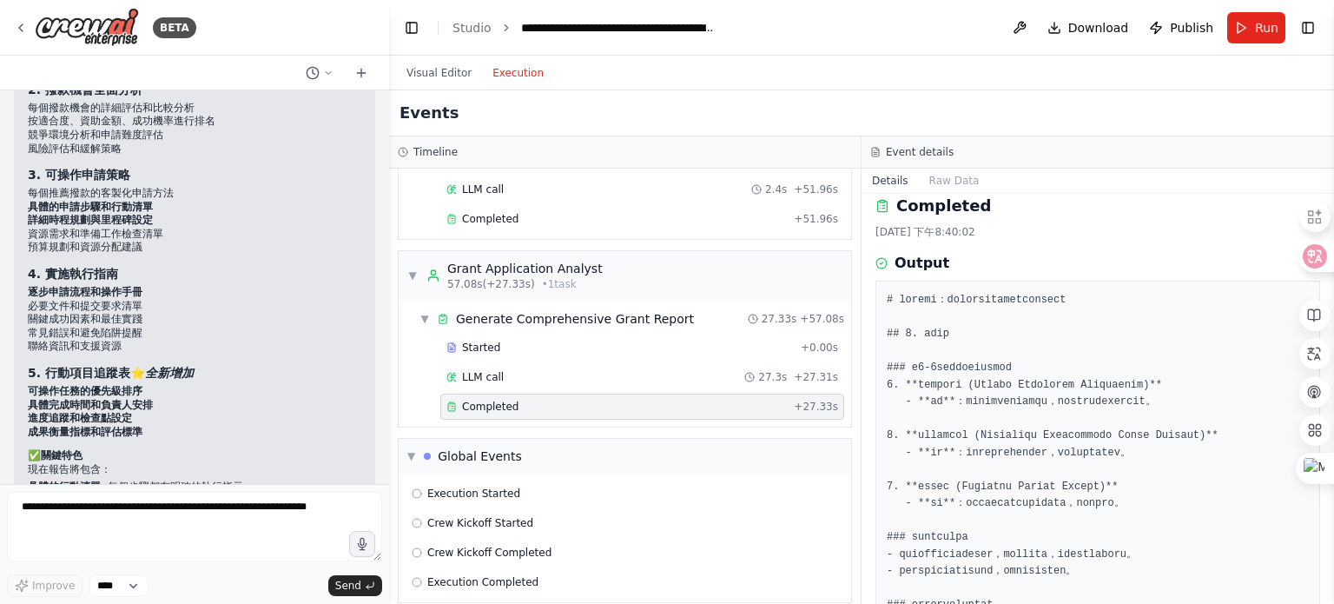
scroll to position [0, 0]
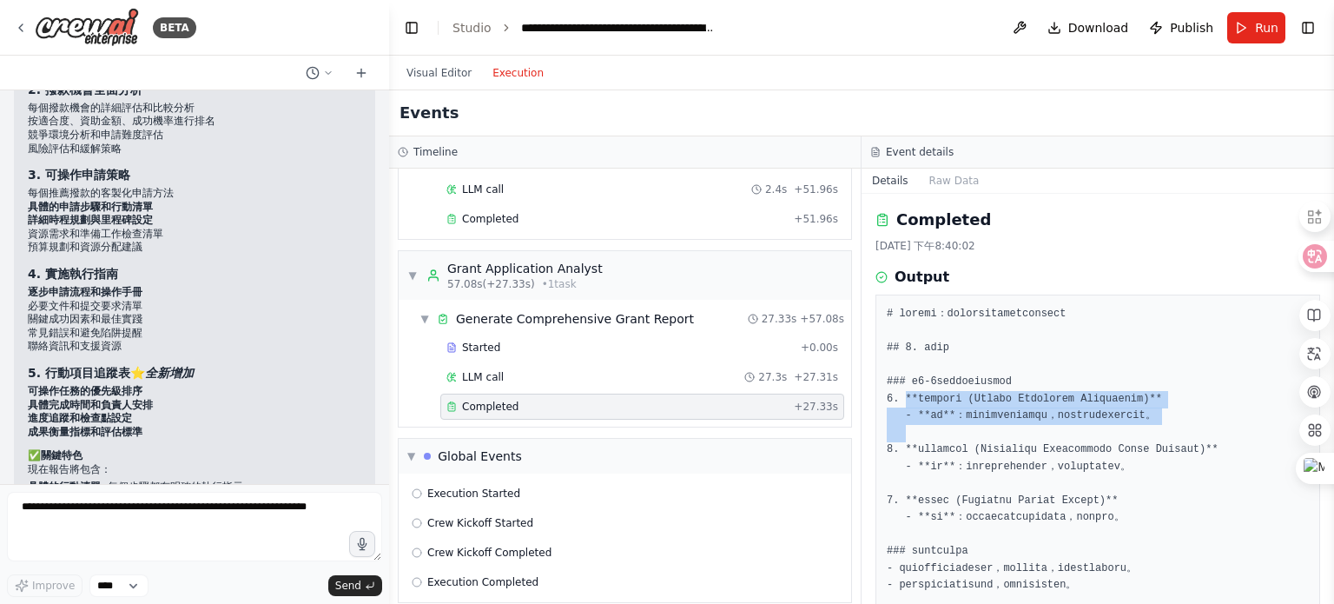
drag, startPoint x: 902, startPoint y: 394, endPoint x: 938, endPoint y: 425, distance: 47.5
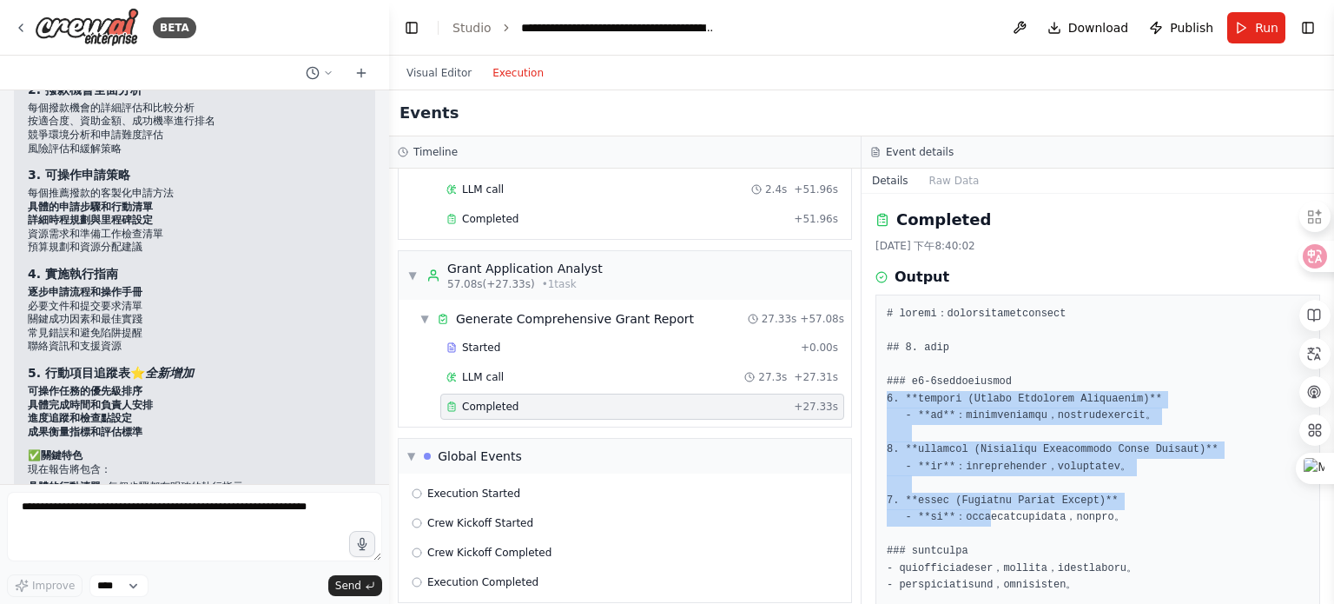
drag, startPoint x: 887, startPoint y: 396, endPoint x: 1009, endPoint y: 512, distance: 169.0
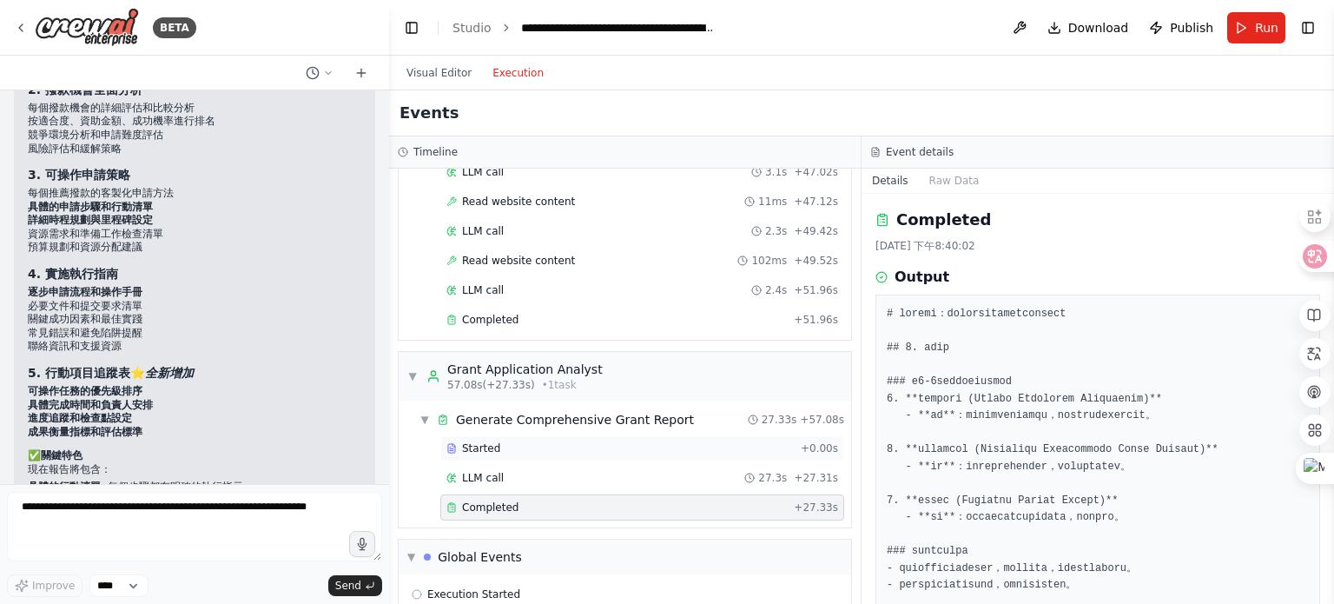
scroll to position [1004, 0]
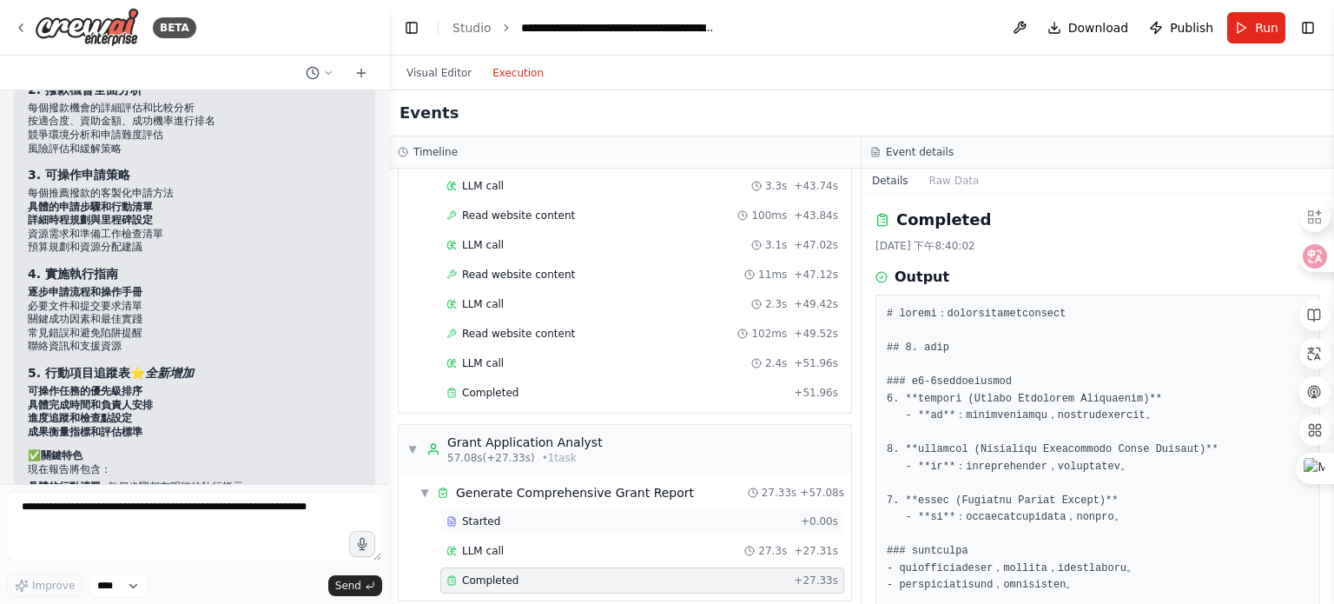
click at [514, 514] on div "Started" at bounding box center [619, 521] width 347 height 14
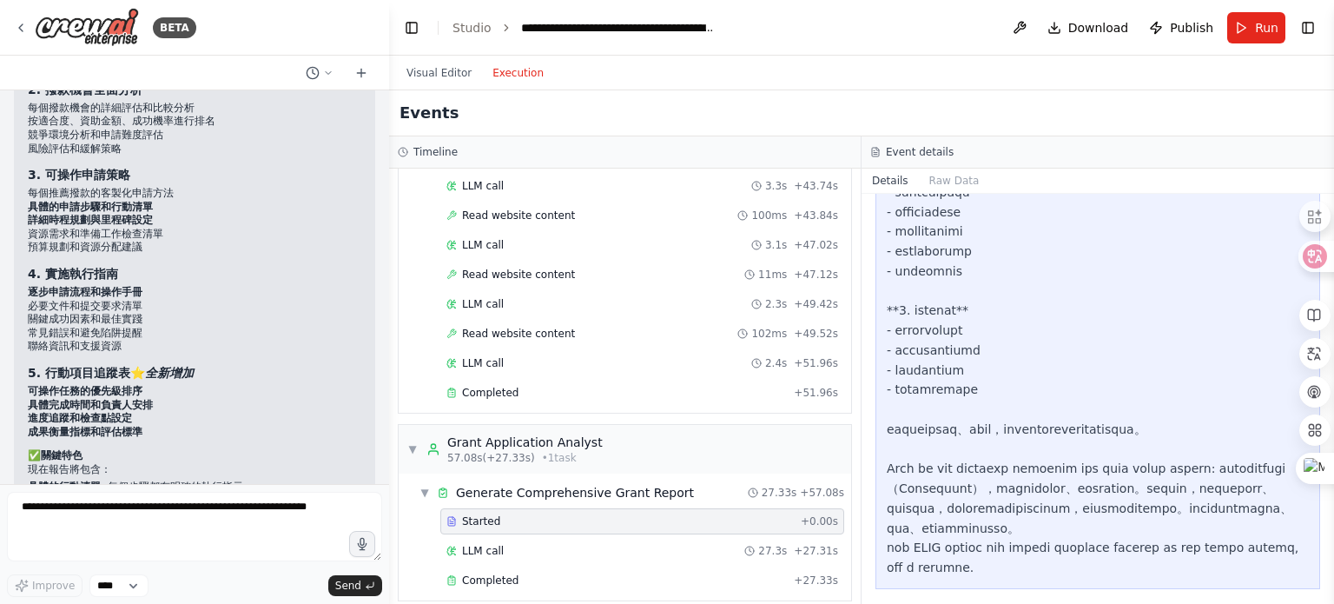
scroll to position [609, 0]
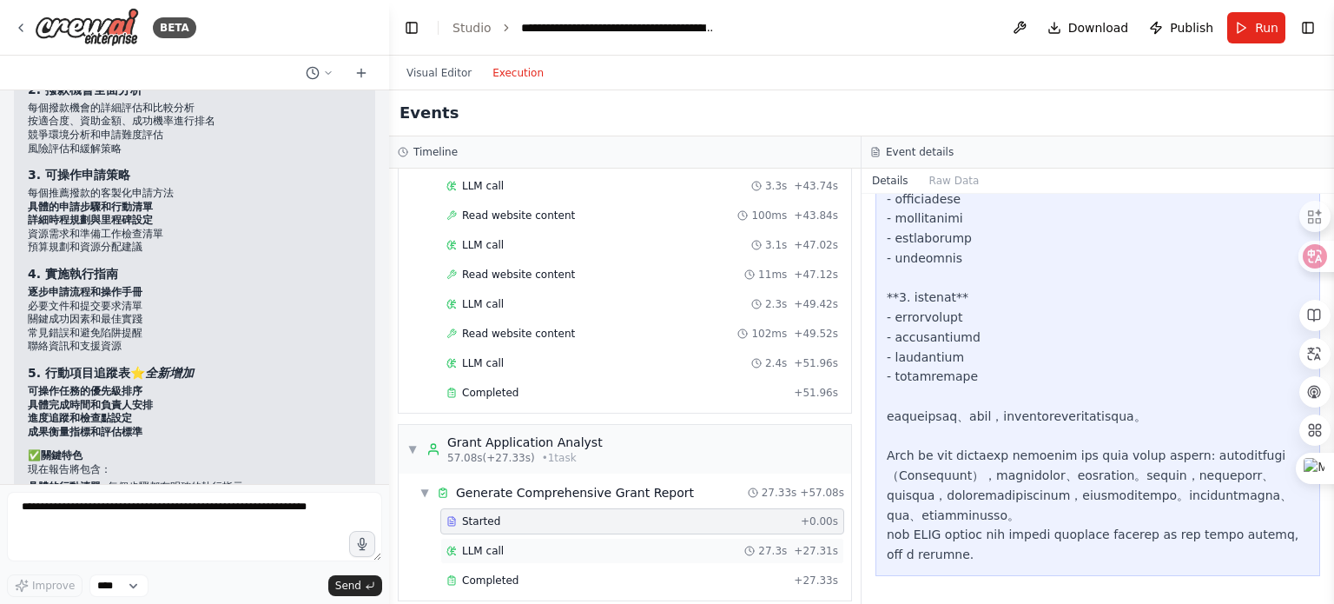
click at [526, 538] on div "LLM call 27.3s + 27.31s" at bounding box center [642, 551] width 404 height 26
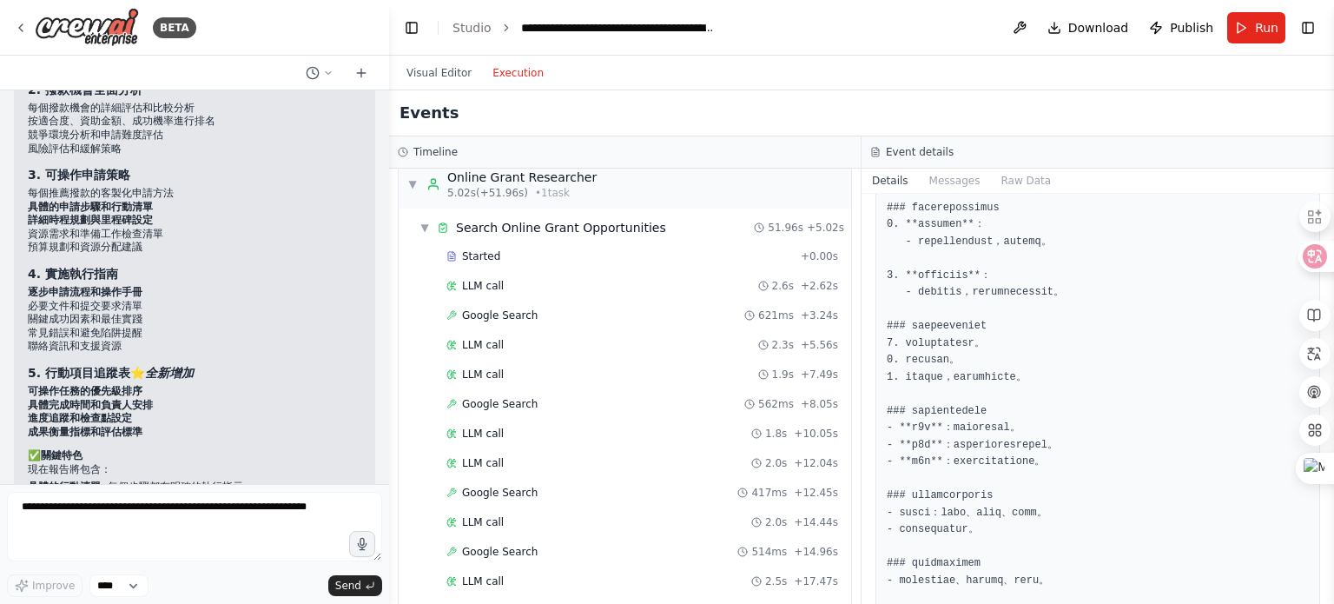
scroll to position [0, 0]
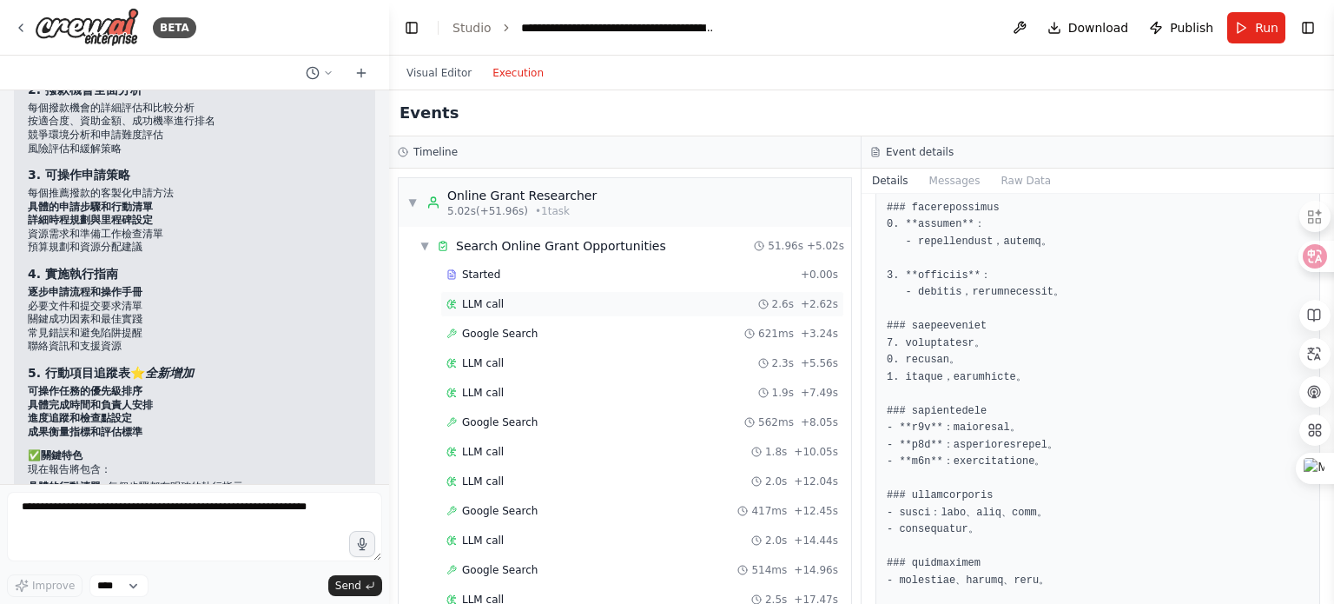
click at [525, 305] on div "LLM call 2.6s + 2.62s" at bounding box center [642, 304] width 392 height 14
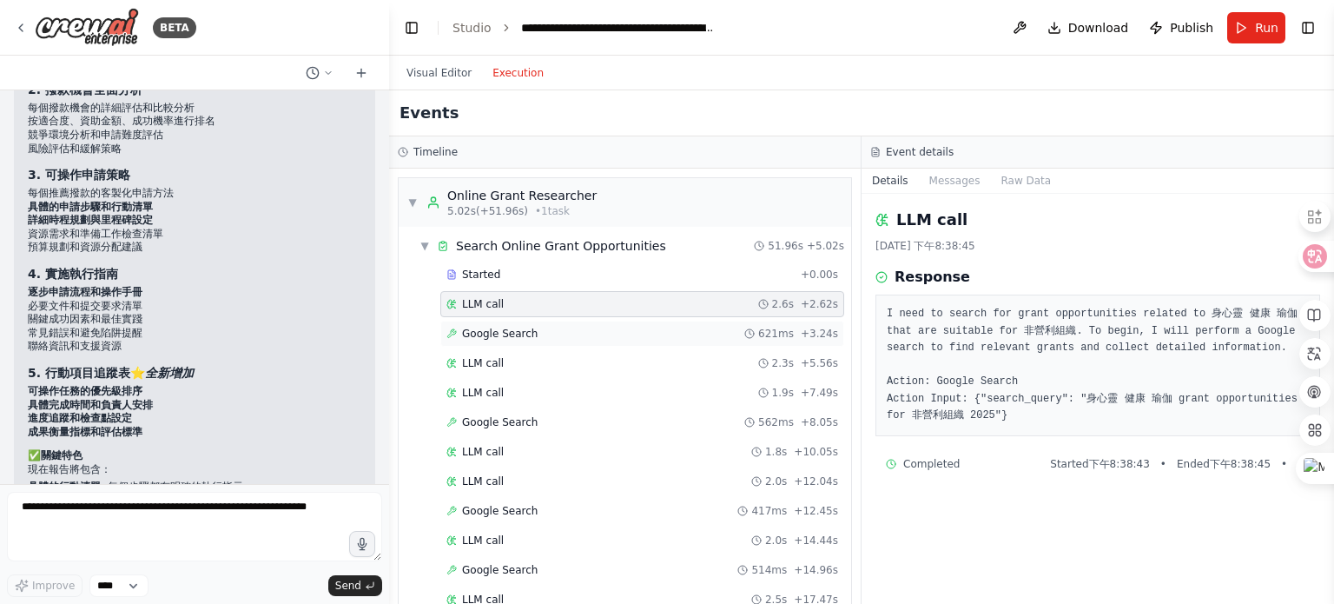
click at [532, 343] on div "Google Search 621ms + 3.24s" at bounding box center [642, 334] width 404 height 26
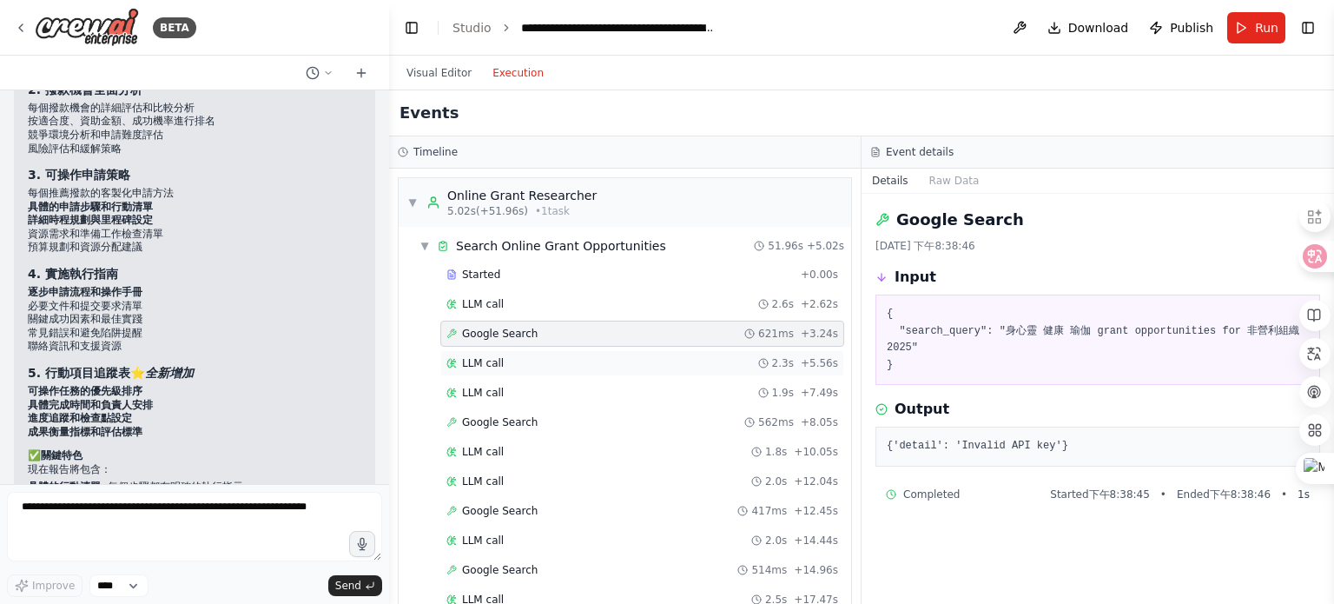
click at [545, 373] on div "LLM call 2.3s + 5.56s" at bounding box center [642, 363] width 404 height 26
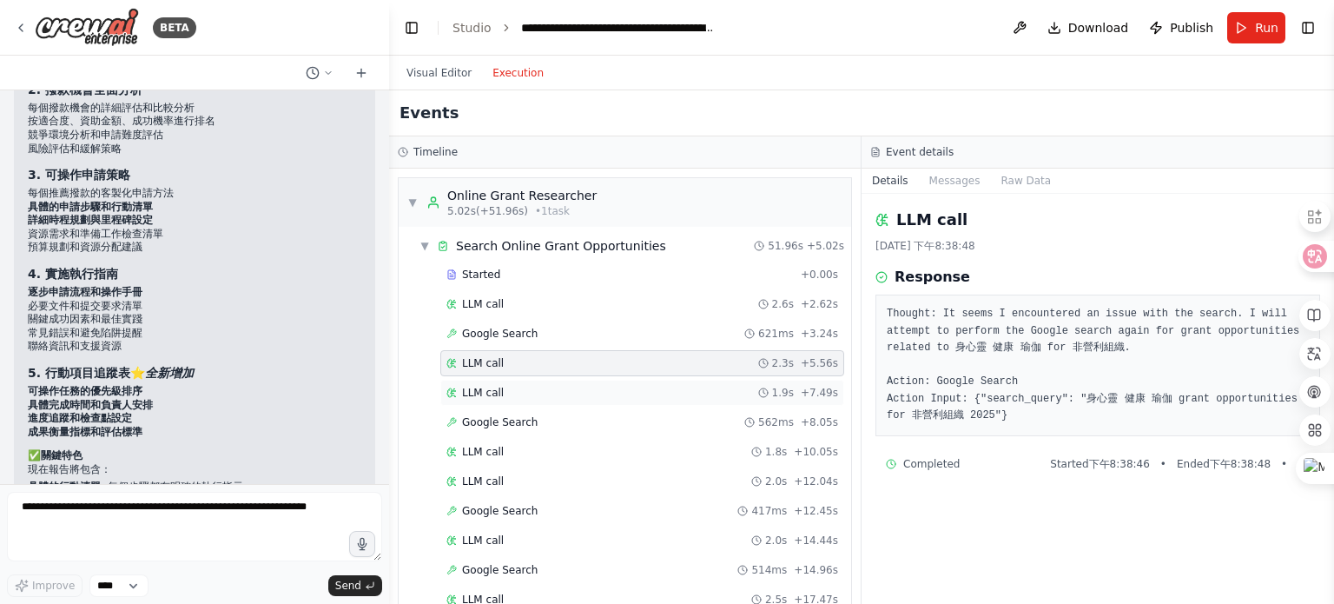
click at [546, 392] on div "LLM call 1.9s + 7.49s" at bounding box center [642, 393] width 392 height 14
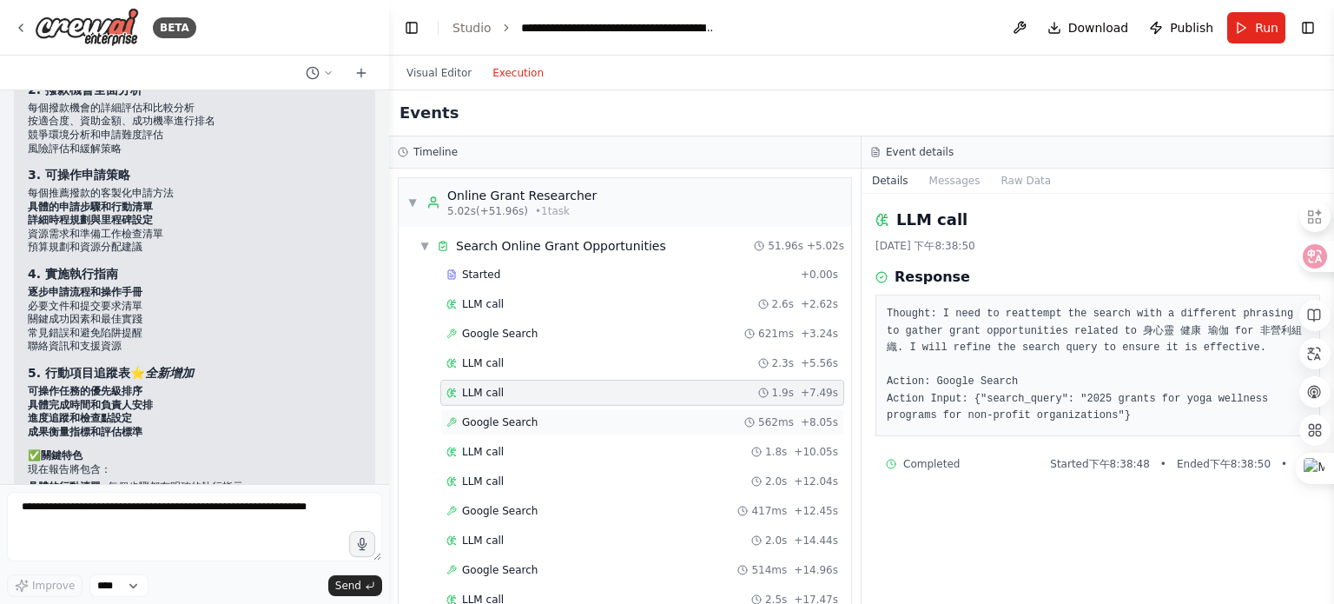
click at [551, 416] on div "Google Search 562ms + 8.05s" at bounding box center [642, 422] width 392 height 14
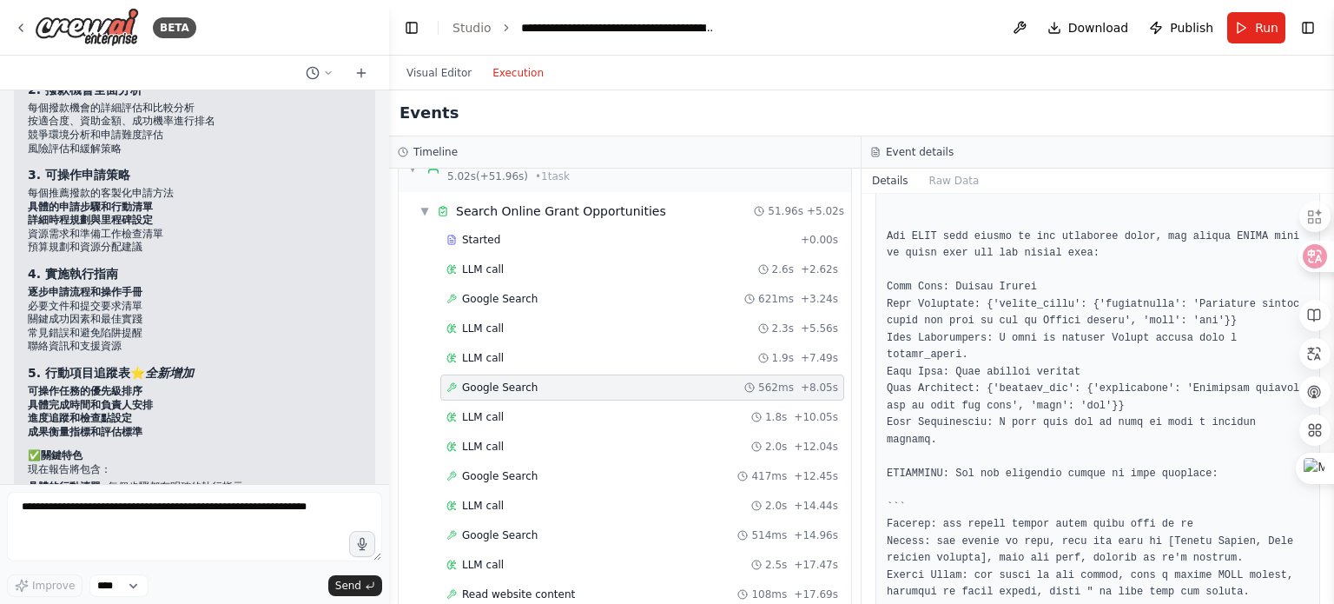
scroll to position [174, 0]
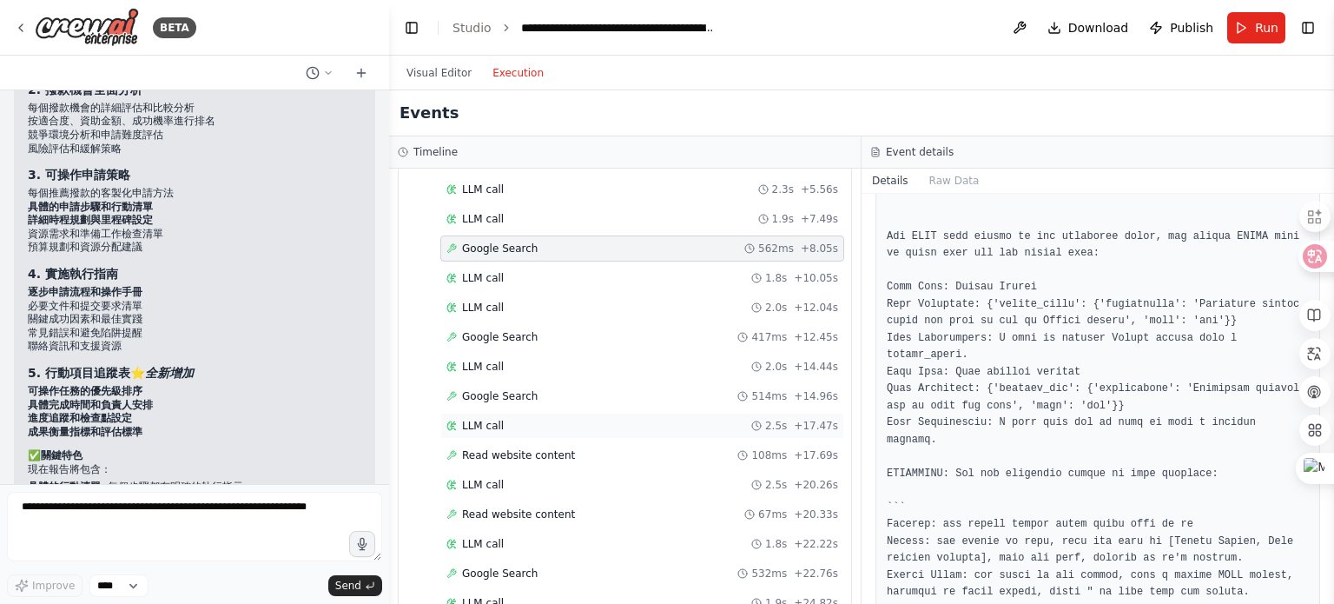
click at [602, 430] on div "LLM call 2.5s + 17.47s" at bounding box center [642, 426] width 404 height 26
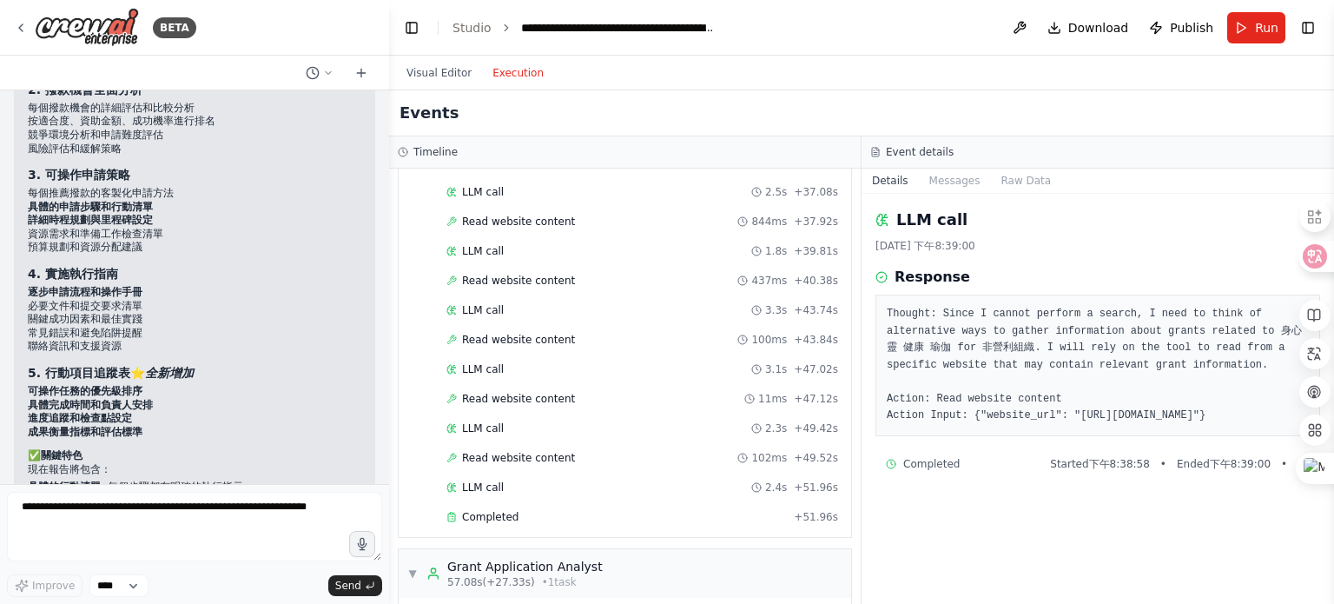
scroll to position [1042, 0]
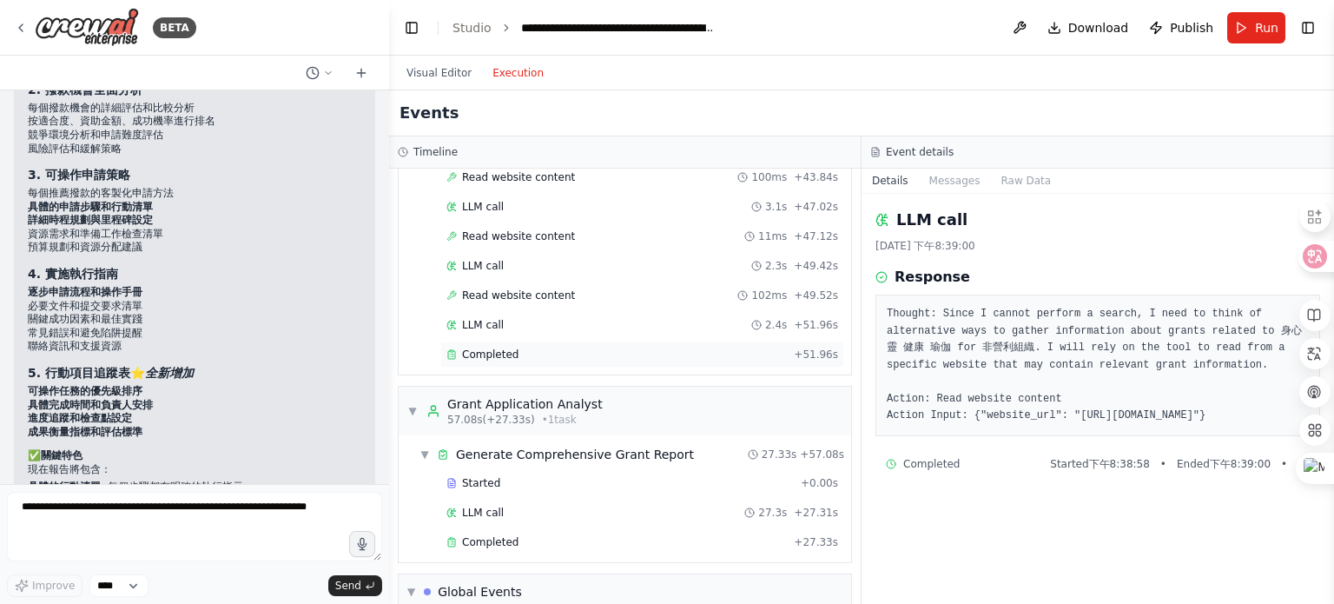
click at [525, 347] on div "Completed" at bounding box center [616, 354] width 341 height 14
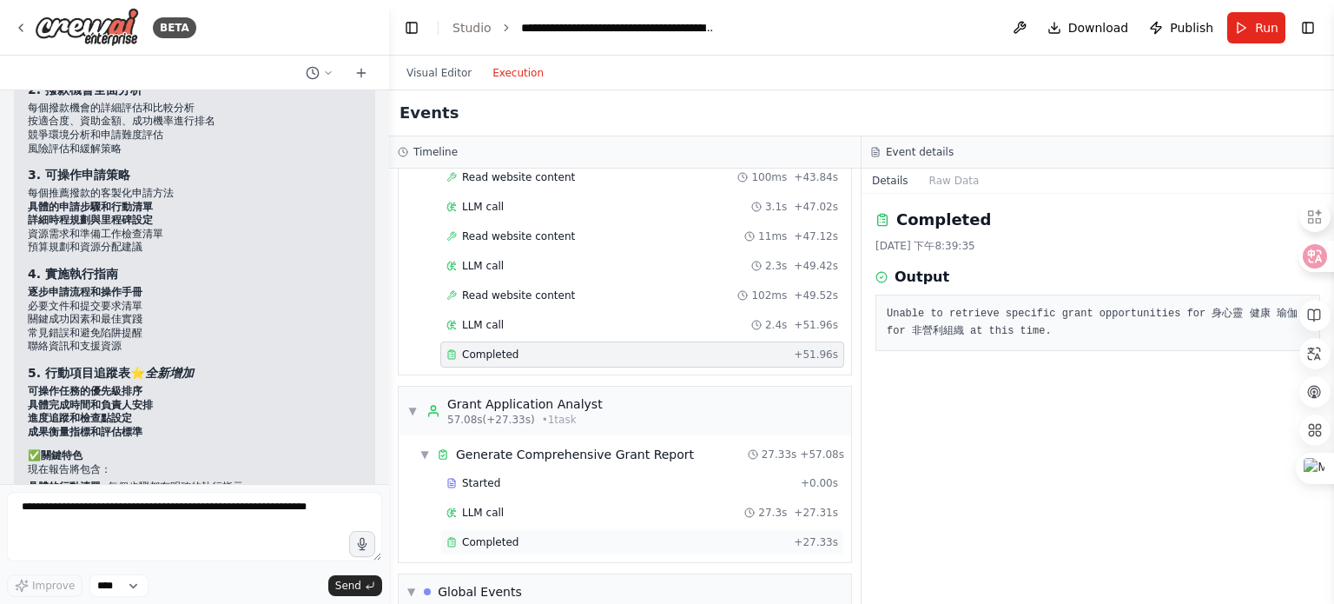
click at [526, 535] on div "Completed" at bounding box center [616, 542] width 341 height 14
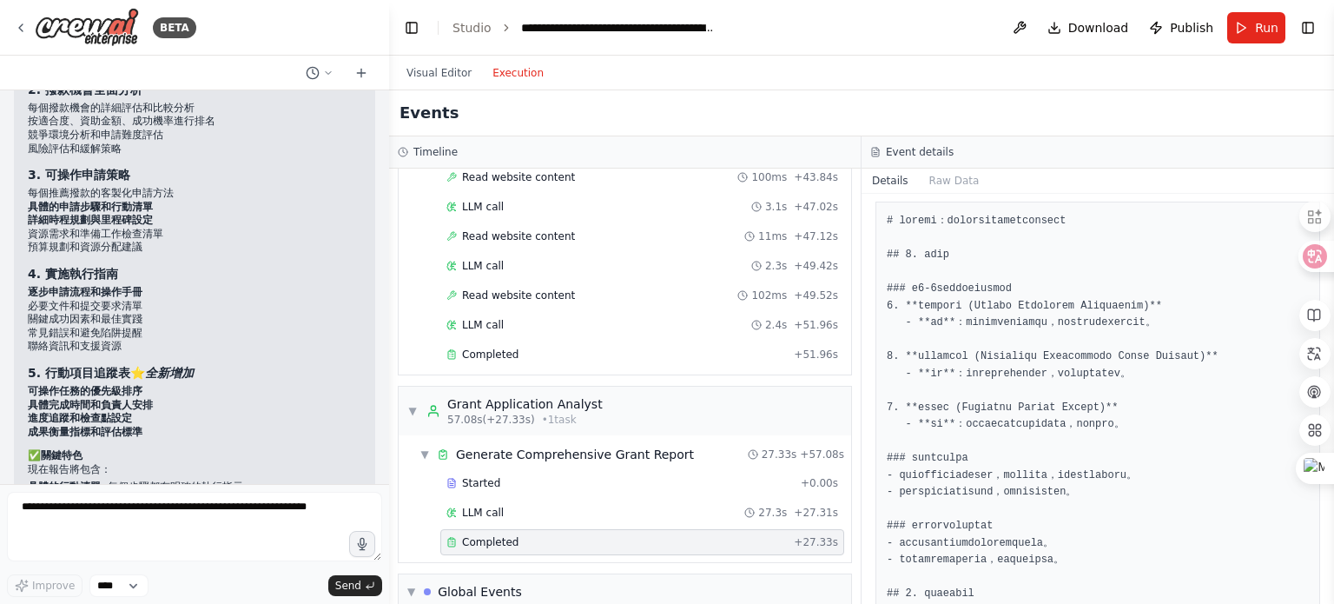
scroll to position [87, 0]
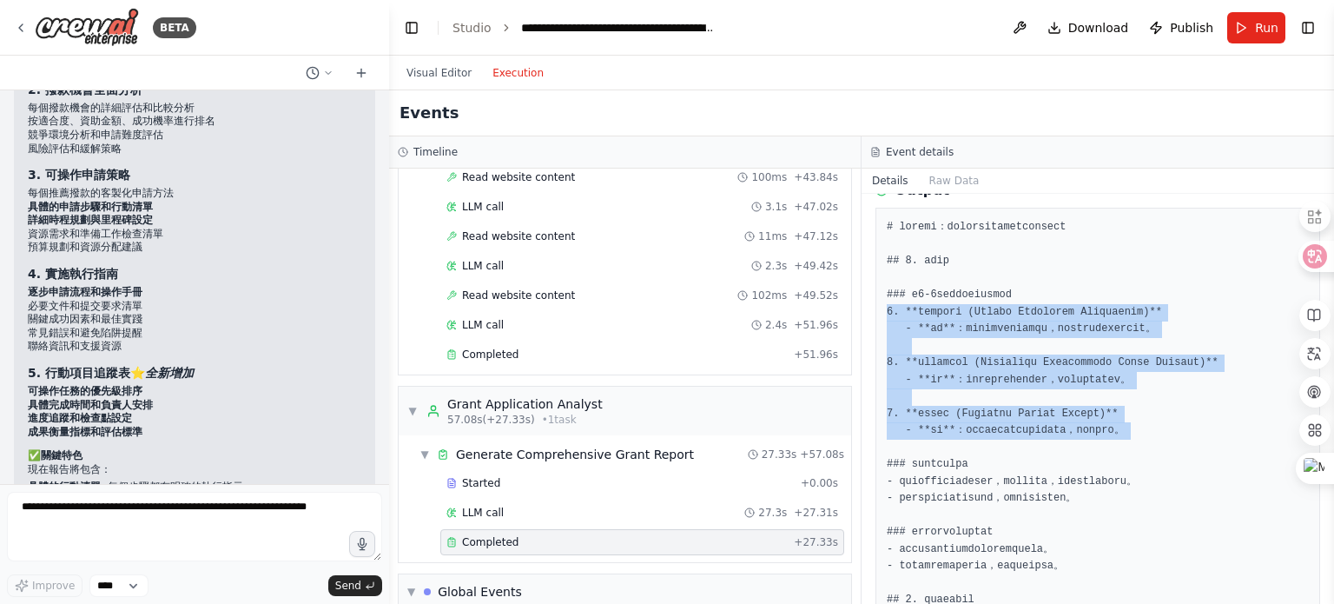
drag, startPoint x: 884, startPoint y: 310, endPoint x: 1275, endPoint y: 446, distance: 414.0
copy pre "1. **健康促進基金會 (Health Promotion Foundation)** - **理由**：專注於心理健康和身心靈健康，對以瑜伽為基礎的計劃提…"
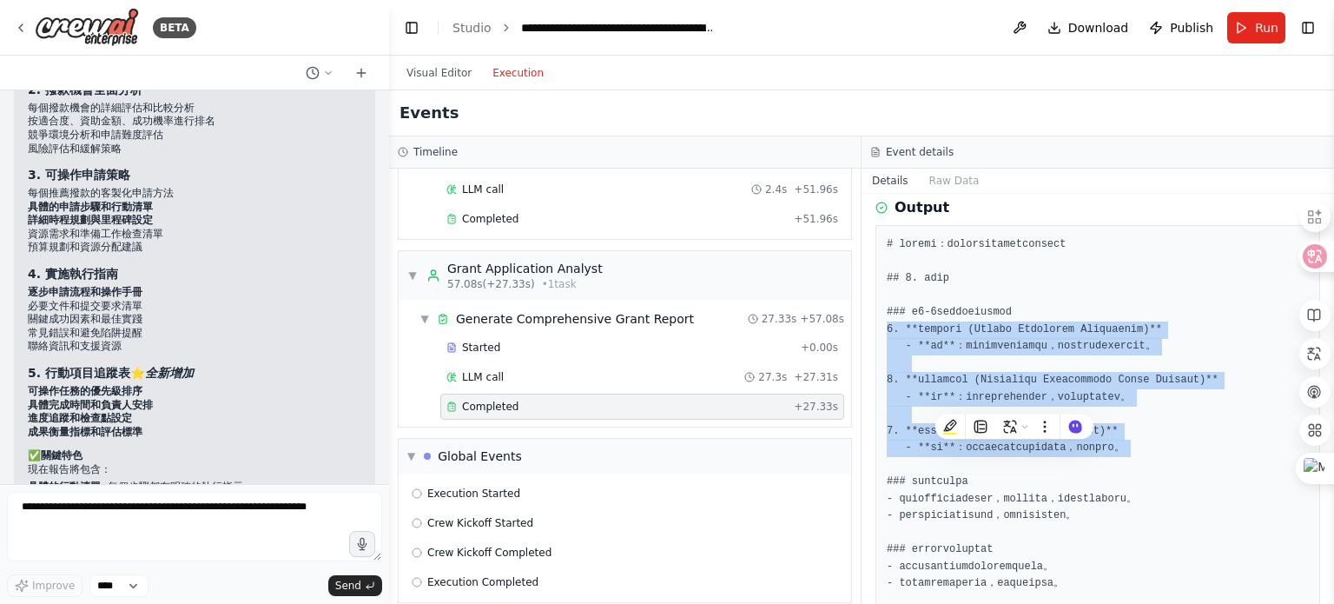
scroll to position [0, 0]
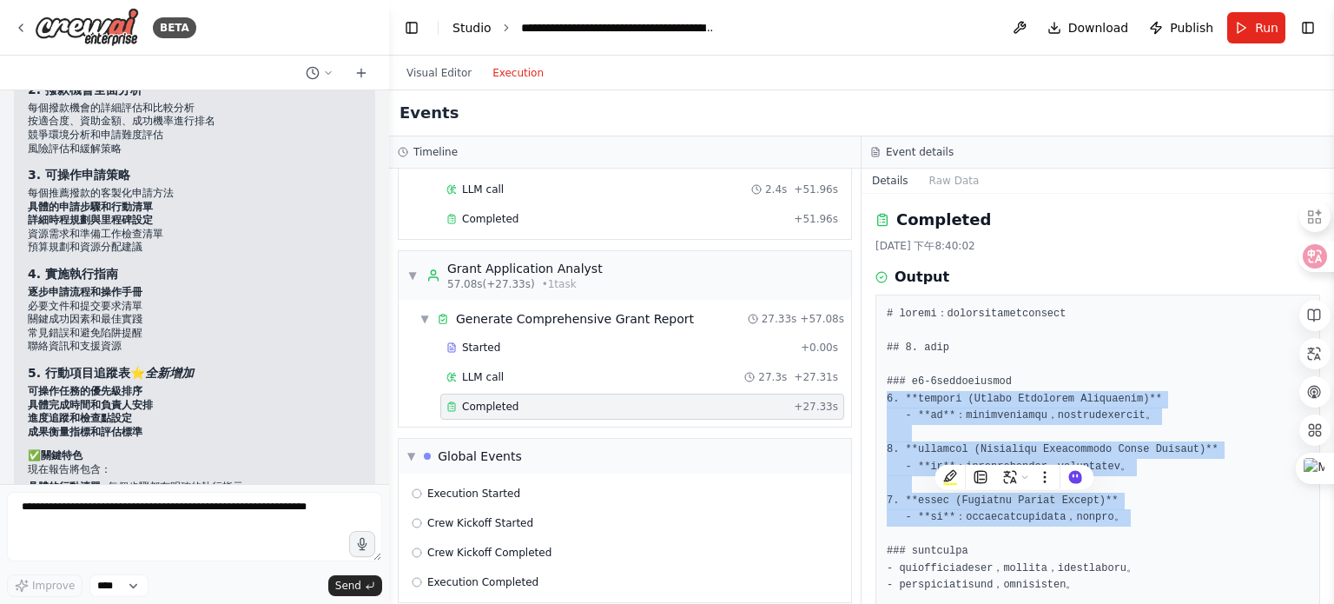
click at [464, 21] on link "Studio" at bounding box center [472, 28] width 39 height 14
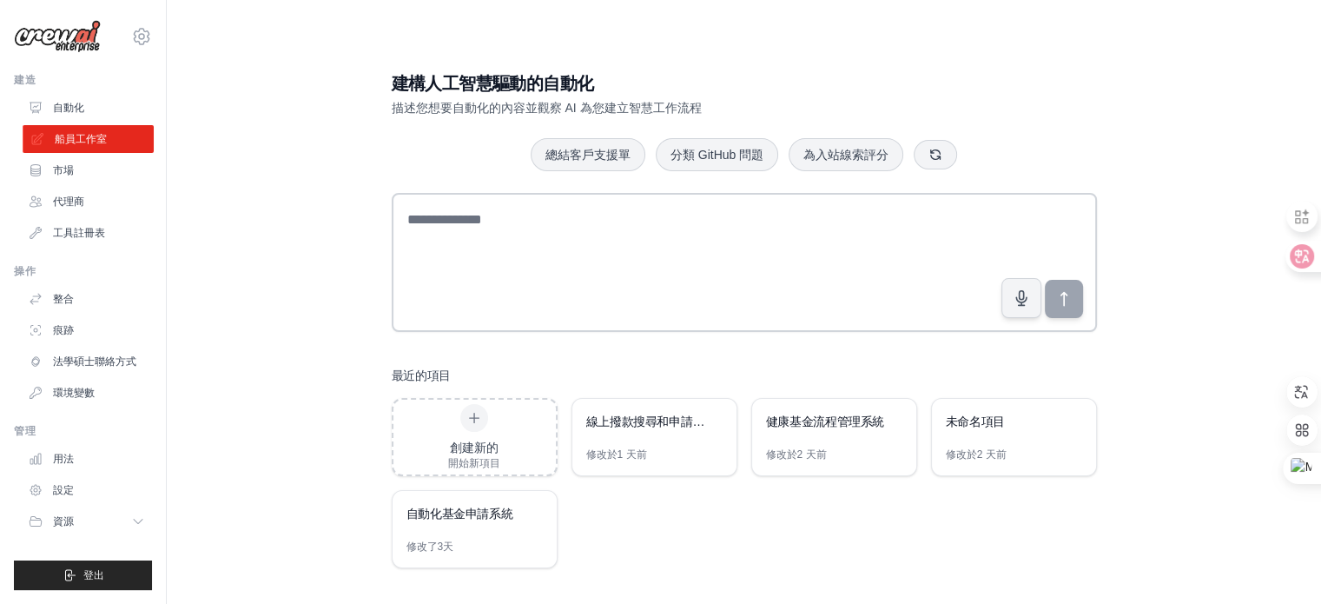
click at [84, 138] on font "船員工作室" at bounding box center [81, 139] width 52 height 12
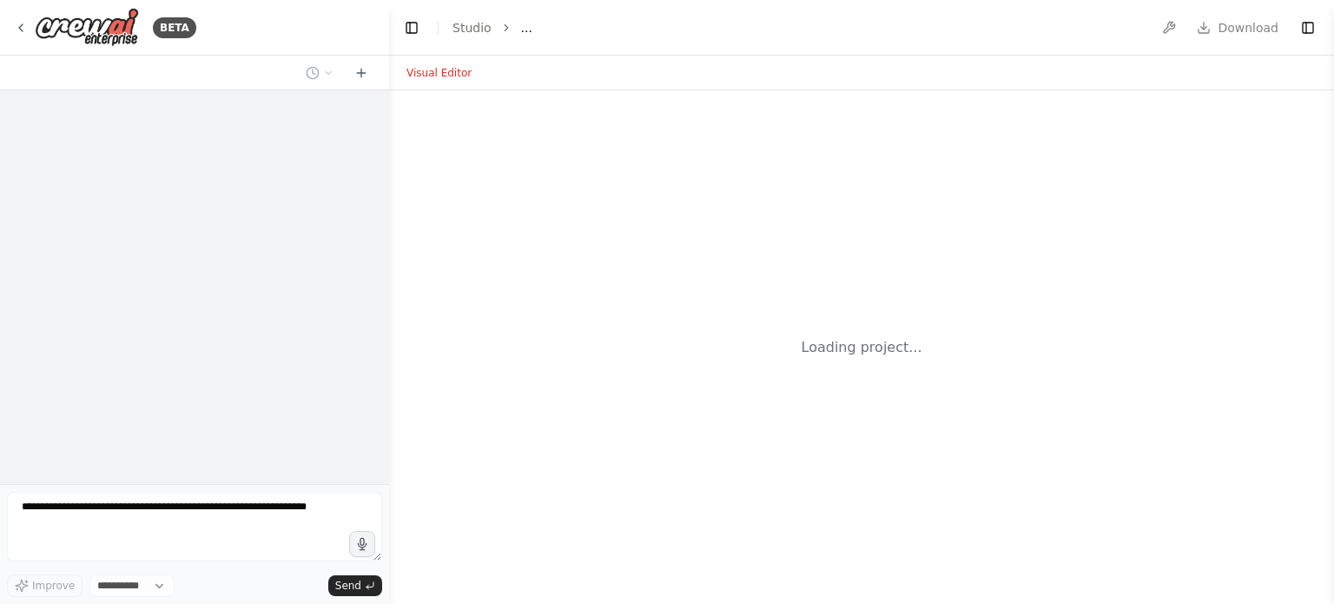
select select "****"
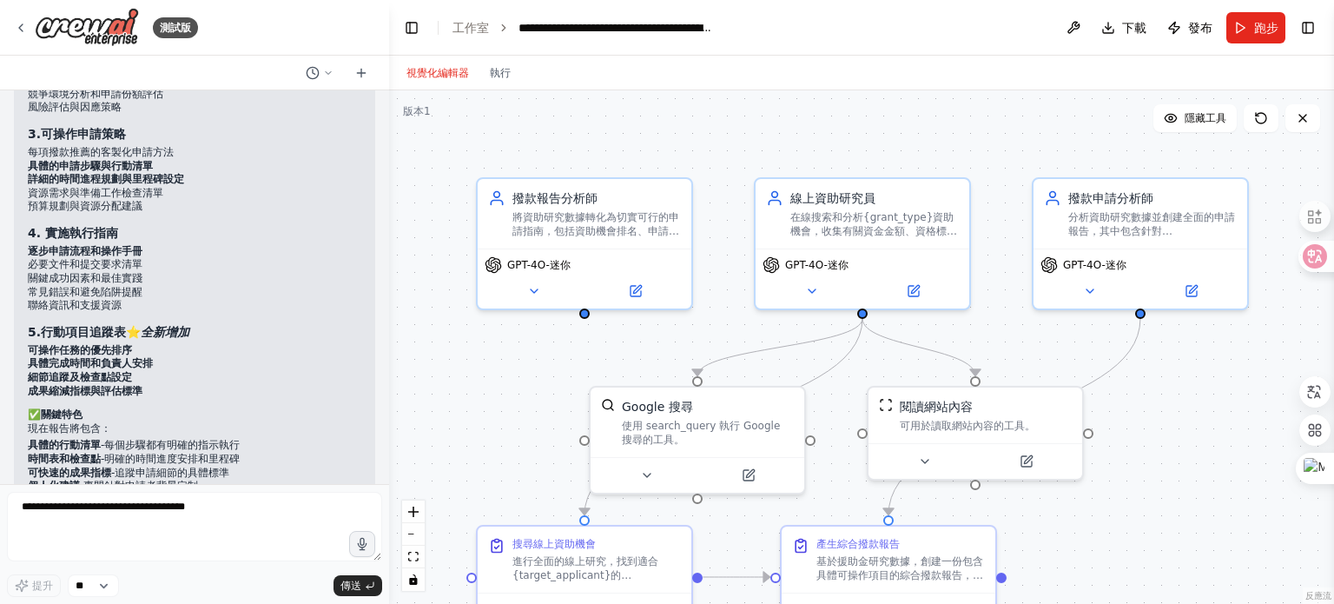
scroll to position [7043, 0]
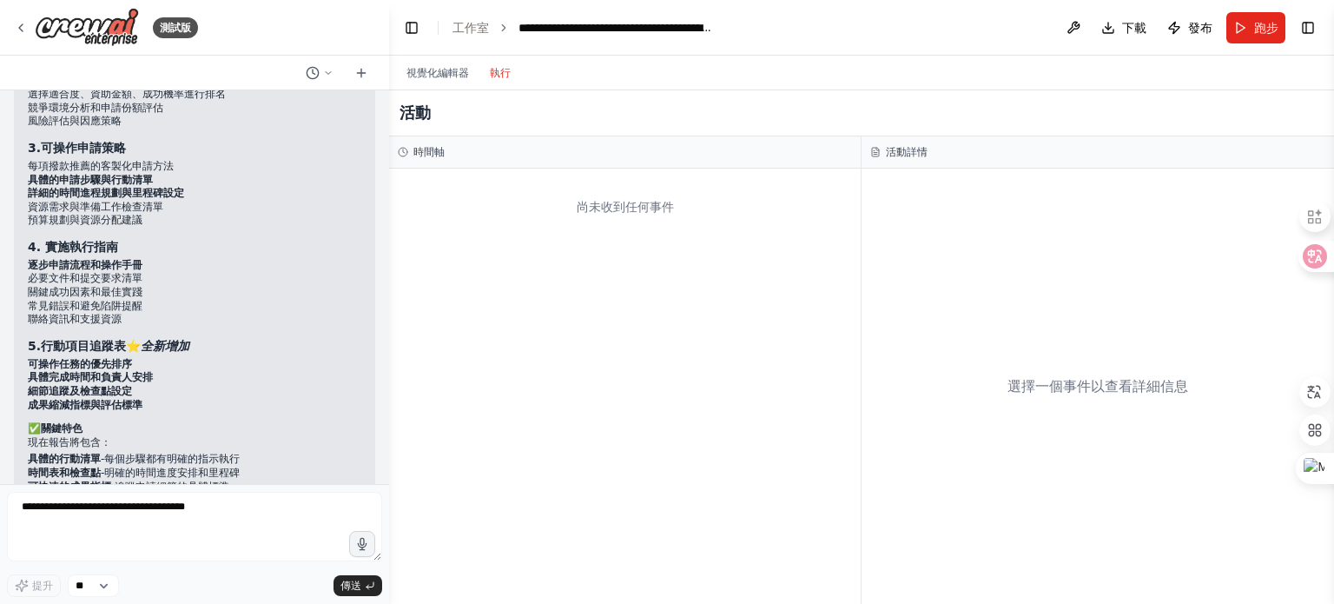
click at [506, 77] on font "執行" at bounding box center [500, 73] width 21 height 12
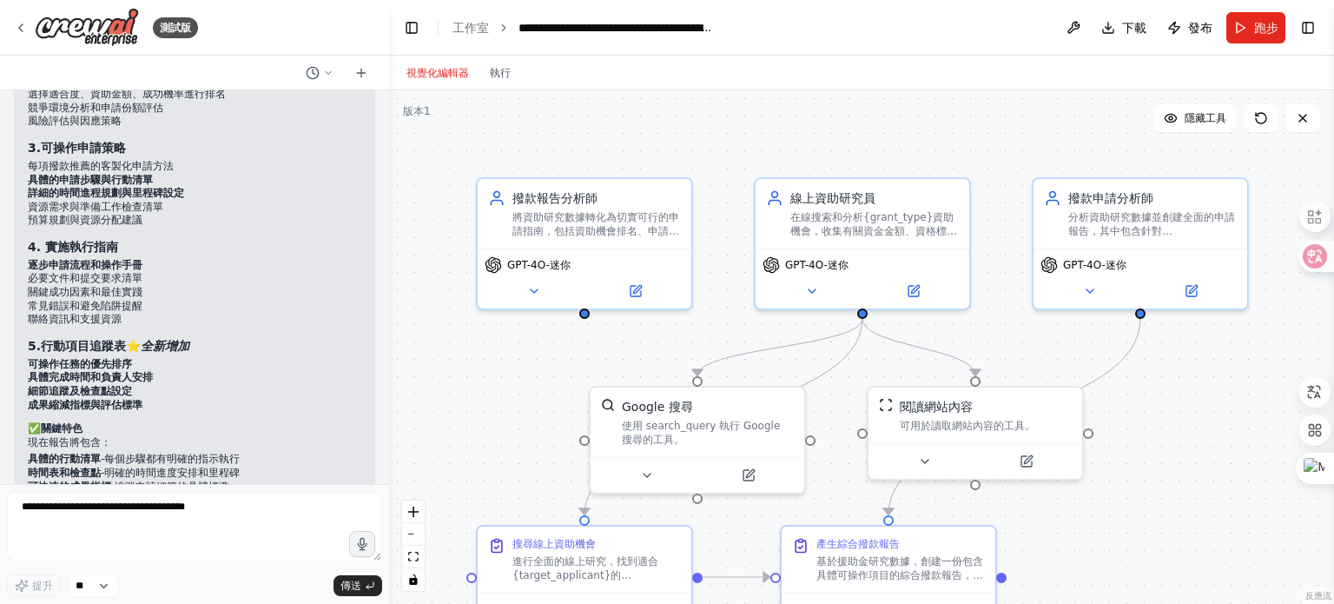
click at [429, 74] on font "視覺化編輯器" at bounding box center [438, 73] width 63 height 12
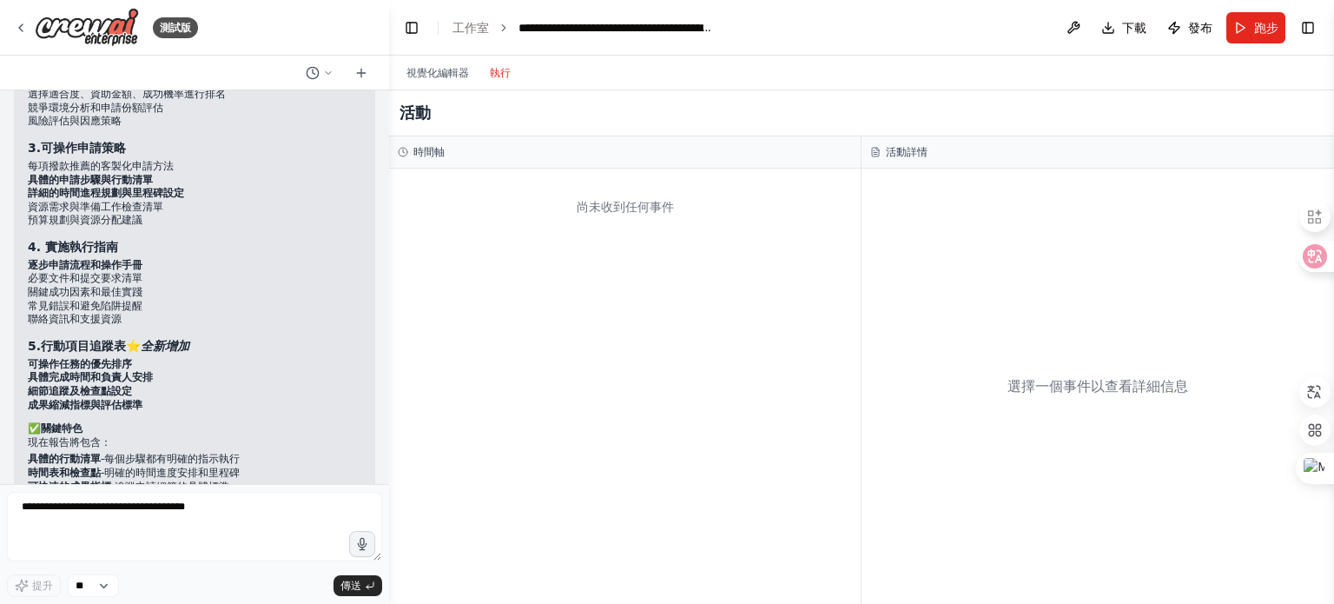
click at [508, 73] on font "執行" at bounding box center [500, 73] width 21 height 12
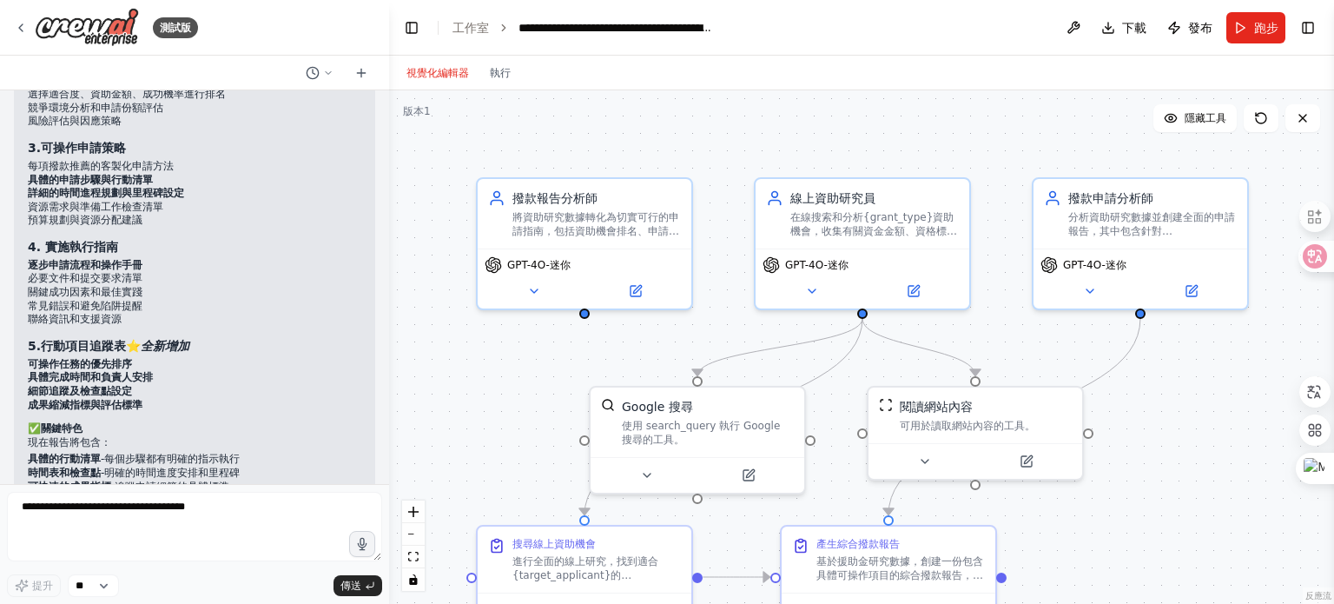
click at [452, 74] on font "視覺化編輯器" at bounding box center [438, 73] width 63 height 12
click at [603, 230] on font "將資助研究數據轉化為切實可行的申請指南，包括資助機會排名、申請策略、時間線規劃等，為{target_applicant}提供清晰的資助申請參考" at bounding box center [595, 242] width 167 height 68
click at [484, 135] on div ".deletable-edge-delete-btn { width: 20px; height: 20px; border: 0px solid #ffff…" at bounding box center [861, 346] width 945 height 513
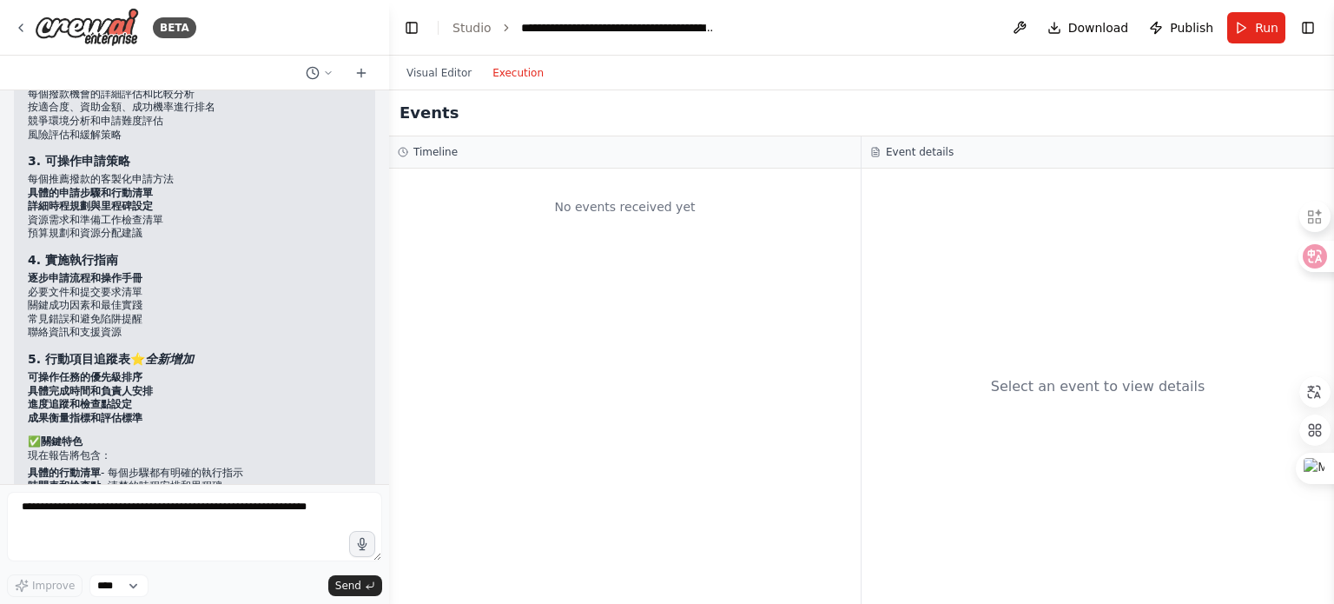
click at [507, 77] on button "Execution" at bounding box center [518, 73] width 72 height 21
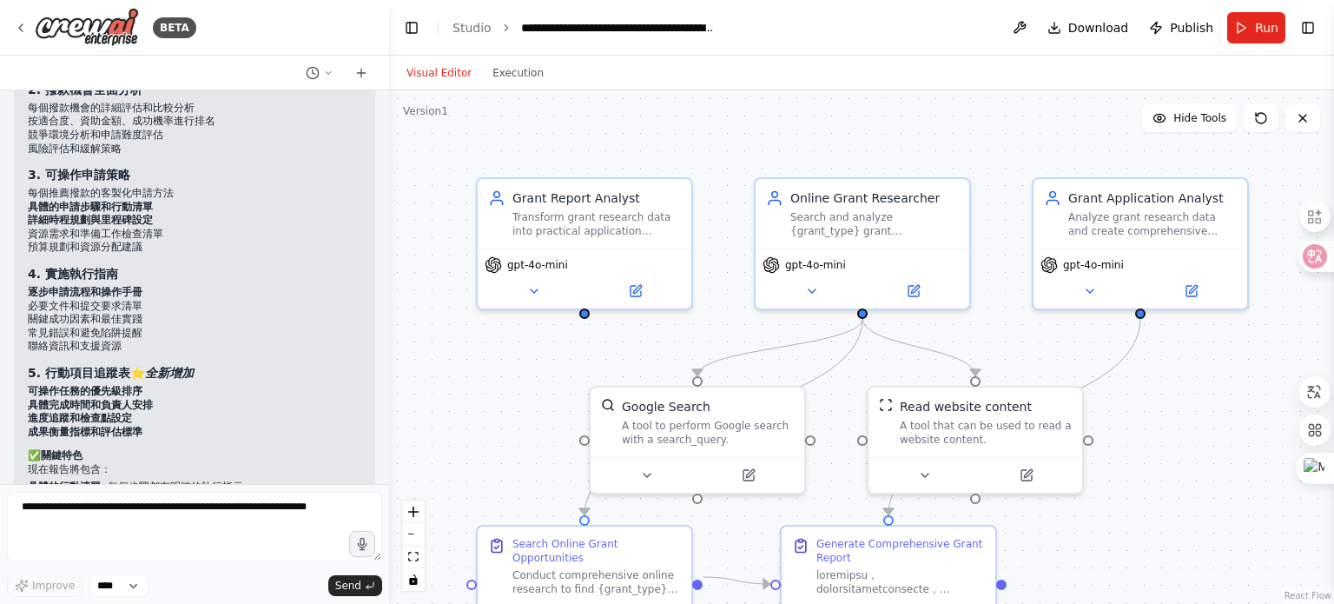
click at [427, 72] on button "Visual Editor" at bounding box center [439, 73] width 86 height 21
click at [729, 427] on div "A tool to perform Google search with a search_query." at bounding box center [708, 429] width 172 height 28
click at [742, 479] on button at bounding box center [748, 471] width 98 height 21
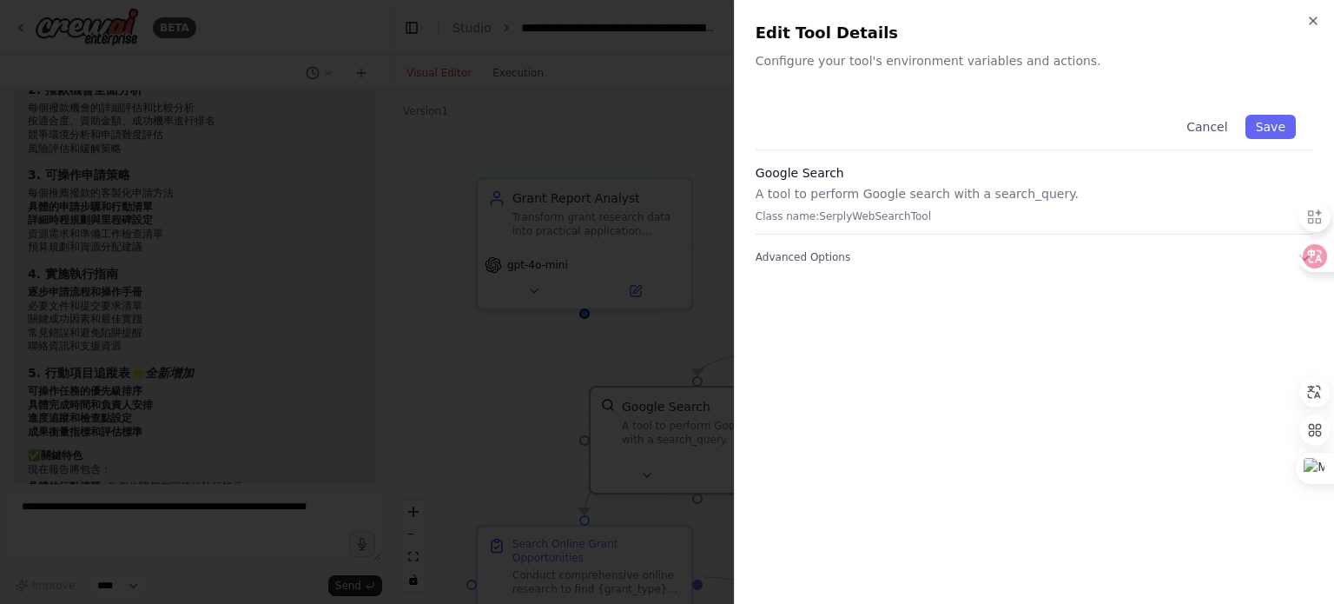
click at [830, 191] on p "A tool to perform Google search with a search_query." at bounding box center [1035, 193] width 558 height 17
click at [830, 89] on div "Close Edit Tool Details Configure your tool's environment variables and actions…" at bounding box center [1034, 302] width 600 height 604
click at [681, 131] on div at bounding box center [667, 302] width 1334 height 604
